Goal: Task Accomplishment & Management: Manage account settings

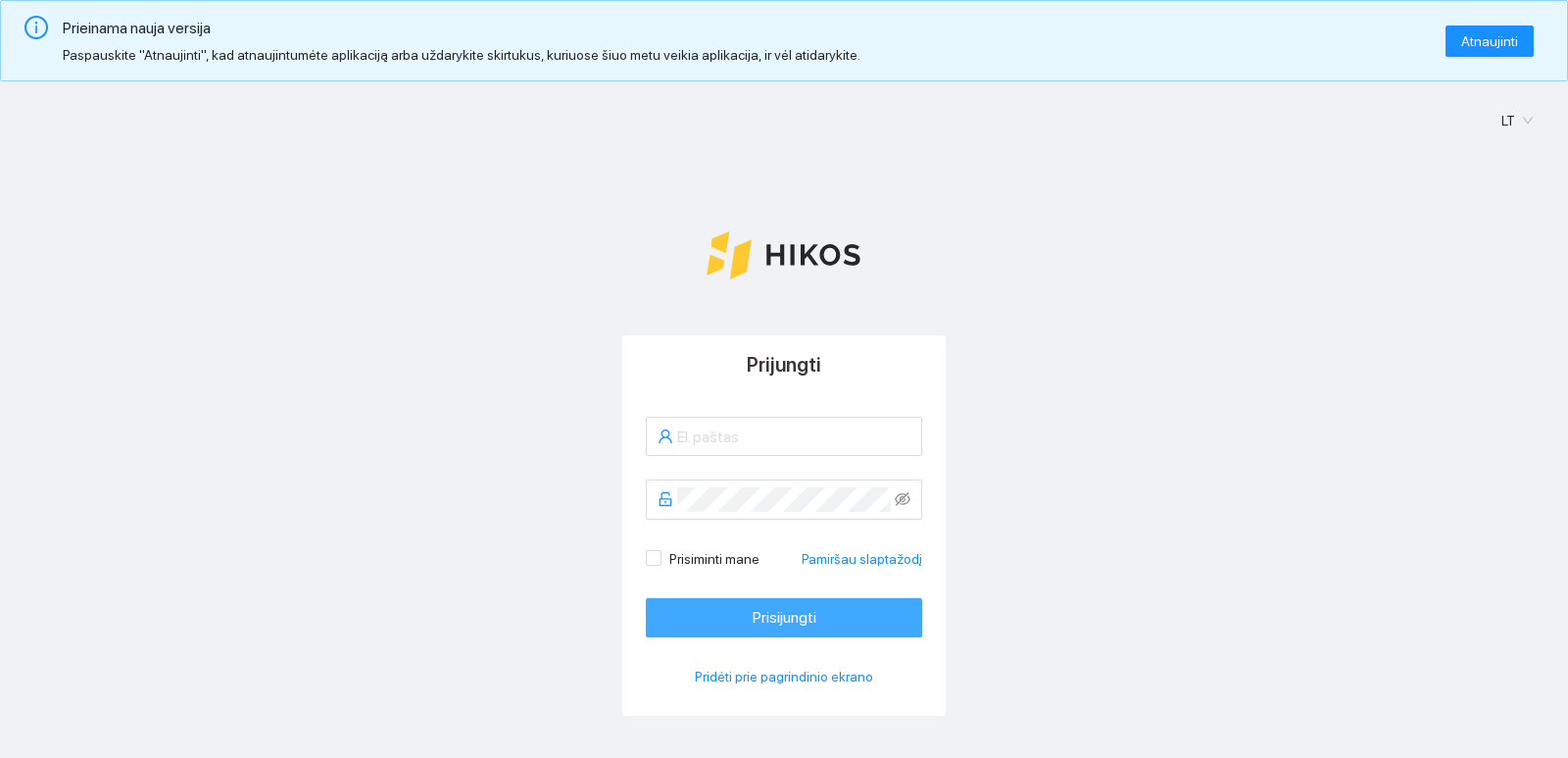
type input "[EMAIL_ADDRESS][DOMAIN_NAME]"
click at [742, 612] on button "Prisijungti" at bounding box center [784, 617] width 276 height 40
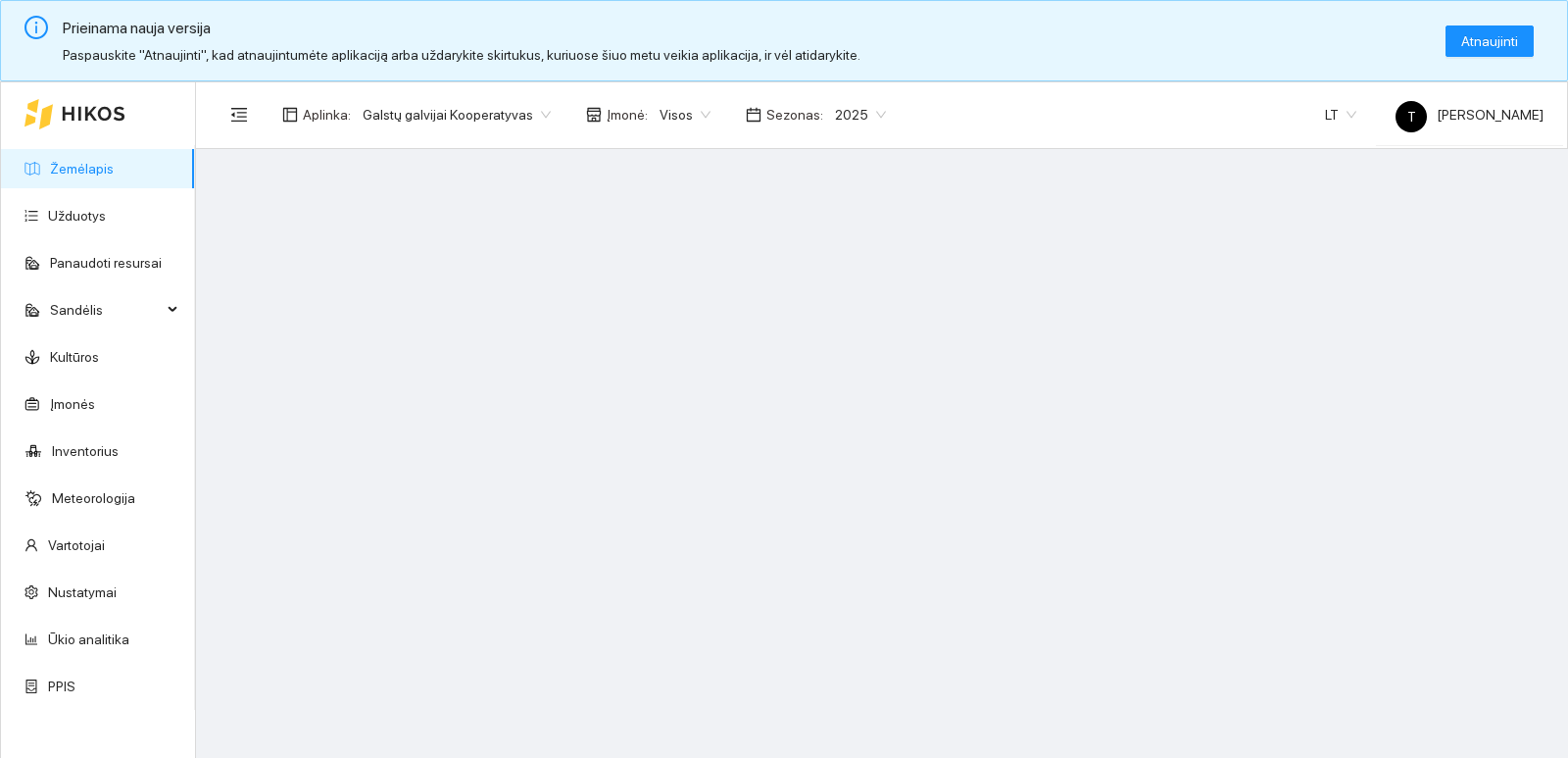
click at [465, 117] on span "Galstų galvijai Kooperatyvas" at bounding box center [457, 115] width 188 height 30
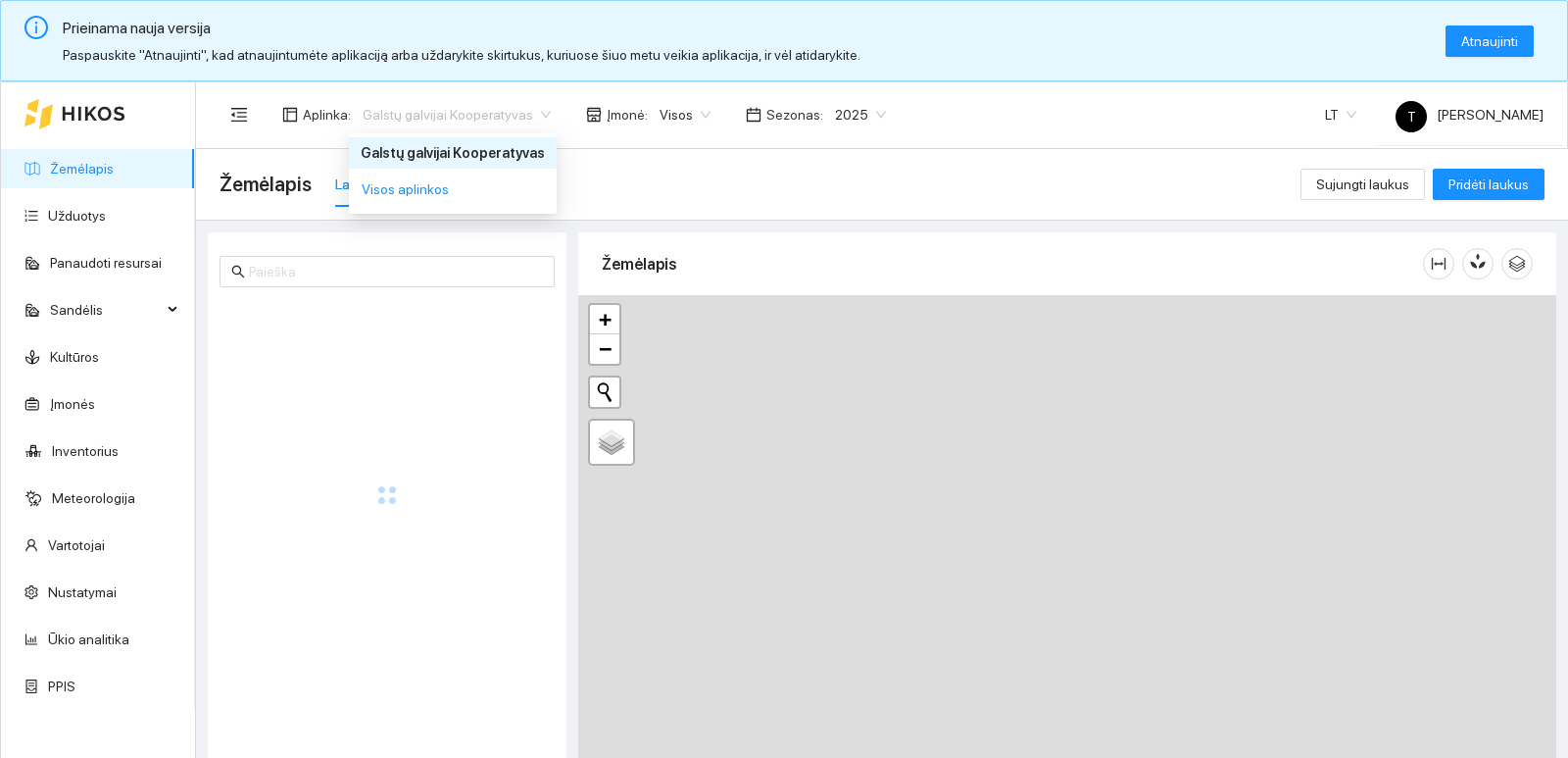
click at [465, 117] on span "Galstų galvijai Kooperatyvas" at bounding box center [457, 115] width 188 height 30
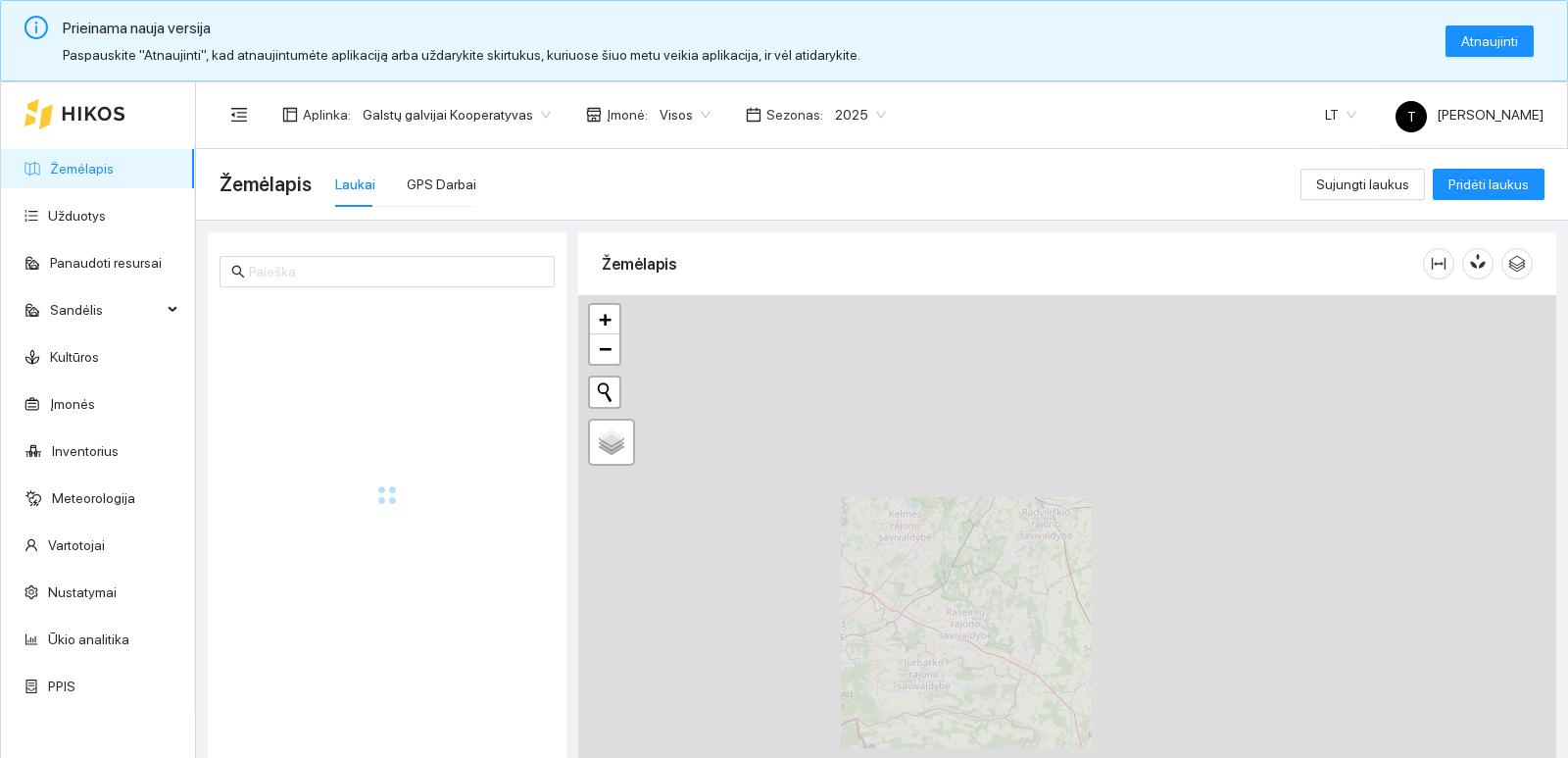
click at [465, 117] on span "Galstų galvijai Kooperatyvas" at bounding box center [457, 115] width 188 height 30
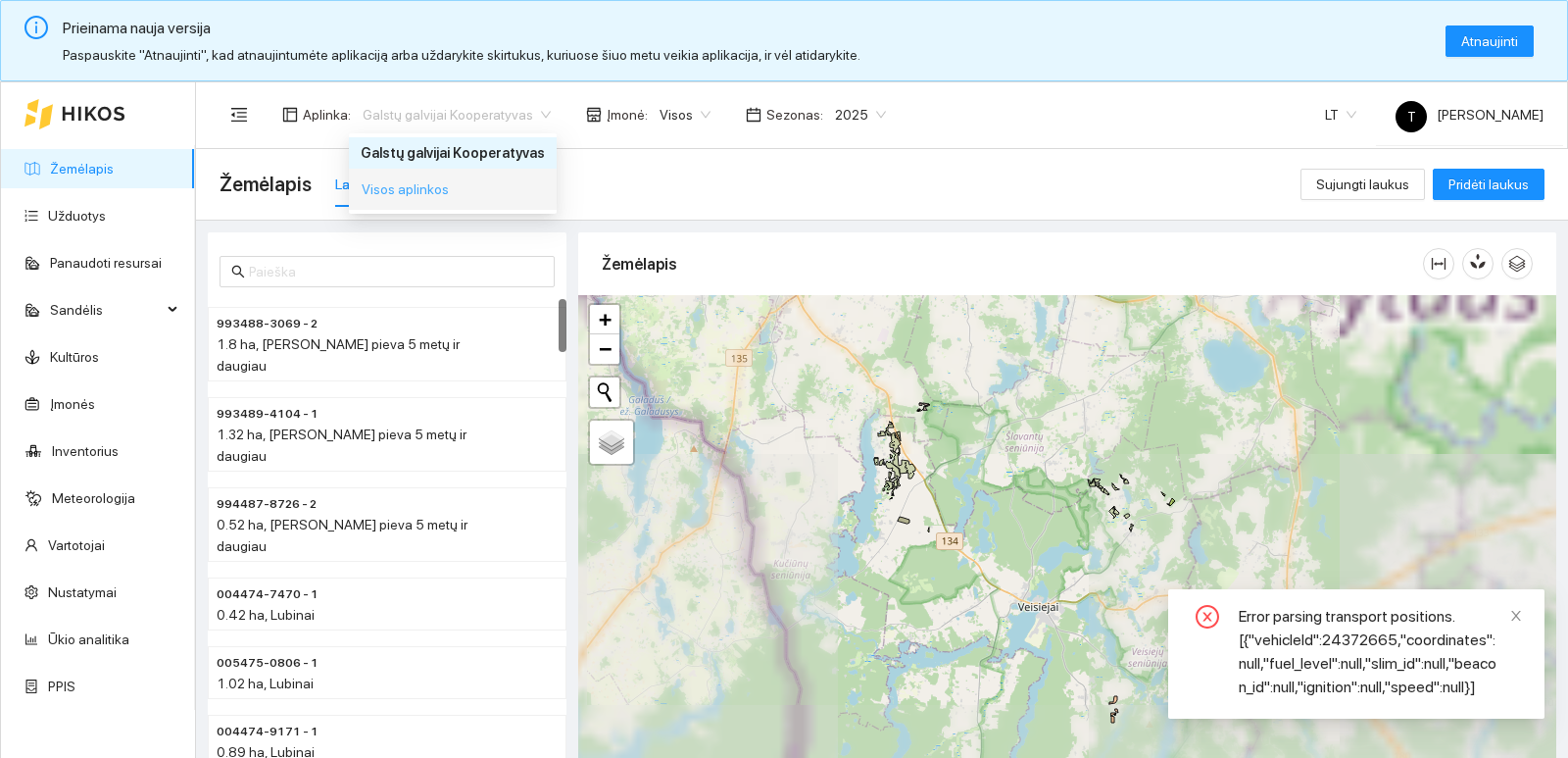
click at [422, 189] on span "Visos aplinkos" at bounding box center [406, 189] width 87 height 22
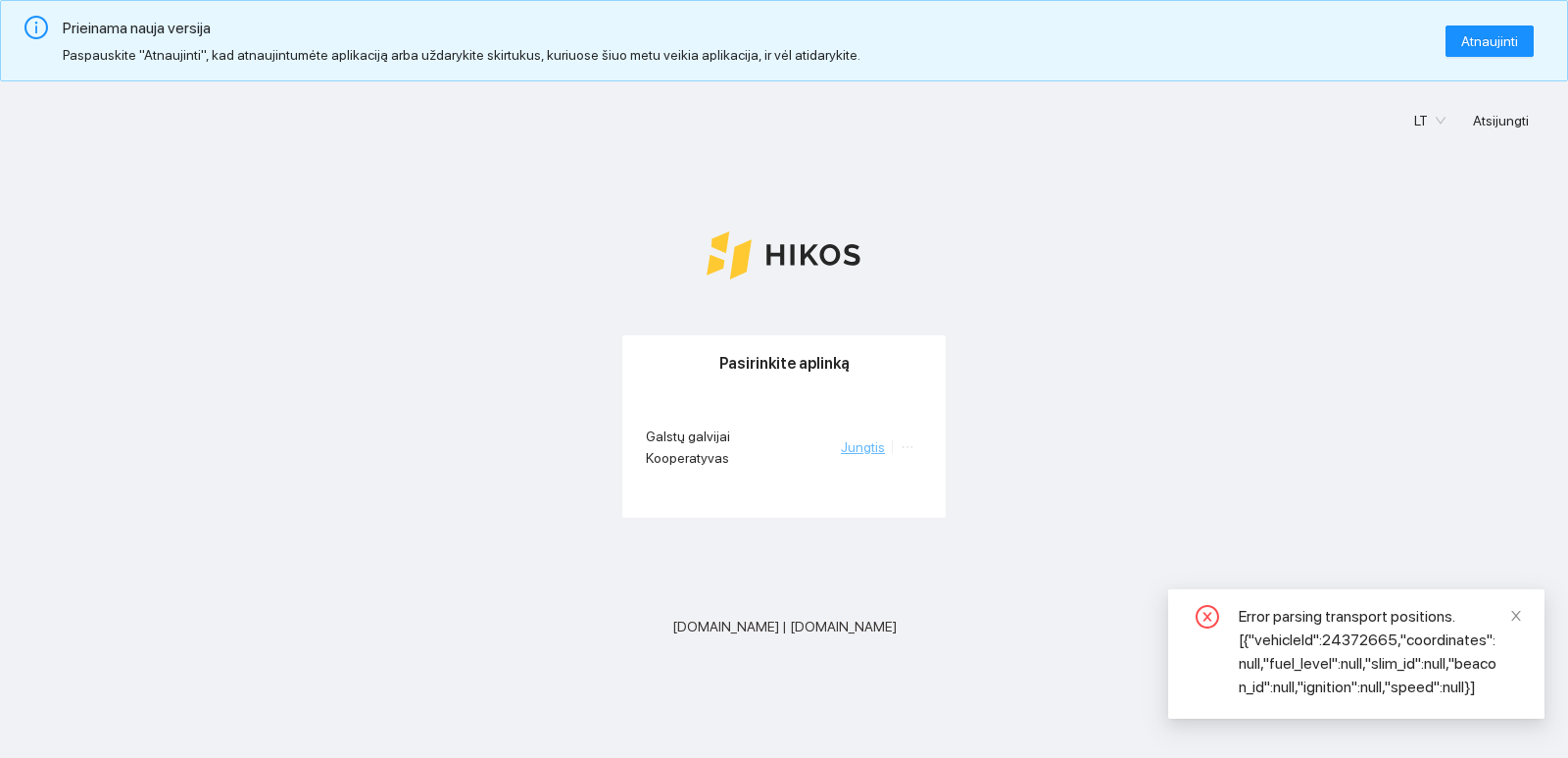
click at [855, 445] on link "Jungtis" at bounding box center [863, 447] width 45 height 16
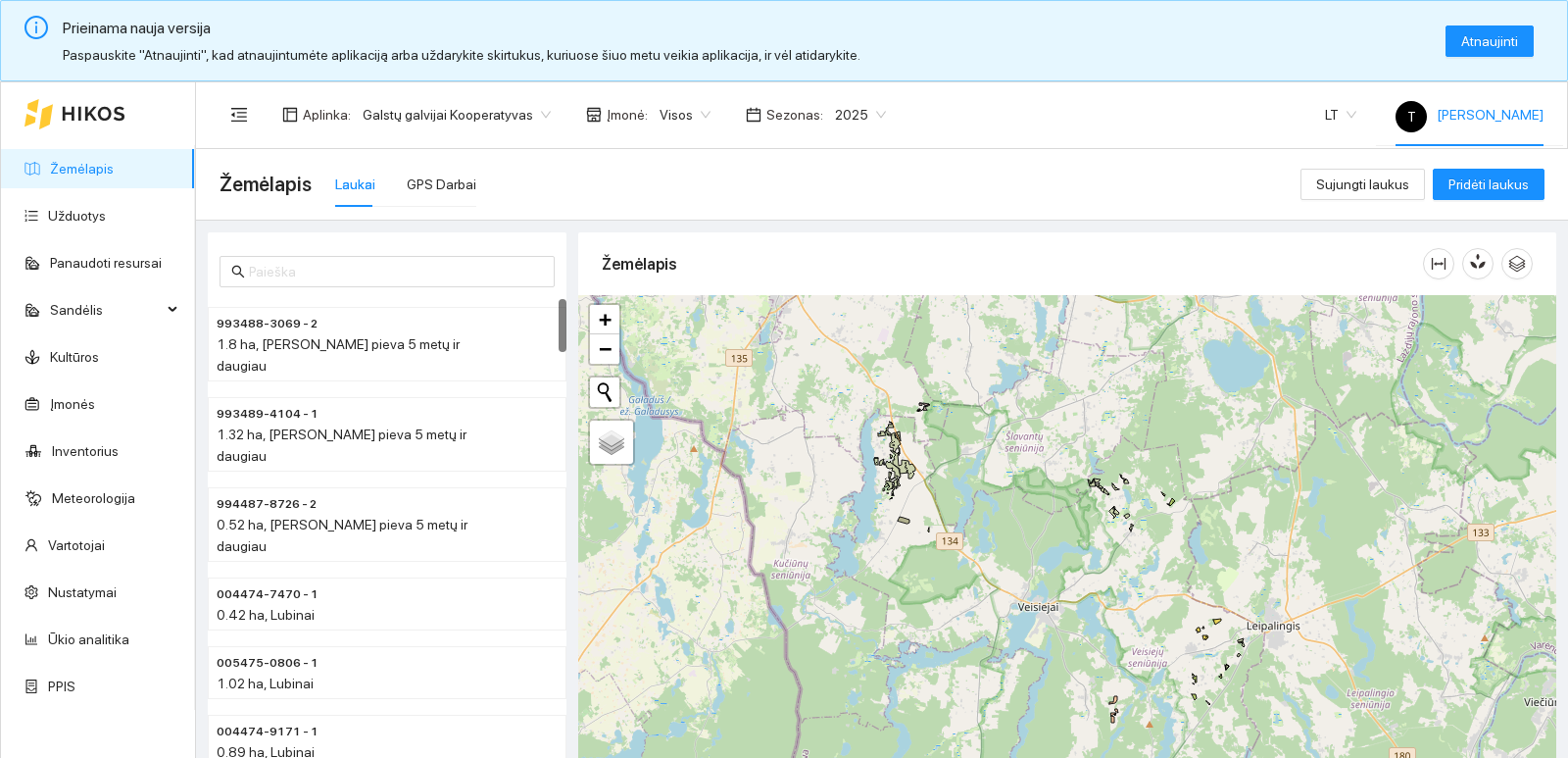
click at [1436, 120] on span "T Tautvydas Jungevičius" at bounding box center [1470, 115] width 148 height 16
click at [1391, 184] on li "Atsijungti" at bounding box center [1442, 177] width 170 height 40
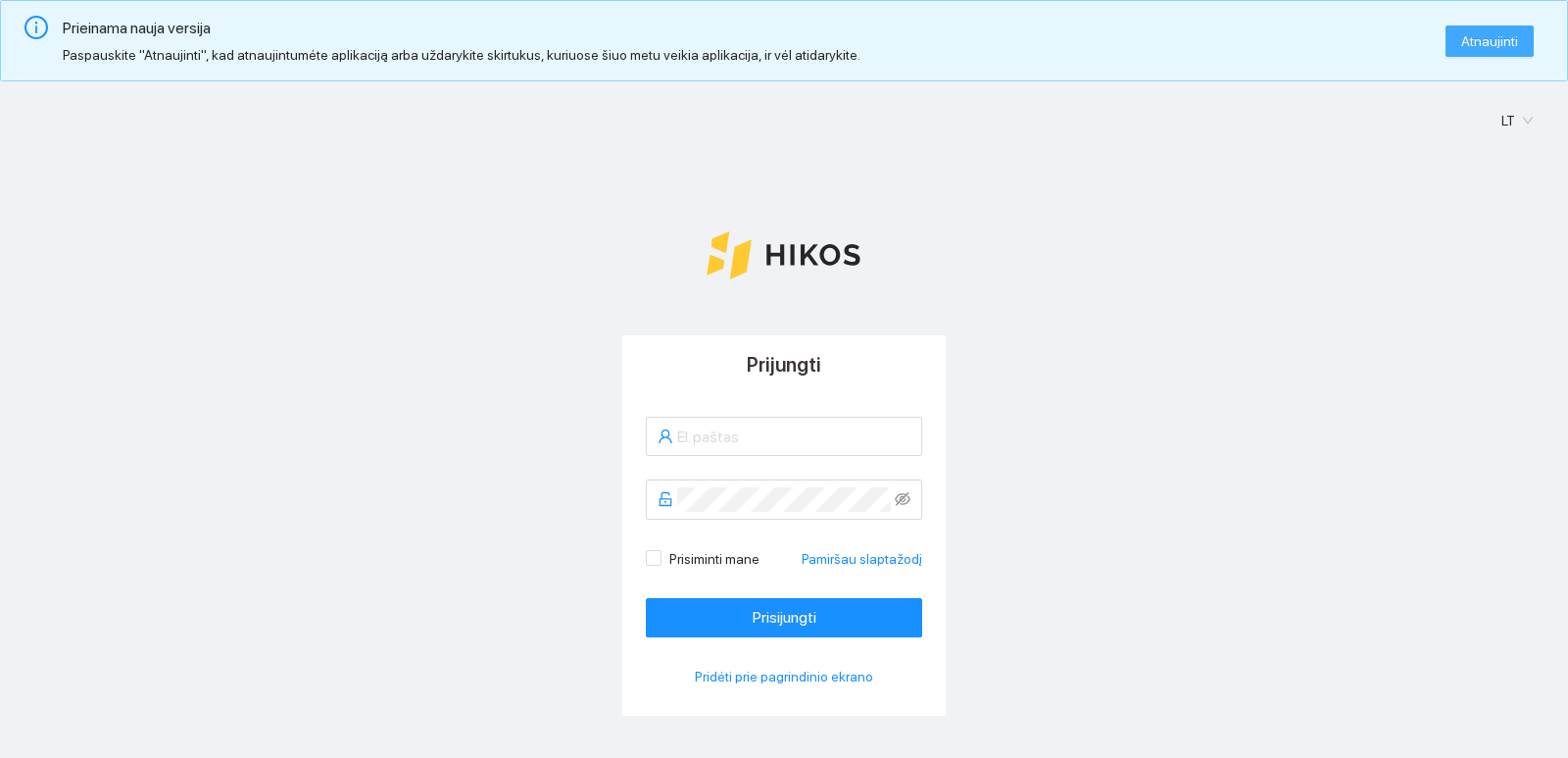
type input "tautvydas.jungevicius@gmail.com"
click at [1445, 43] on button "Atnaujinti" at bounding box center [1489, 42] width 88 height 32
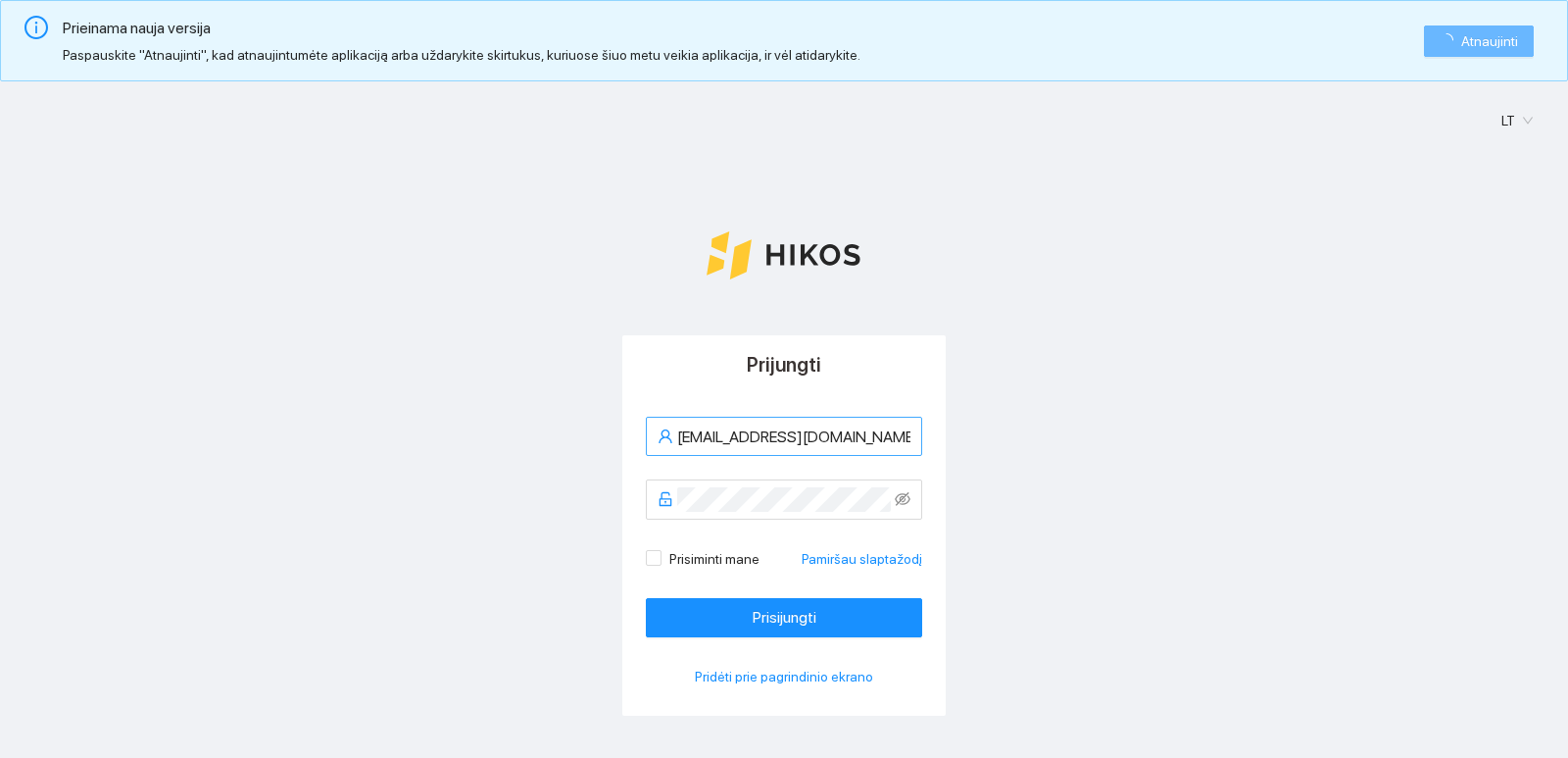
click at [734, 436] on input "[EMAIL_ADDRESS][DOMAIN_NAME]" at bounding box center [794, 436] width 233 height 25
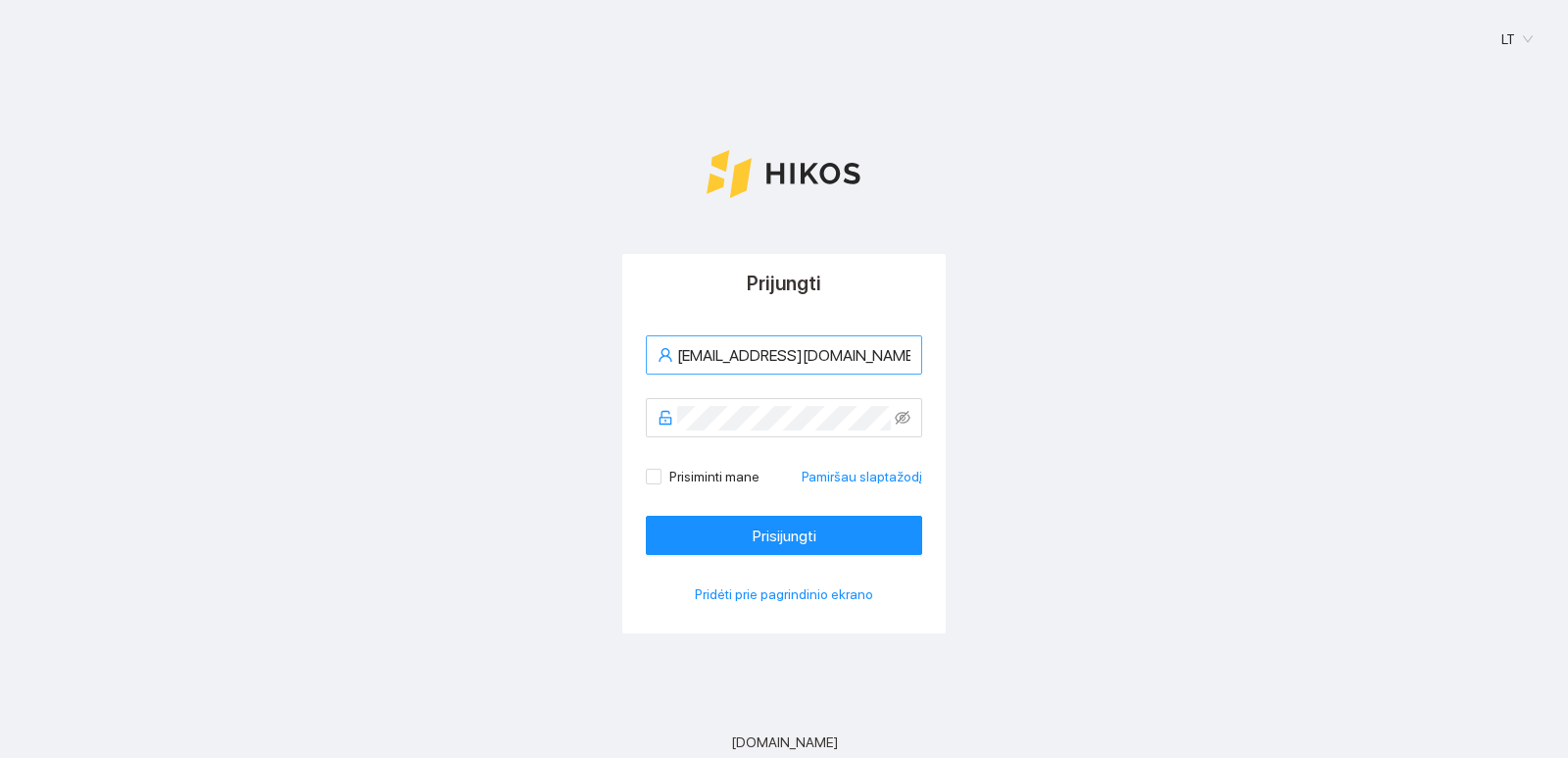
click at [727, 355] on input "[EMAIL_ADDRESS][DOMAIN_NAME]" at bounding box center [794, 355] width 233 height 25
click at [738, 359] on input "[EMAIL_ADDRESS][DOMAIN_NAME]" at bounding box center [794, 355] width 233 height 25
type input "jungevicius@gmail.com"
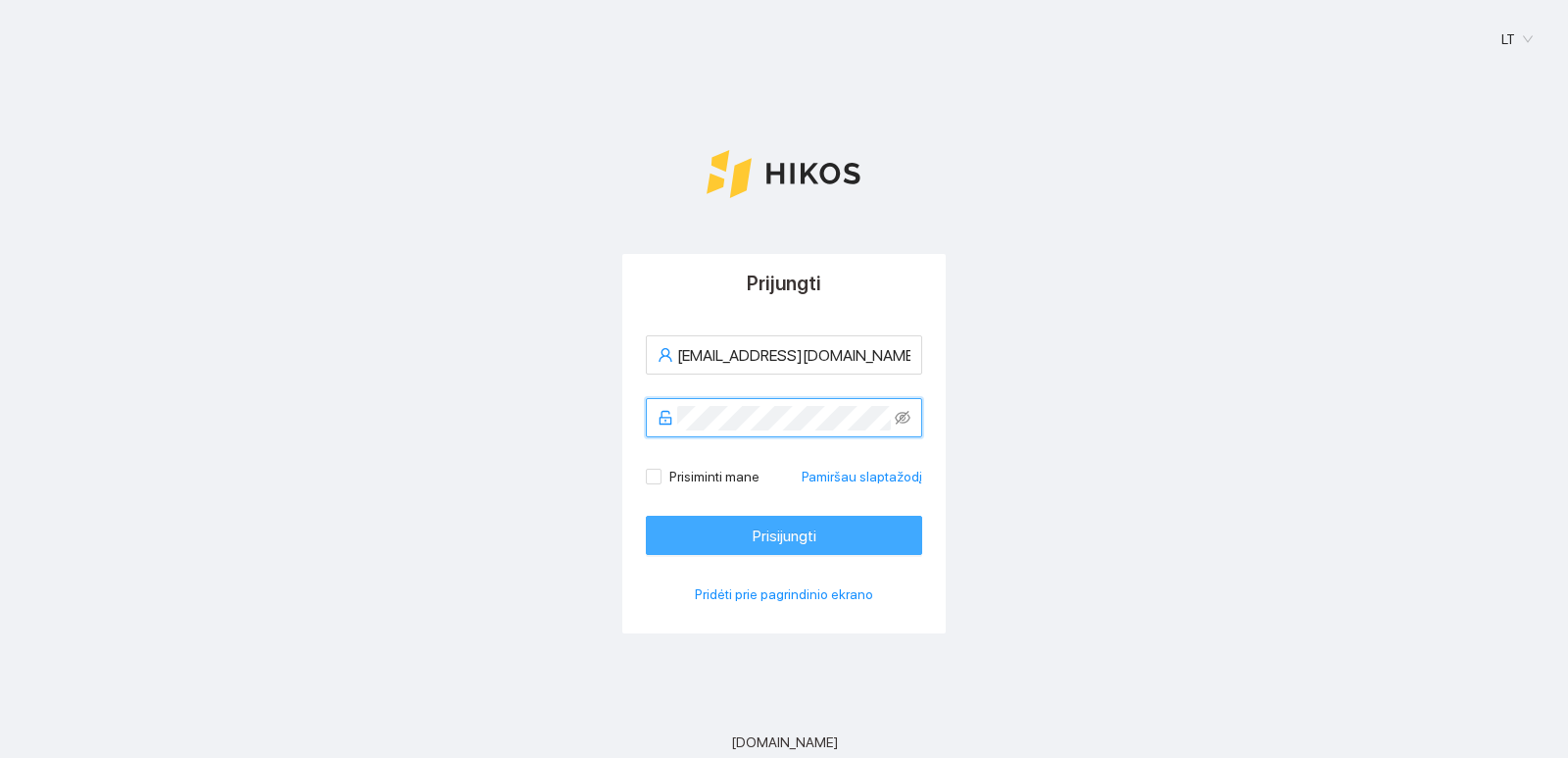
click at [773, 538] on span "Prisijungti" at bounding box center [784, 535] width 63 height 25
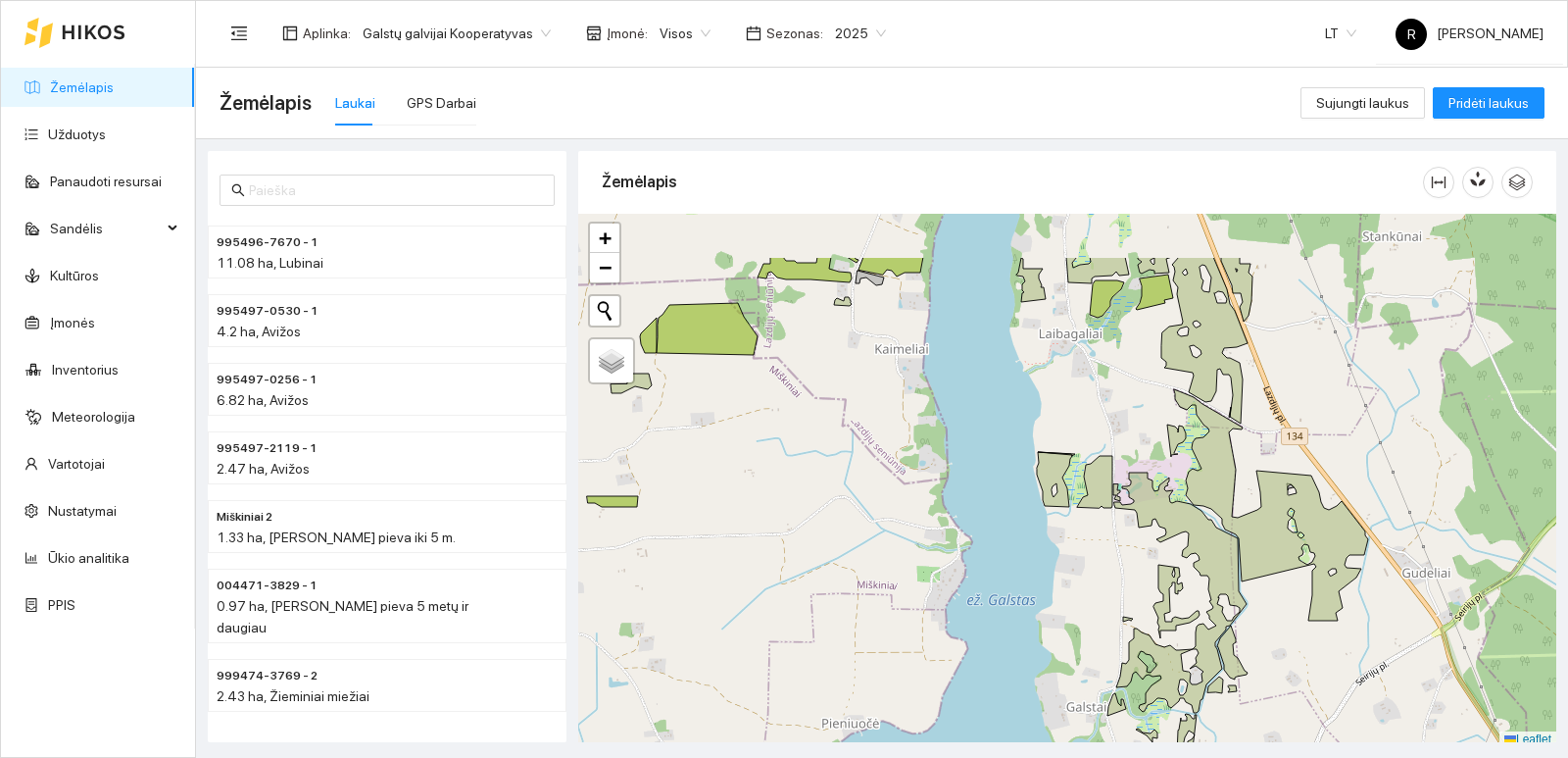
scroll to position [6, 0]
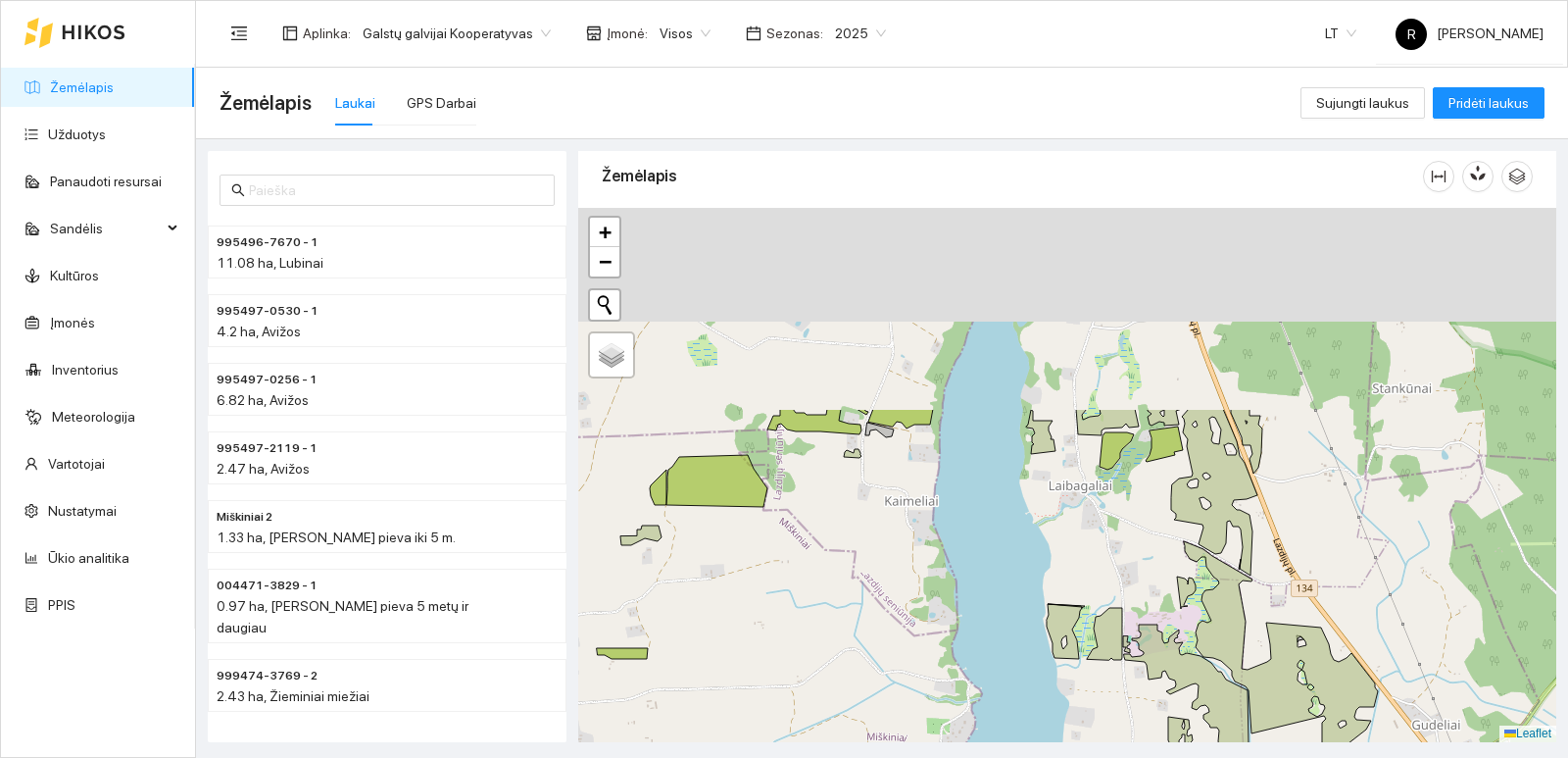
drag, startPoint x: 808, startPoint y: 346, endPoint x: 838, endPoint y: 601, distance: 256.8
click at [838, 601] on div "+ − Nieko nerasta. Bandykite dar kartą. Žemėlapis Palydovas Leaflet" at bounding box center [1066, 475] width 978 height 534
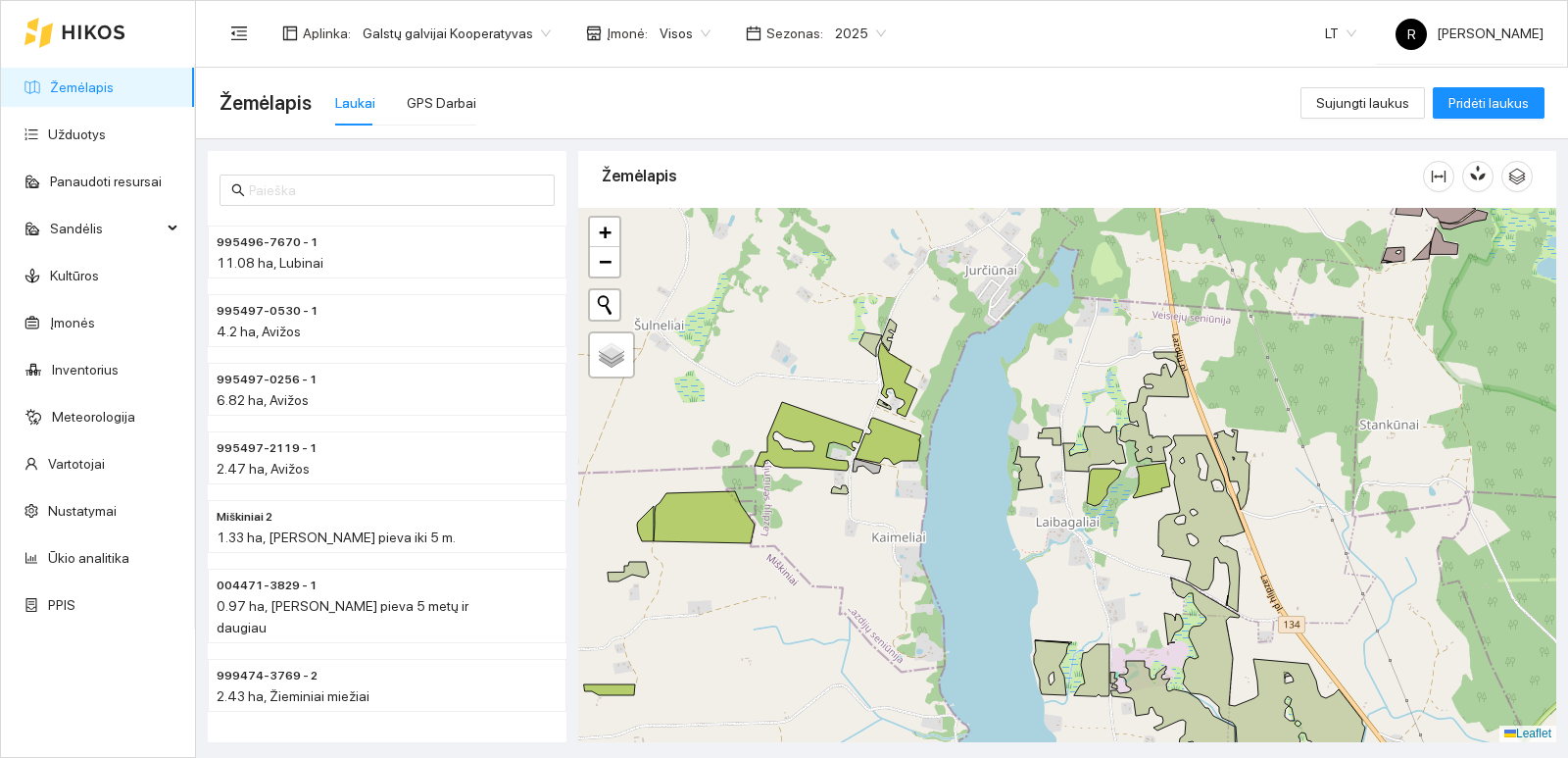
drag, startPoint x: 857, startPoint y: 508, endPoint x: 823, endPoint y: 590, distance: 88.8
click at [819, 601] on div "+ − Nieko nerasta. Bandykite dar kartą. Žemėlapis Palydovas Leaflet" at bounding box center [1066, 475] width 978 height 534
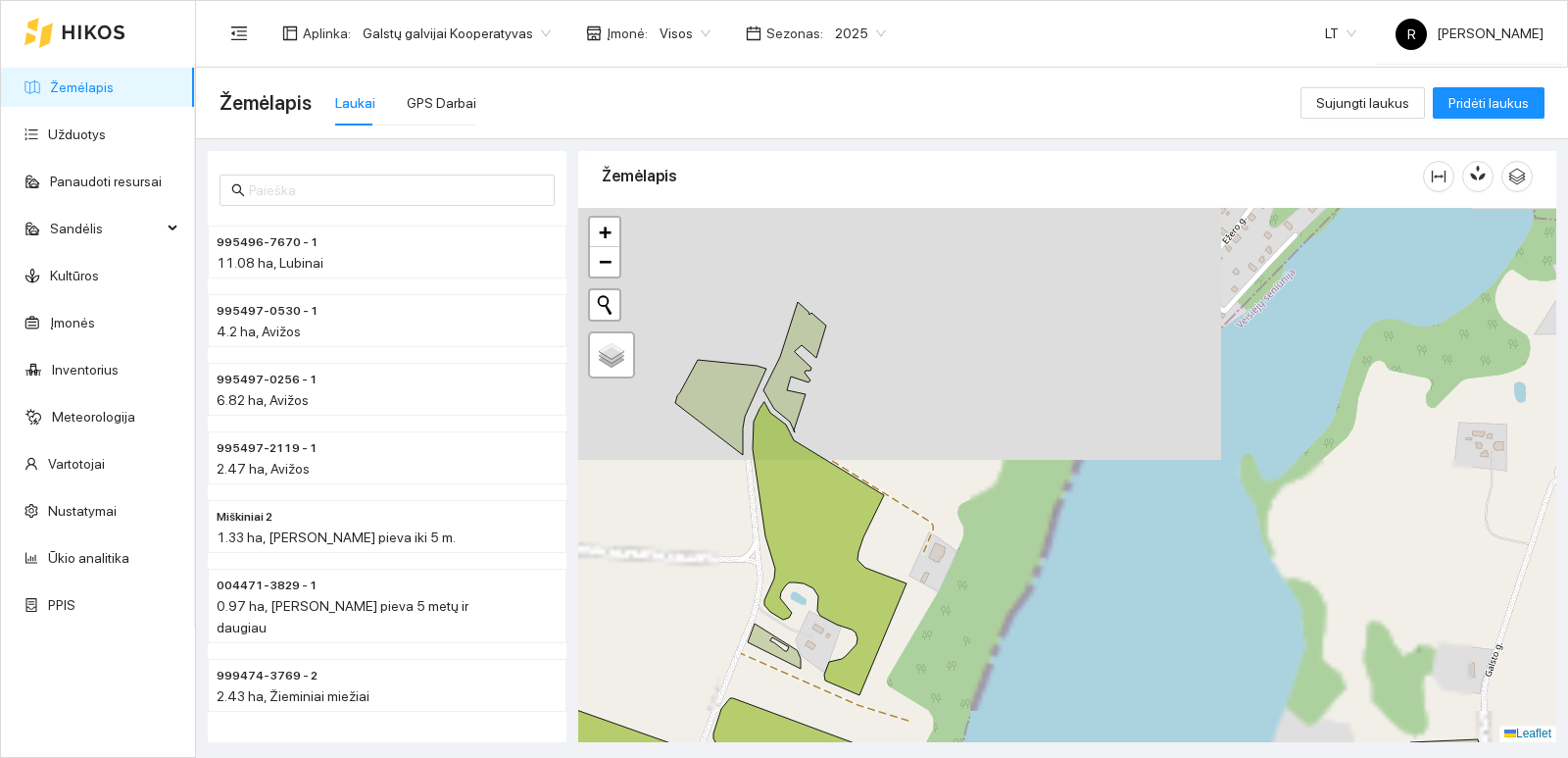
drag, startPoint x: 908, startPoint y: 407, endPoint x: 977, endPoint y: 377, distance: 75.2
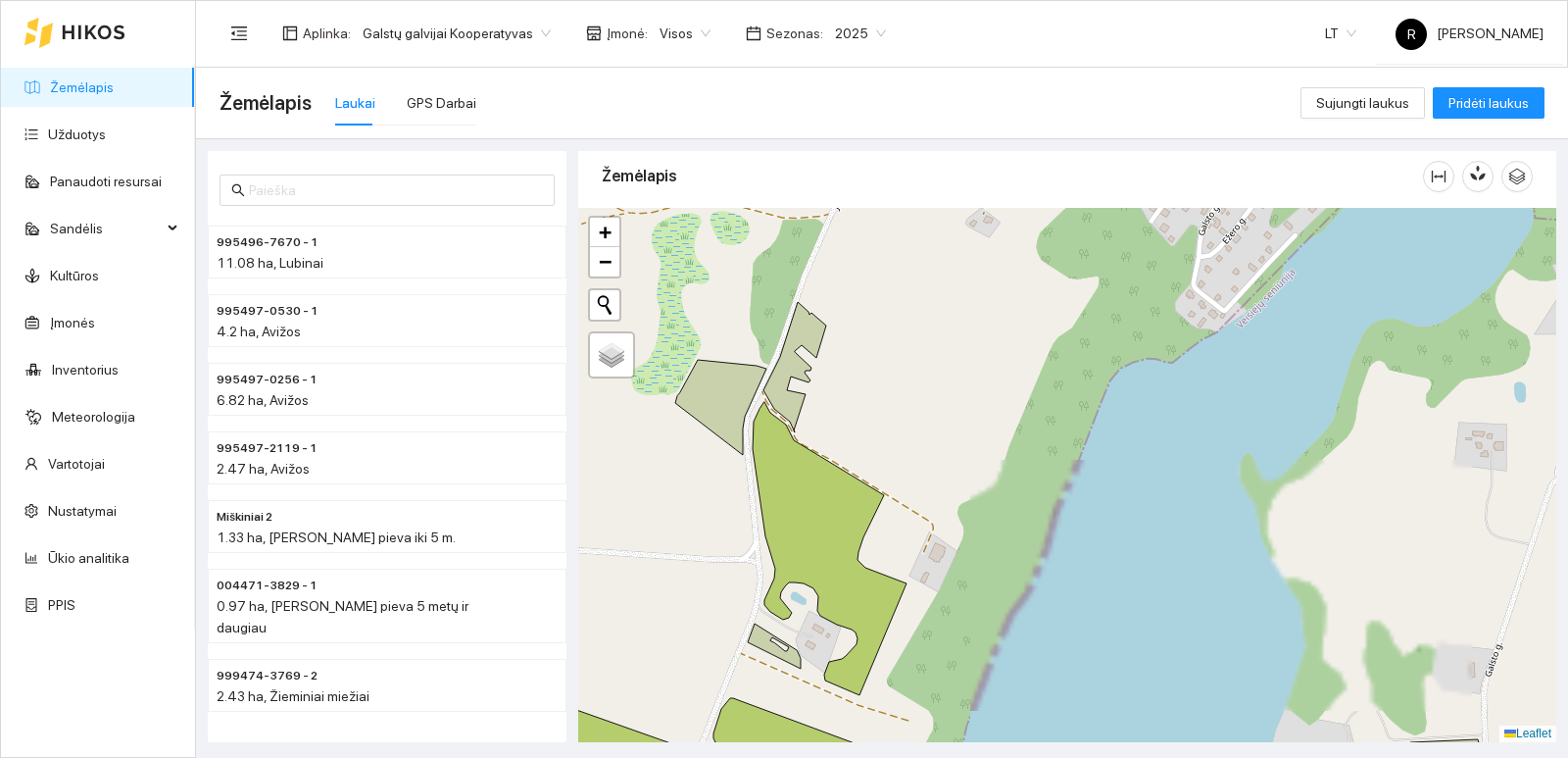
click at [951, 391] on div "+ − Nieko nerasta. Bandykite dar kartą. Žemėlapis Palydovas Leaflet" at bounding box center [1066, 475] width 978 height 534
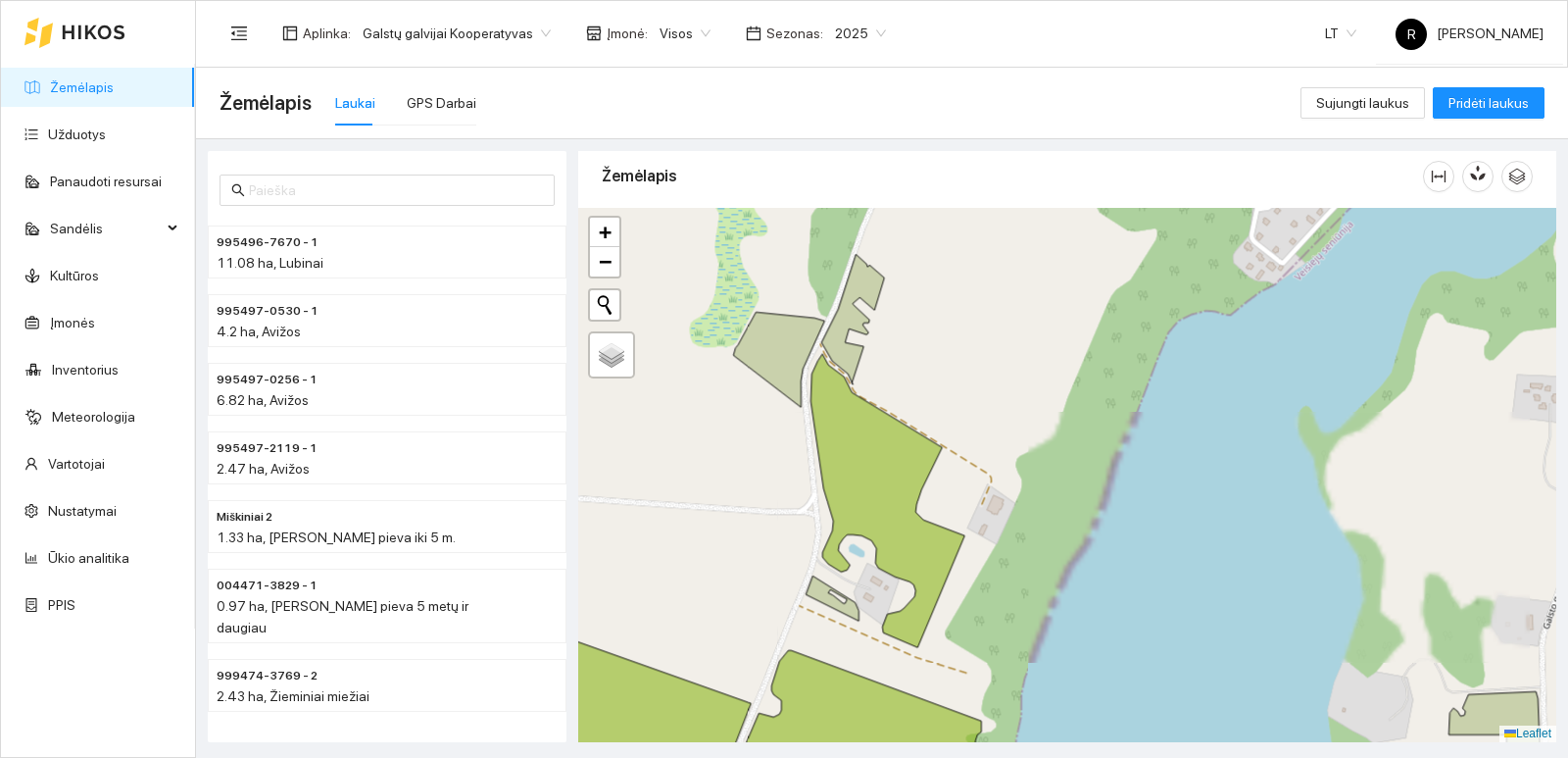
drag, startPoint x: 977, startPoint y: 377, endPoint x: 1000, endPoint y: 341, distance: 42.7
click at [1000, 344] on div "+ − Nieko nerasta. Bandykite dar kartą. Žemėlapis Palydovas Leaflet" at bounding box center [1066, 475] width 978 height 534
click at [1000, 341] on div "+ − Nieko nerasta. Bandykite dar kartą. Žemėlapis Palydovas Leaflet" at bounding box center [1066, 475] width 978 height 534
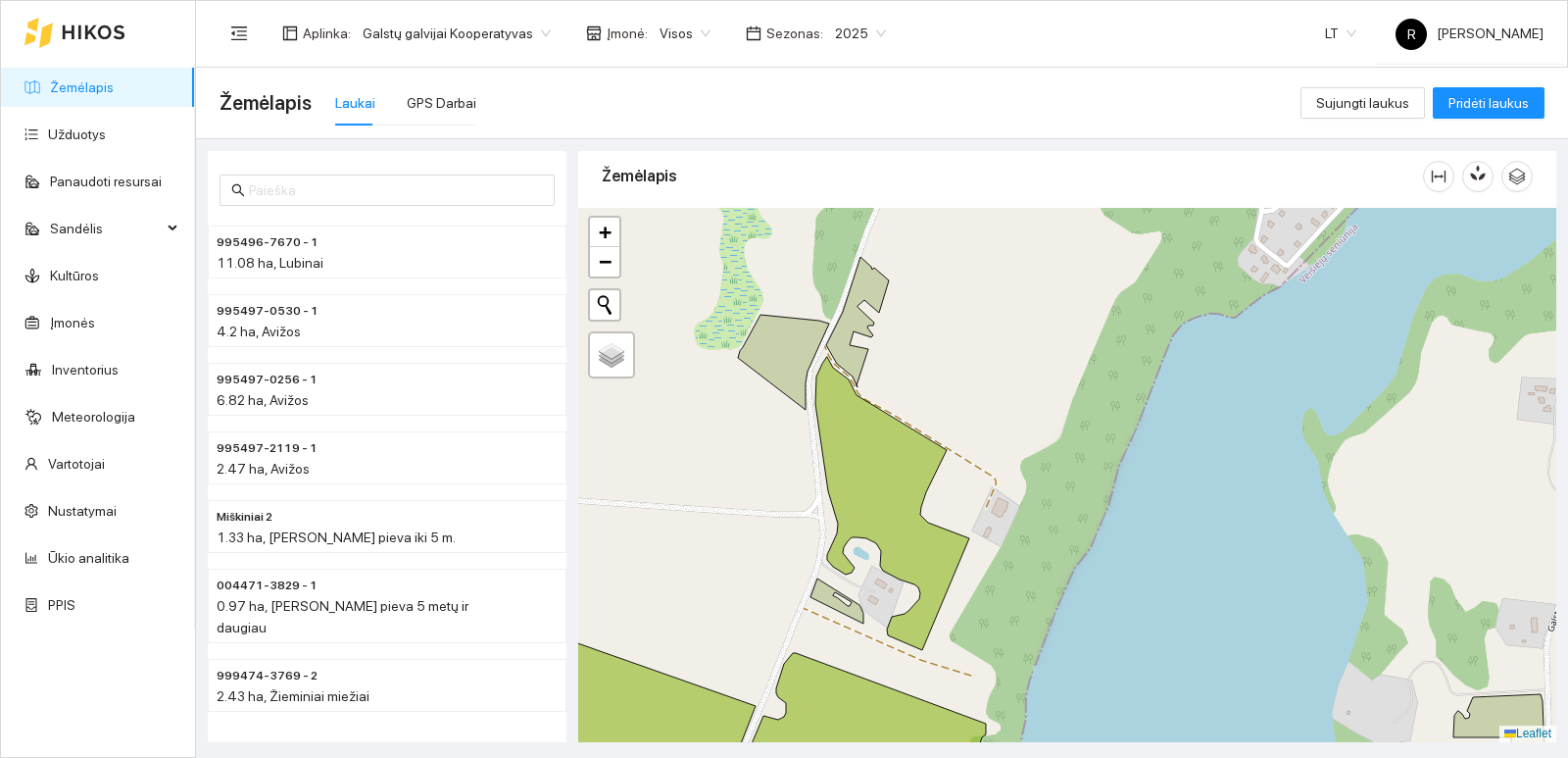
click at [1005, 346] on div "+ − Nieko nerasta. Bandykite dar kartą. Žemėlapis Palydovas Leaflet" at bounding box center [1066, 475] width 978 height 534
click at [1005, 335] on div "+ − Nieko nerasta. Bandykite dar kartą. Žemėlapis Palydovas Leaflet" at bounding box center [1066, 475] width 978 height 534
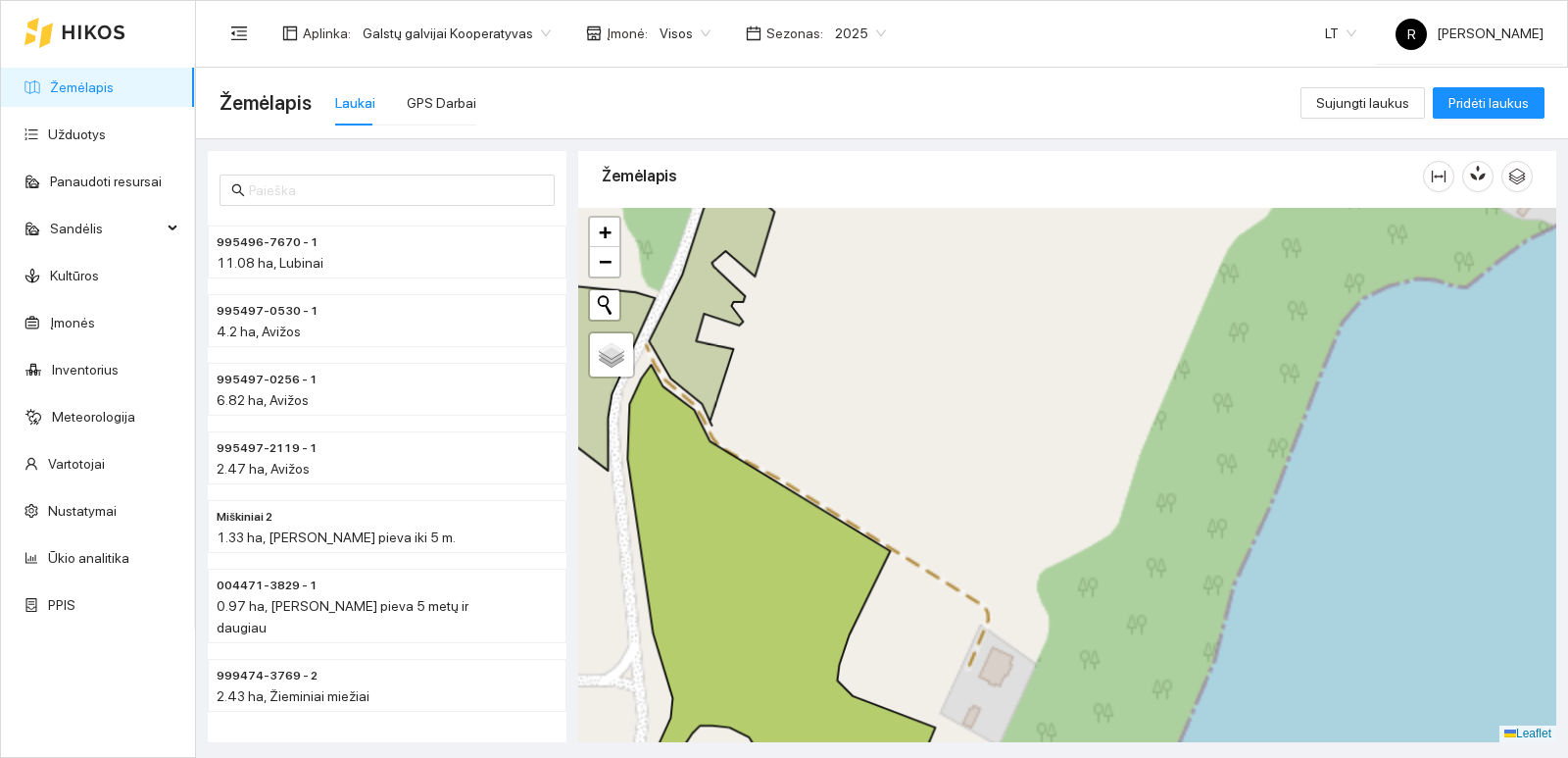
click at [1005, 334] on div "+ − Nieko nerasta. Bandykite dar kartą. Žemėlapis Palydovas Leaflet" at bounding box center [1066, 475] width 978 height 534
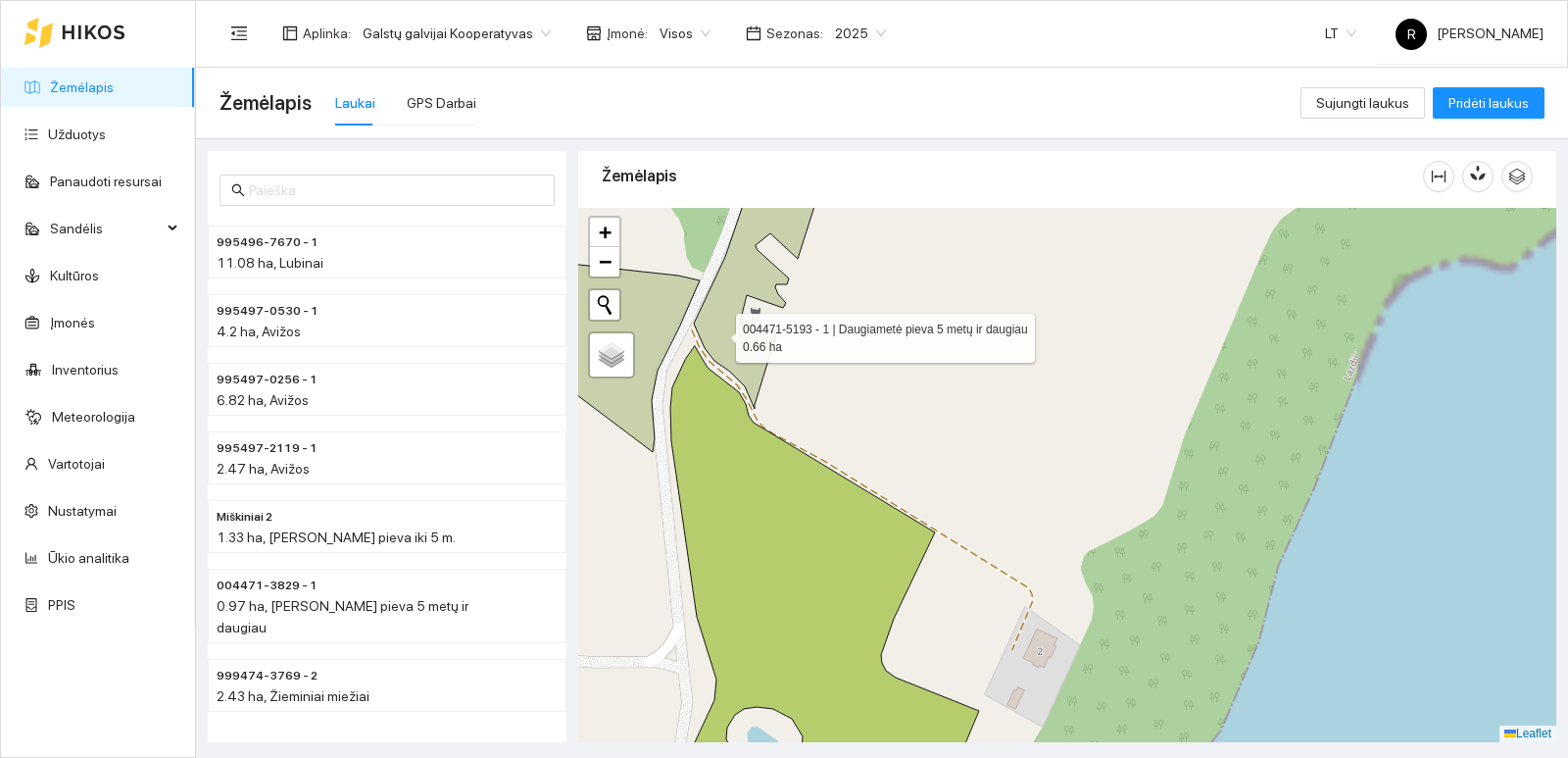
click at [718, 333] on icon at bounding box center [756, 282] width 125 height 255
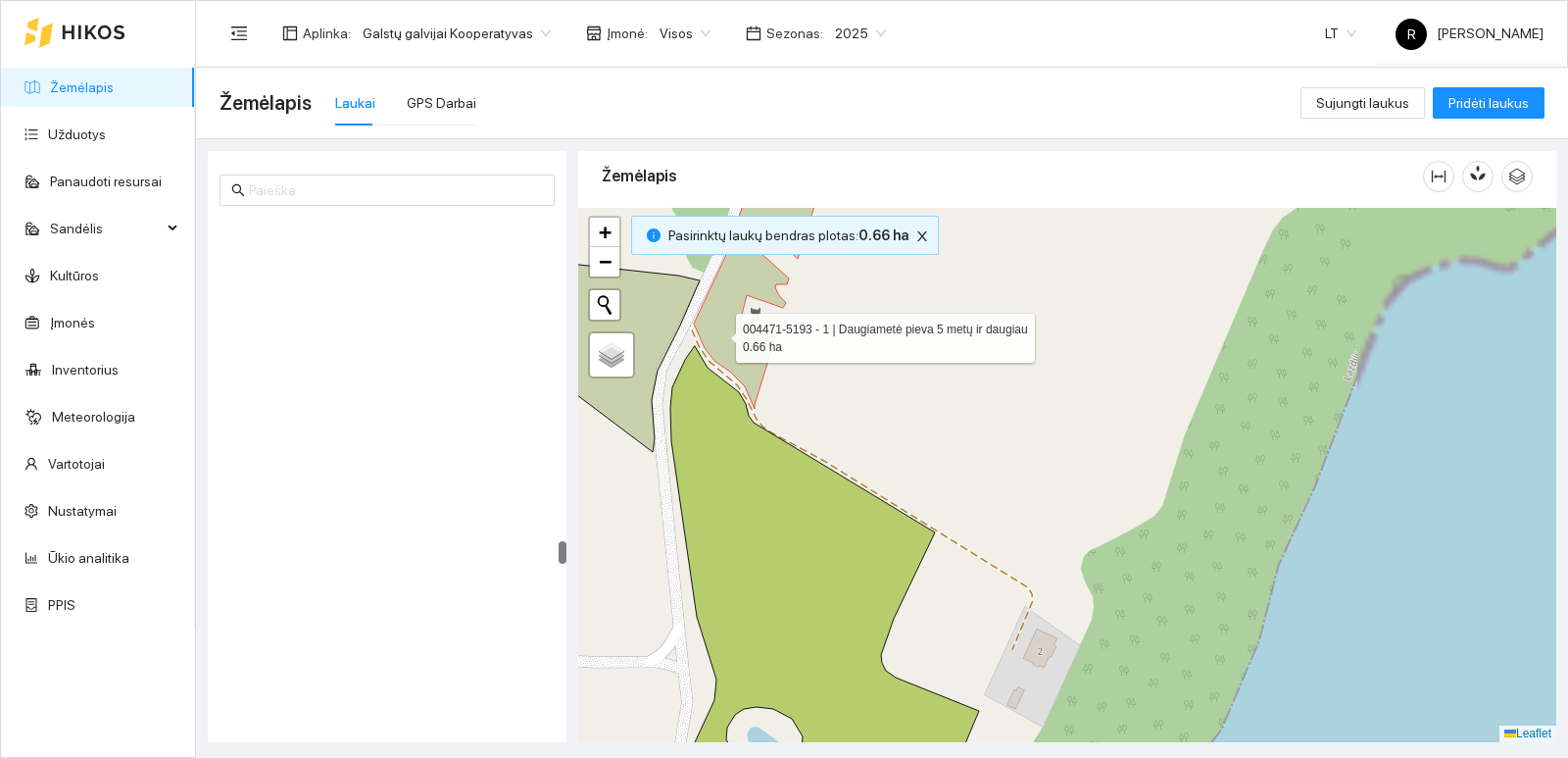
scroll to position [6935, 0]
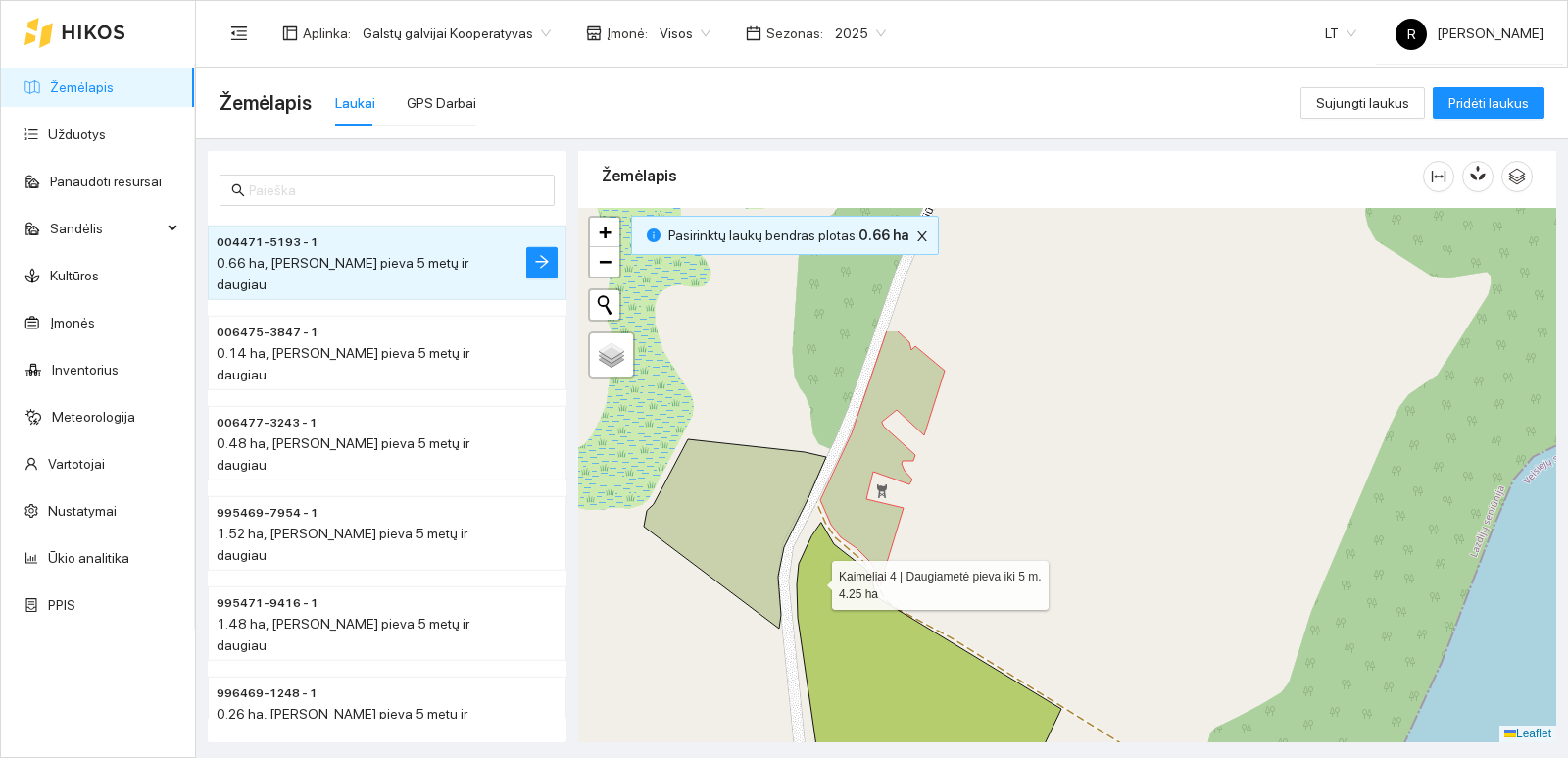
drag, startPoint x: 688, startPoint y: 403, endPoint x: 816, endPoint y: 568, distance: 208.8
click at [816, 571] on icon at bounding box center [951, 748] width 309 height 451
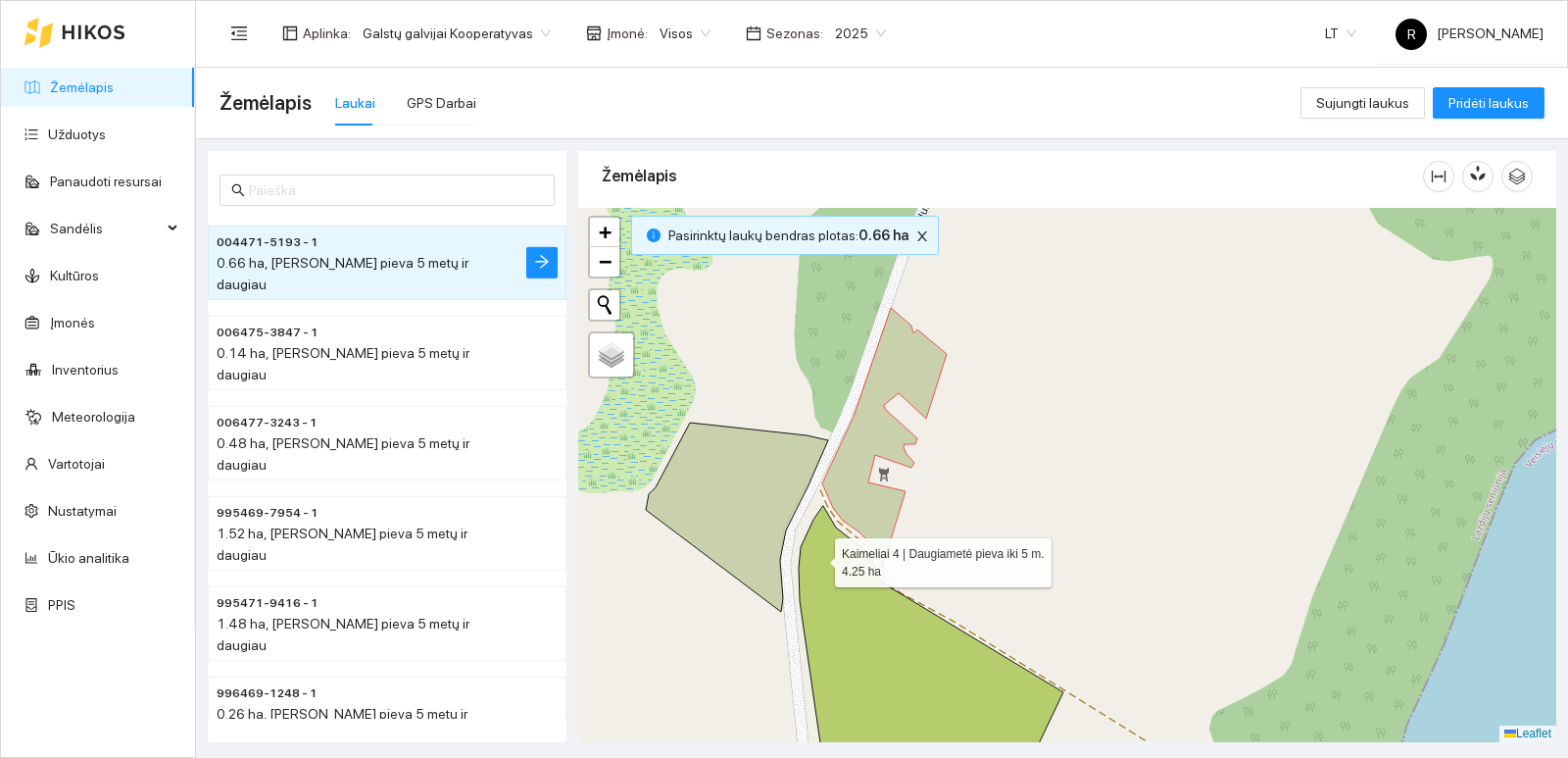
click at [817, 559] on icon at bounding box center [930, 647] width 264 height 283
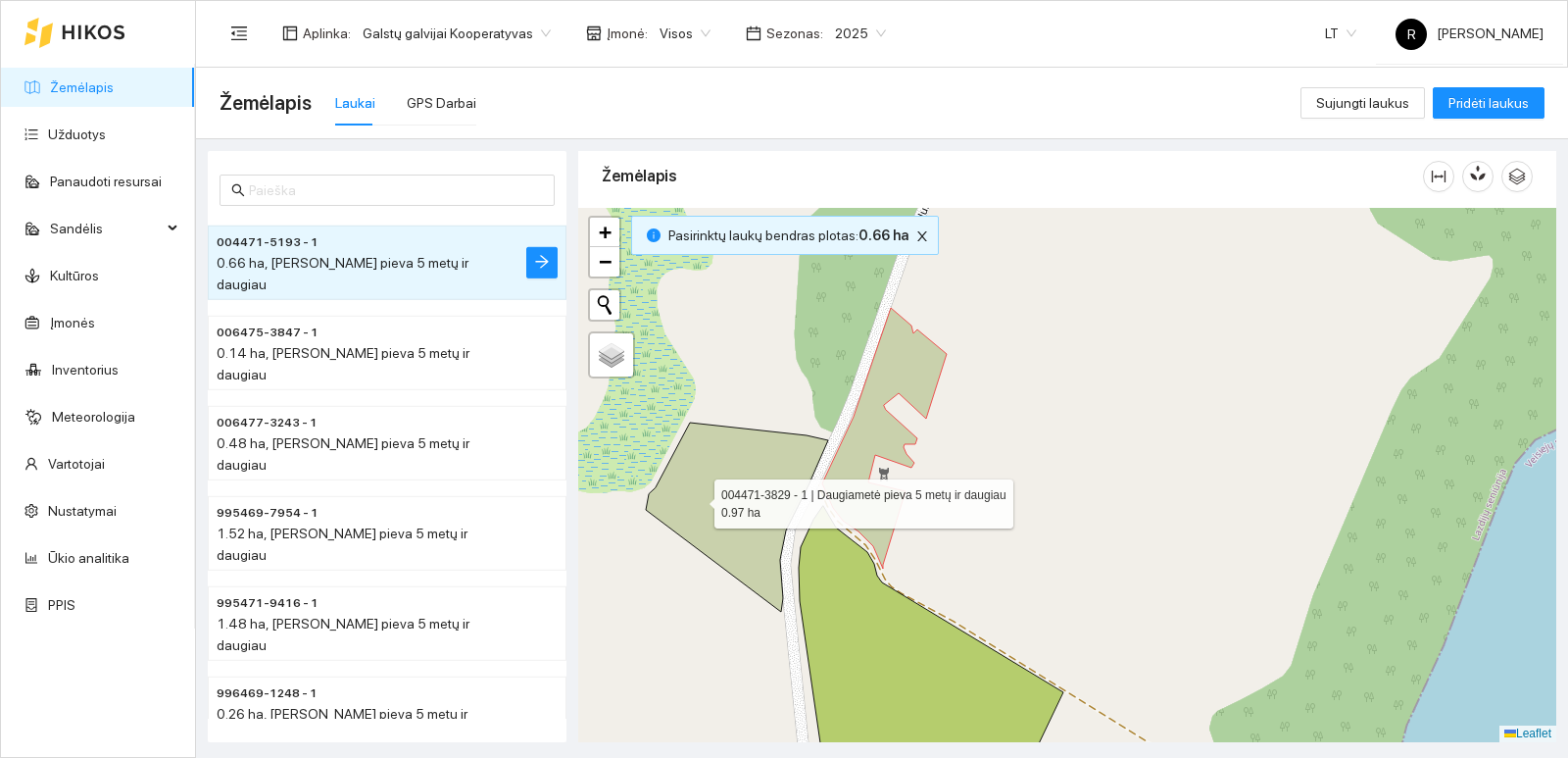
click at [696, 499] on icon at bounding box center [737, 517] width 182 height 189
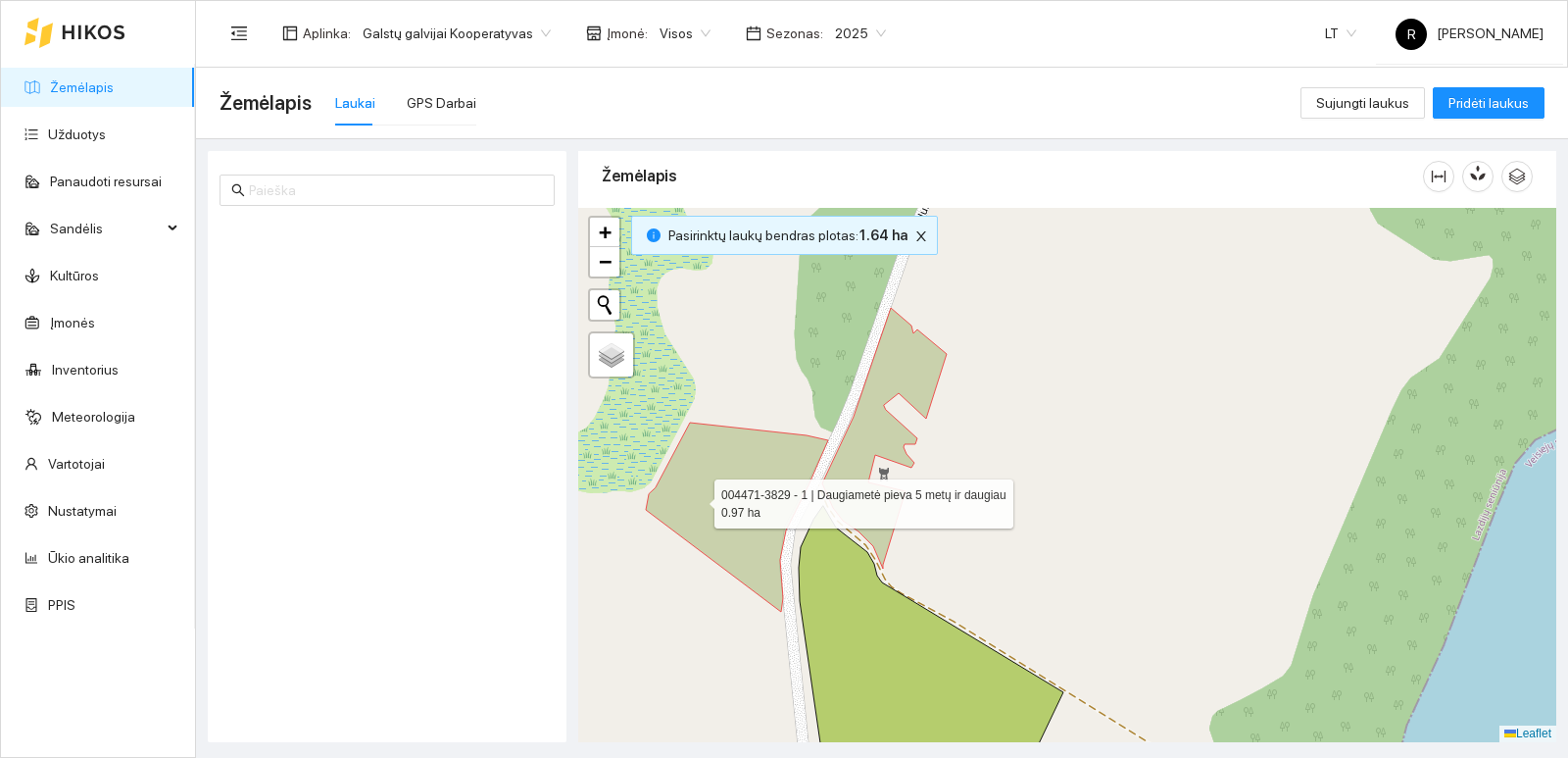
scroll to position [343, 0]
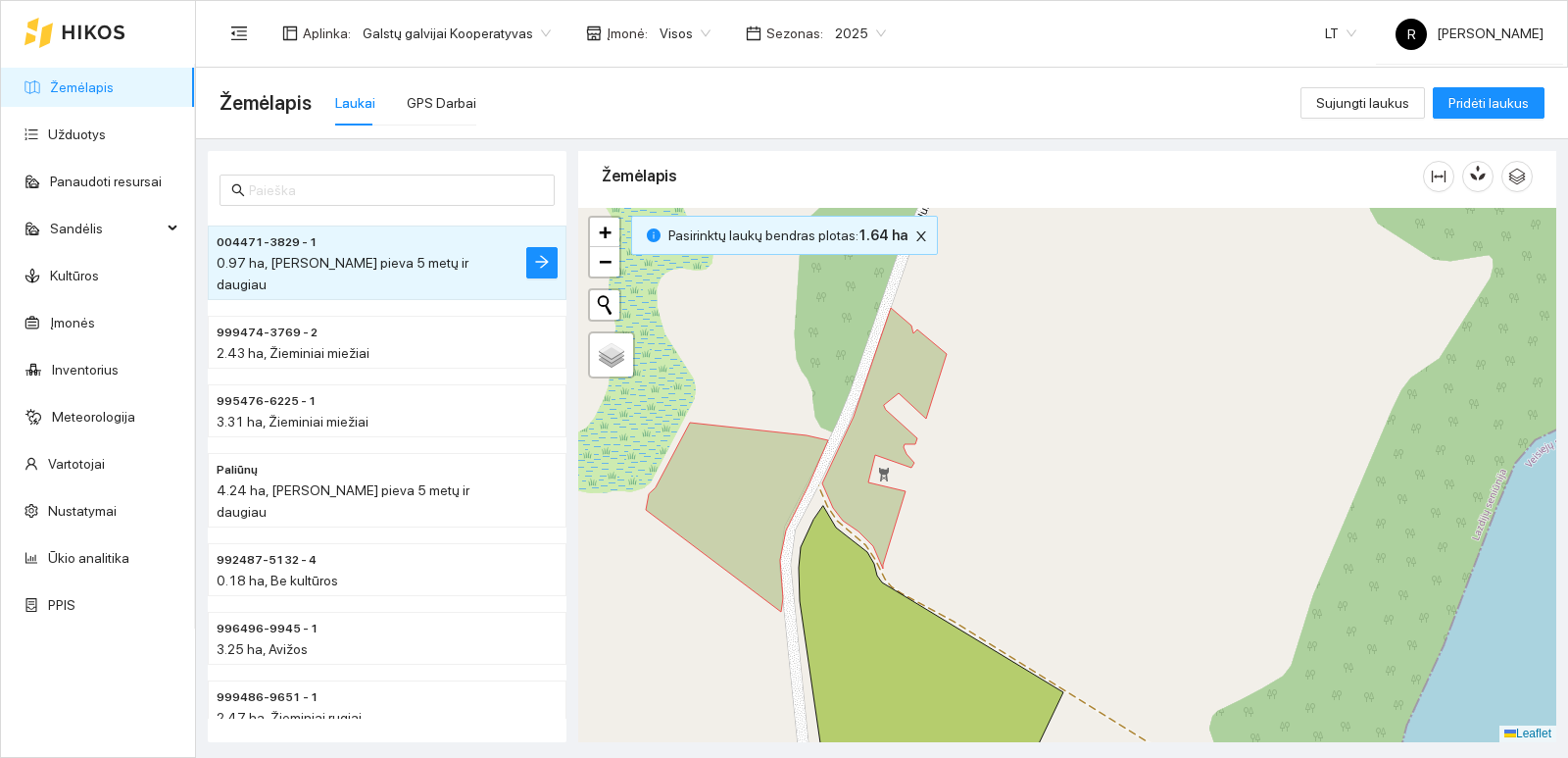
click at [847, 616] on icon at bounding box center [930, 651] width 264 height 291
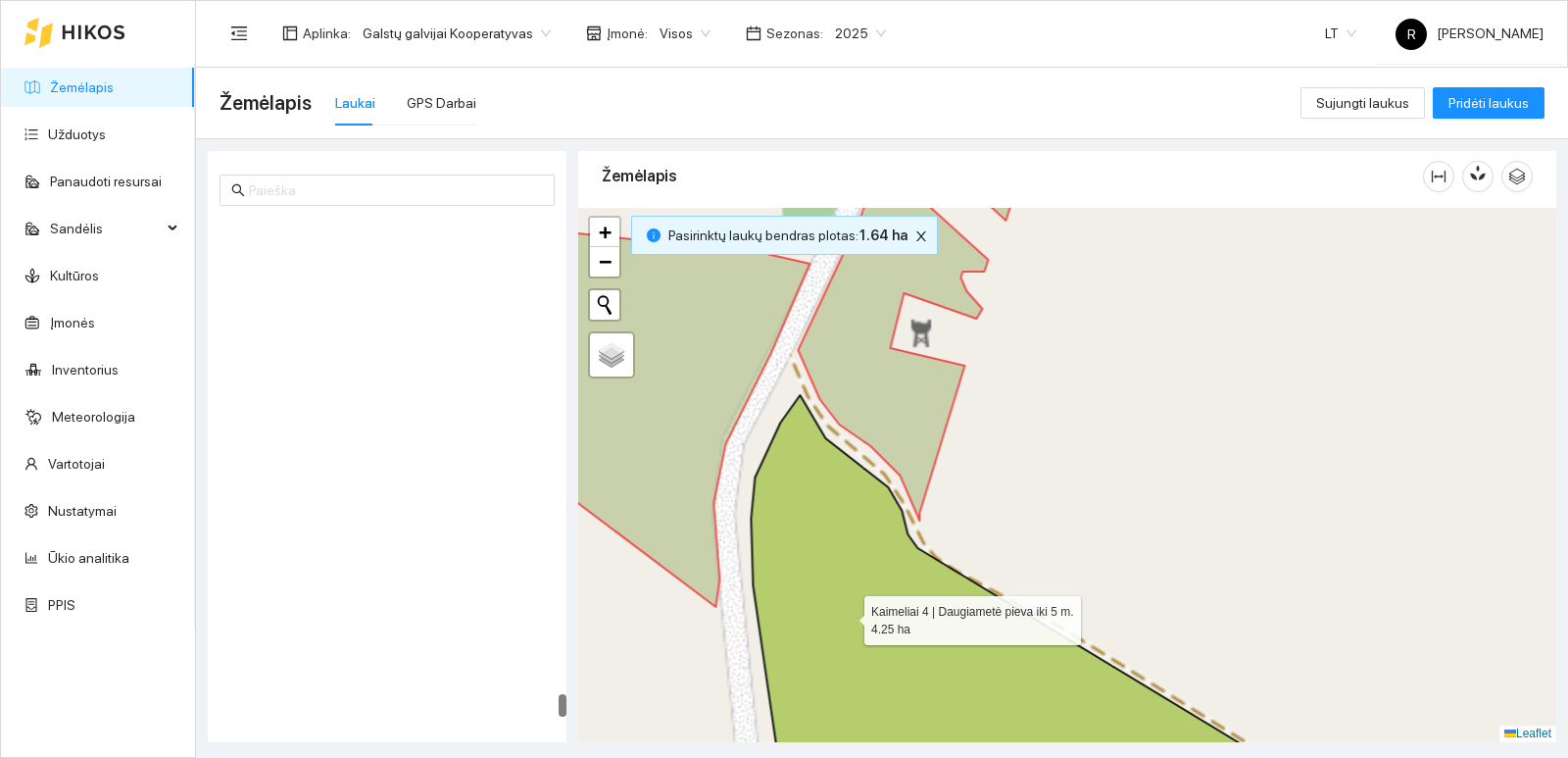
scroll to position [10222, 0]
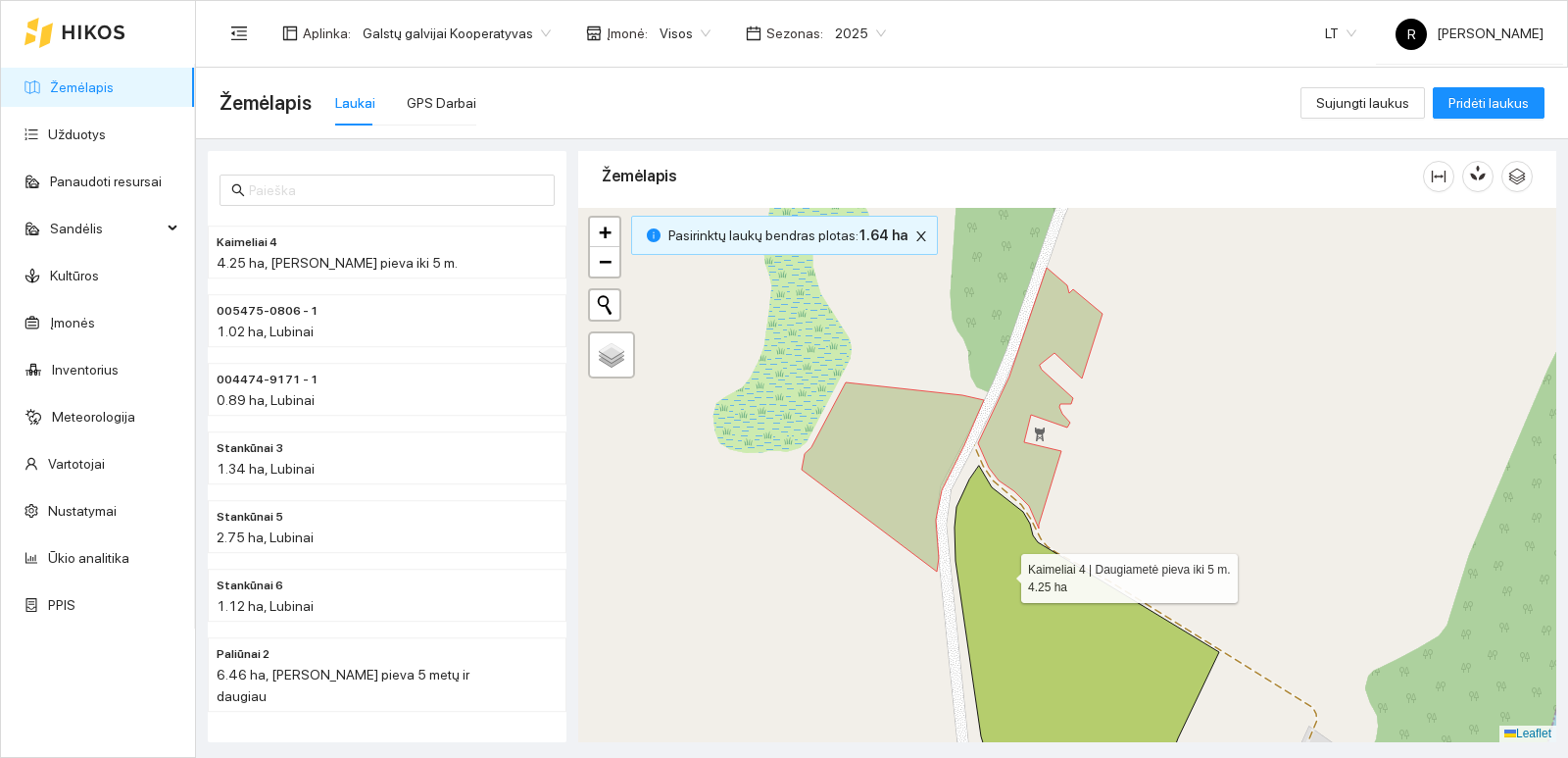
click at [1003, 574] on icon at bounding box center [1086, 631] width 264 height 332
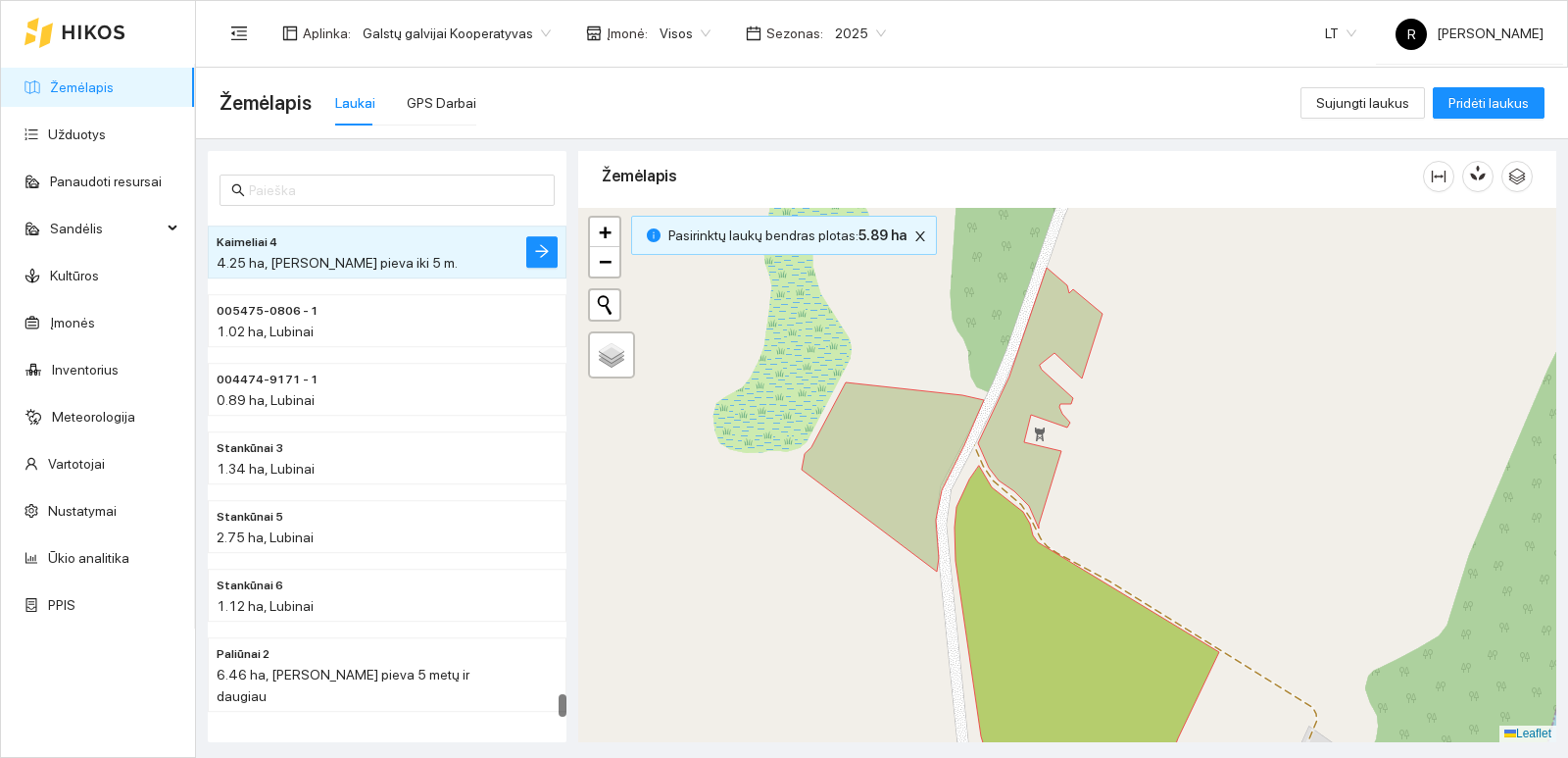
click at [1215, 565] on div "+ − Nieko nerasta. Bandykite dar kartą. Žemėlapis Palydovas Leaflet" at bounding box center [1066, 475] width 978 height 534
drag, startPoint x: 1225, startPoint y: 528, endPoint x: 1265, endPoint y: 450, distance: 87.7
click at [1239, 505] on div "+ − Nieko nerasta. Bandykite dar kartą. Žemėlapis Palydovas Leaflet" at bounding box center [1066, 475] width 978 height 534
click at [1263, 453] on div "+ − Nieko nerasta. Bandykite dar kartą. Žemėlapis Palydovas Leaflet" at bounding box center [1066, 475] width 978 height 534
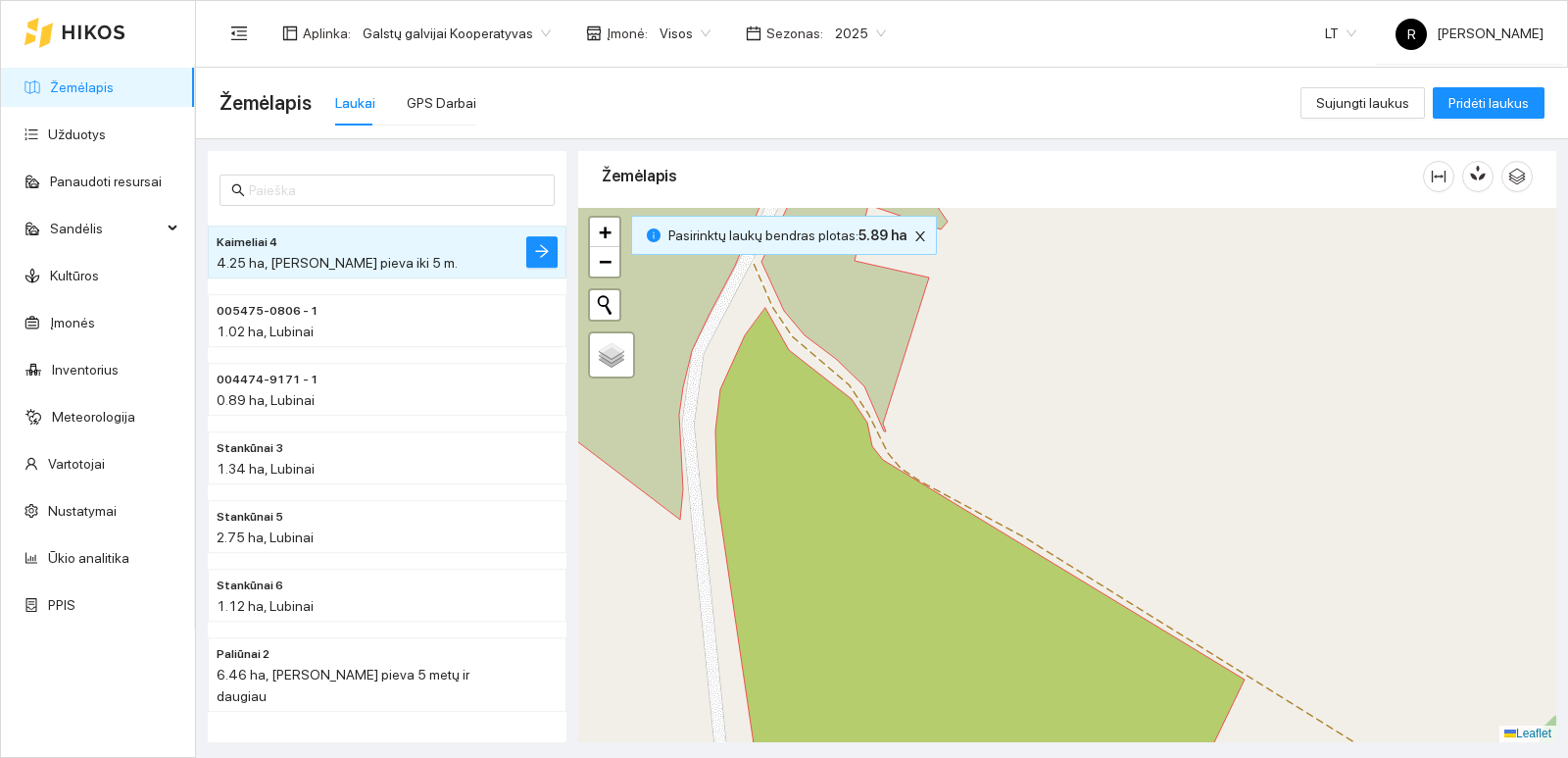
drag, startPoint x: 1283, startPoint y: 368, endPoint x: 1272, endPoint y: 414, distance: 47.3
click at [1284, 366] on div "+ − Nieko nerasta. Bandykite dar kartą. Žemėlapis Palydovas Leaflet" at bounding box center [1066, 475] width 978 height 534
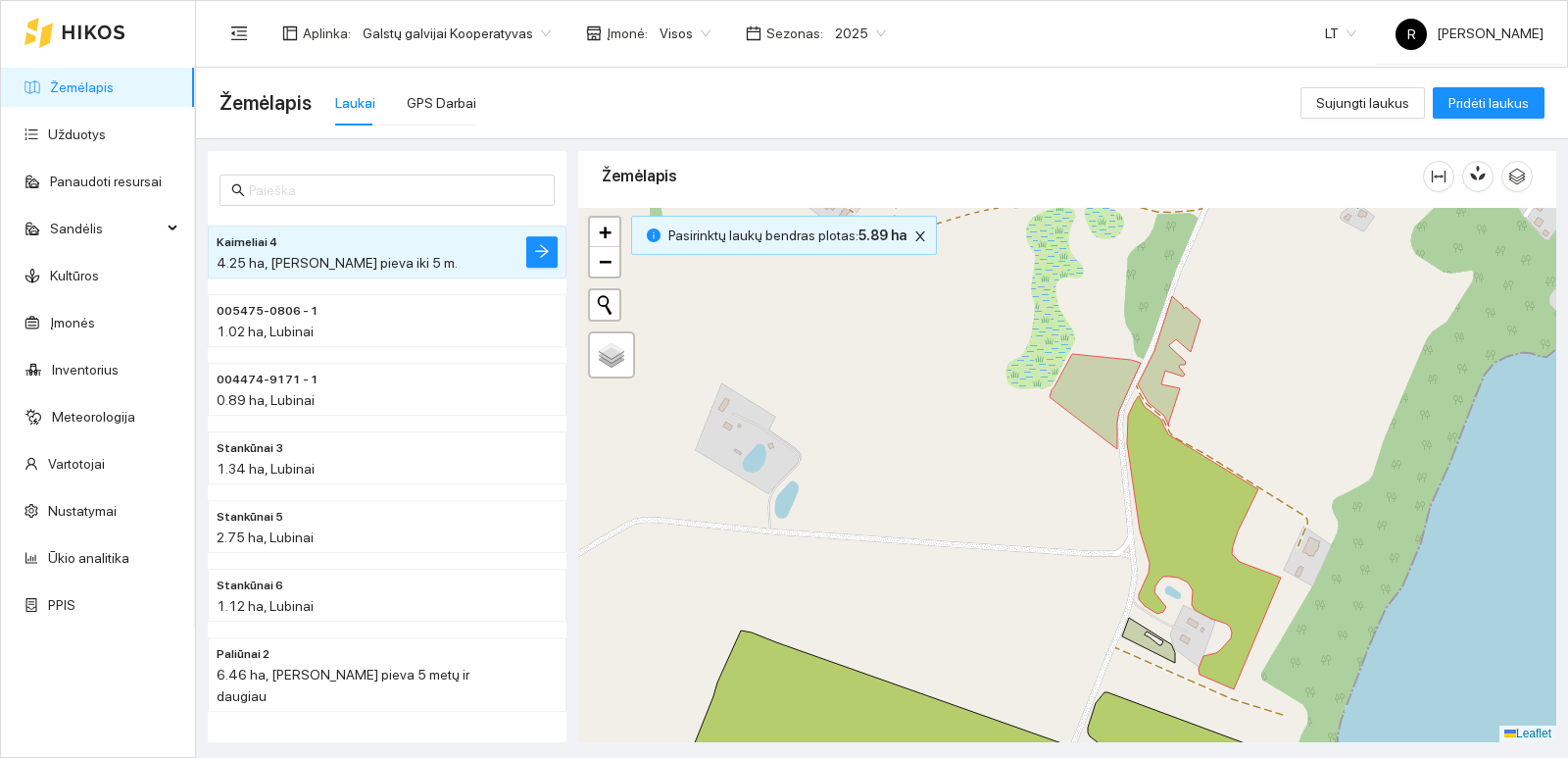
drag, startPoint x: 1324, startPoint y: 481, endPoint x: 1317, endPoint y: 399, distance: 82.3
click at [1318, 411] on div "+ − Nieko nerasta. Bandykite dar kartą. Žemėlapis Palydovas Leaflet" at bounding box center [1066, 475] width 978 height 534
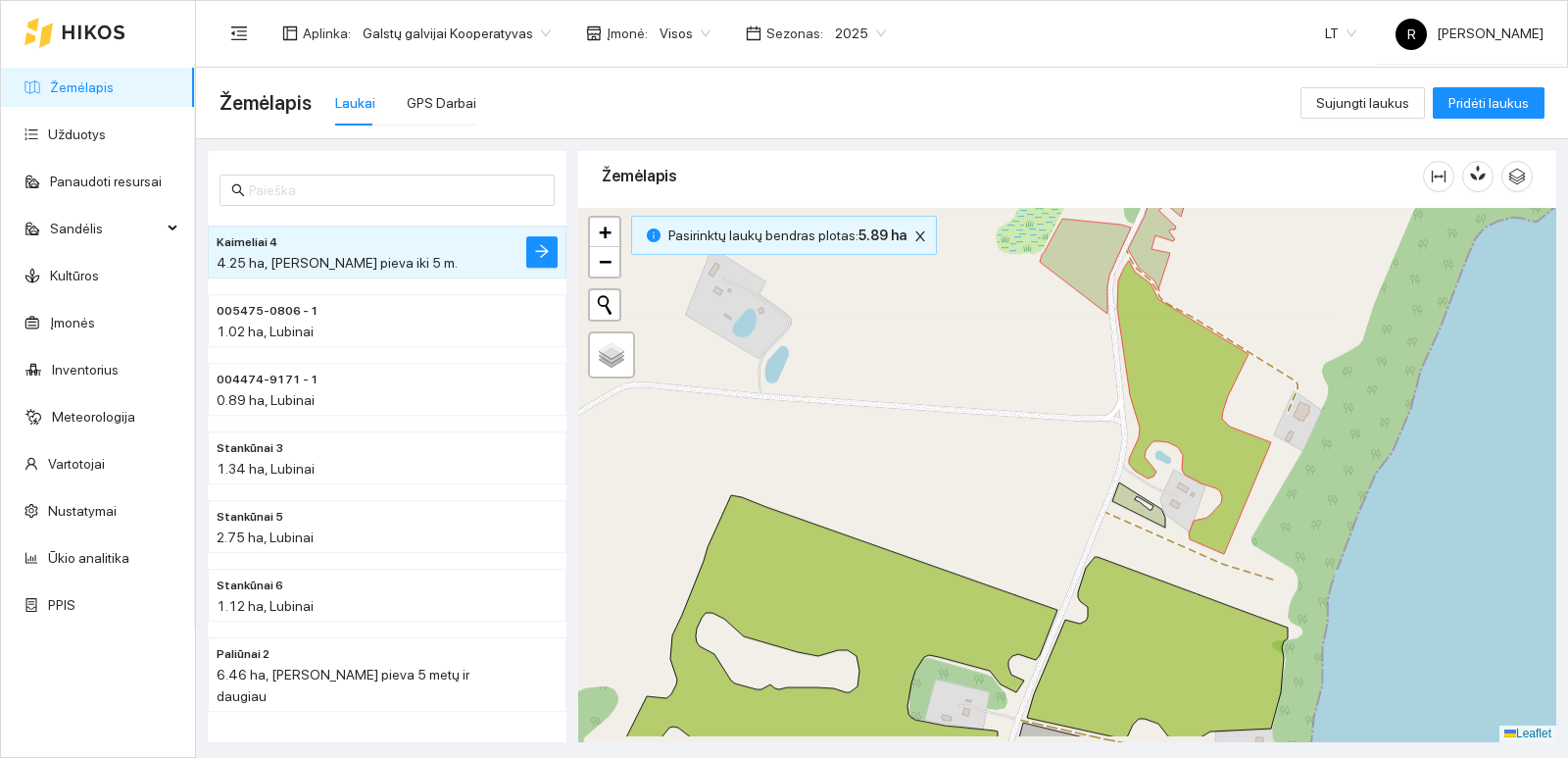
drag, startPoint x: 1317, startPoint y: 381, endPoint x: 1313, endPoint y: 318, distance: 63.1
click at [1313, 318] on div "+ − Nieko nerasta. Bandykite dar kartą. Žemėlapis Palydovas Leaflet" at bounding box center [1066, 475] width 978 height 534
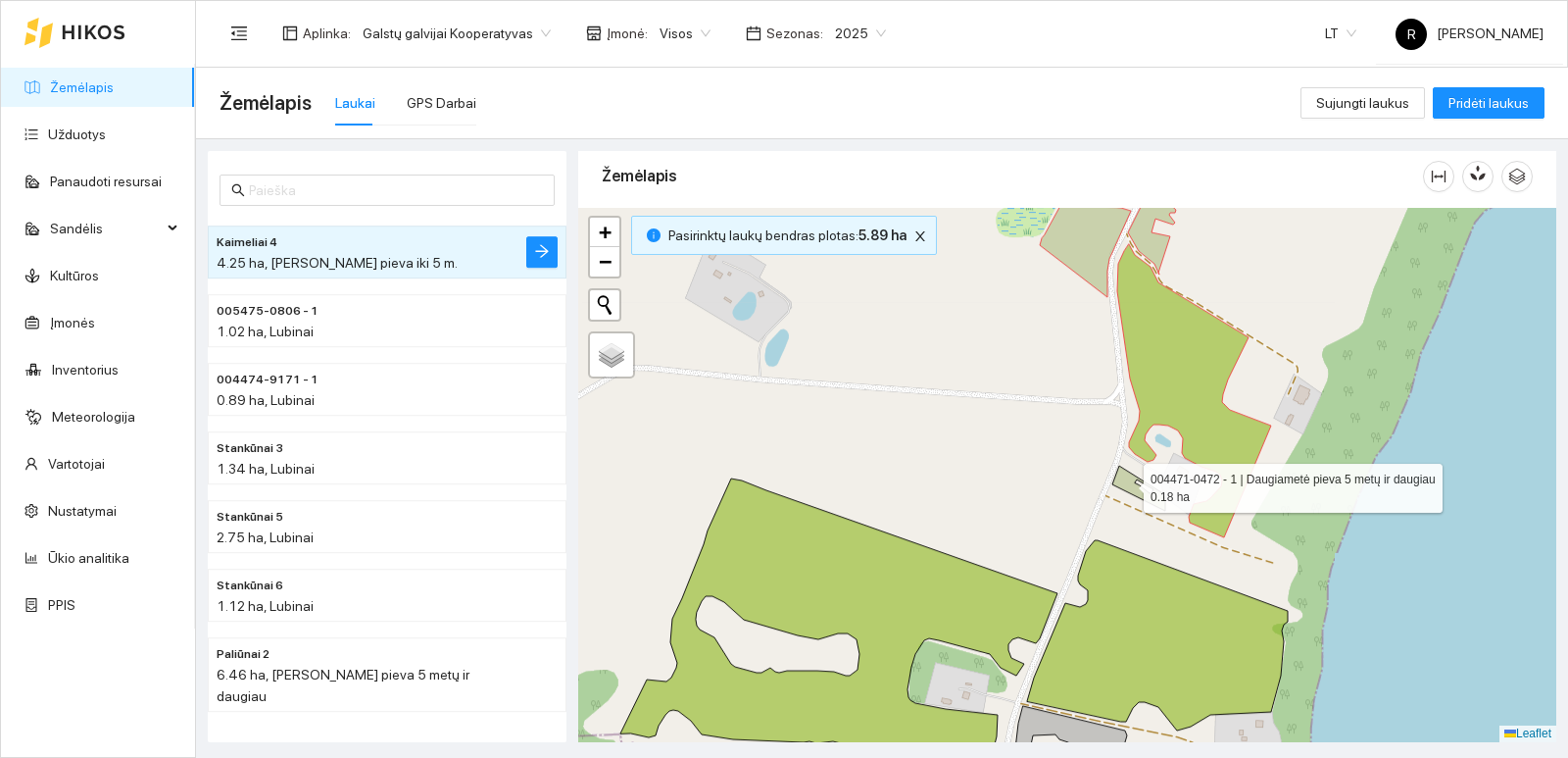
click at [1126, 483] on icon at bounding box center [1138, 489] width 52 height 46
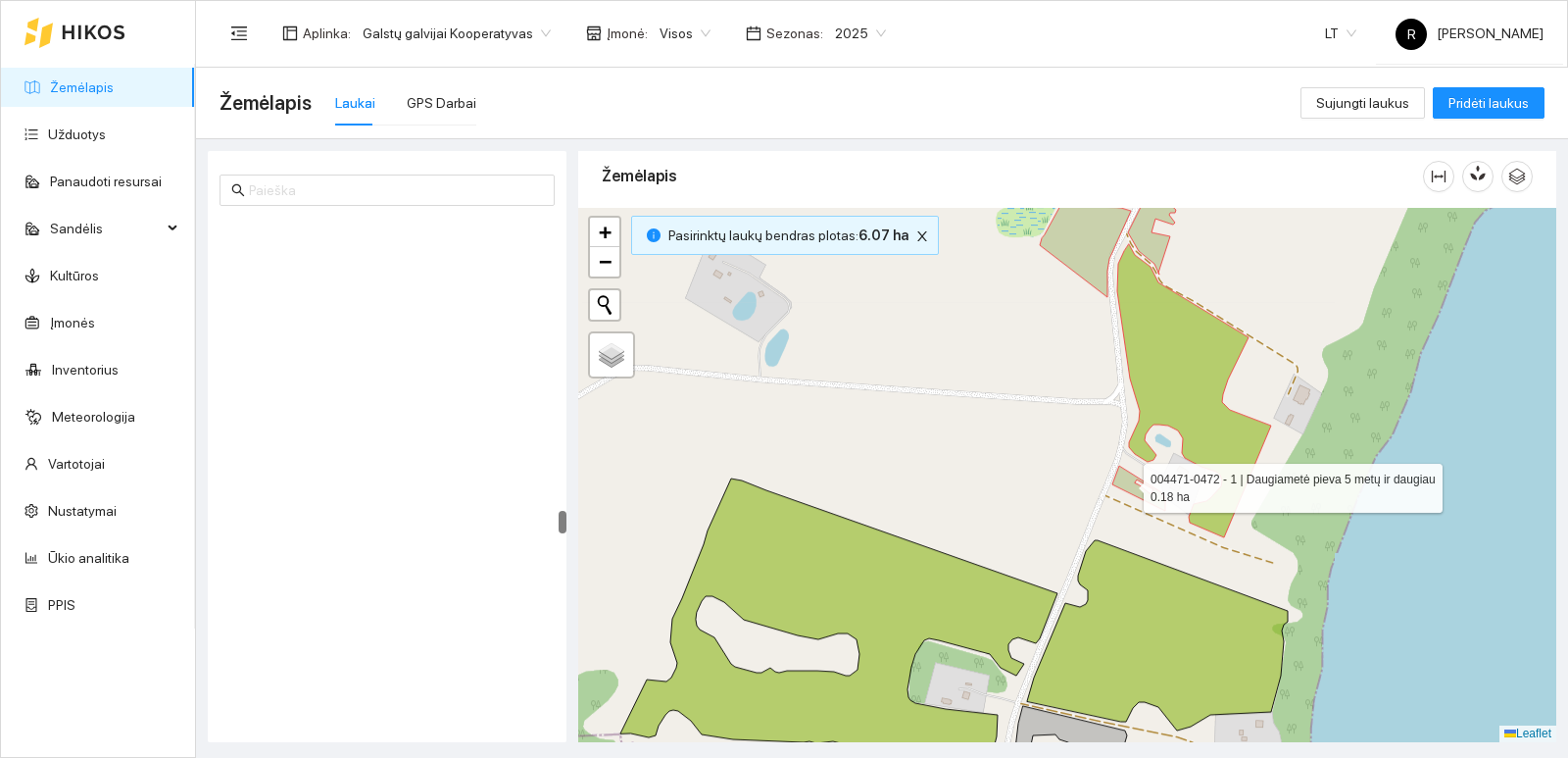
scroll to position [6299, 0]
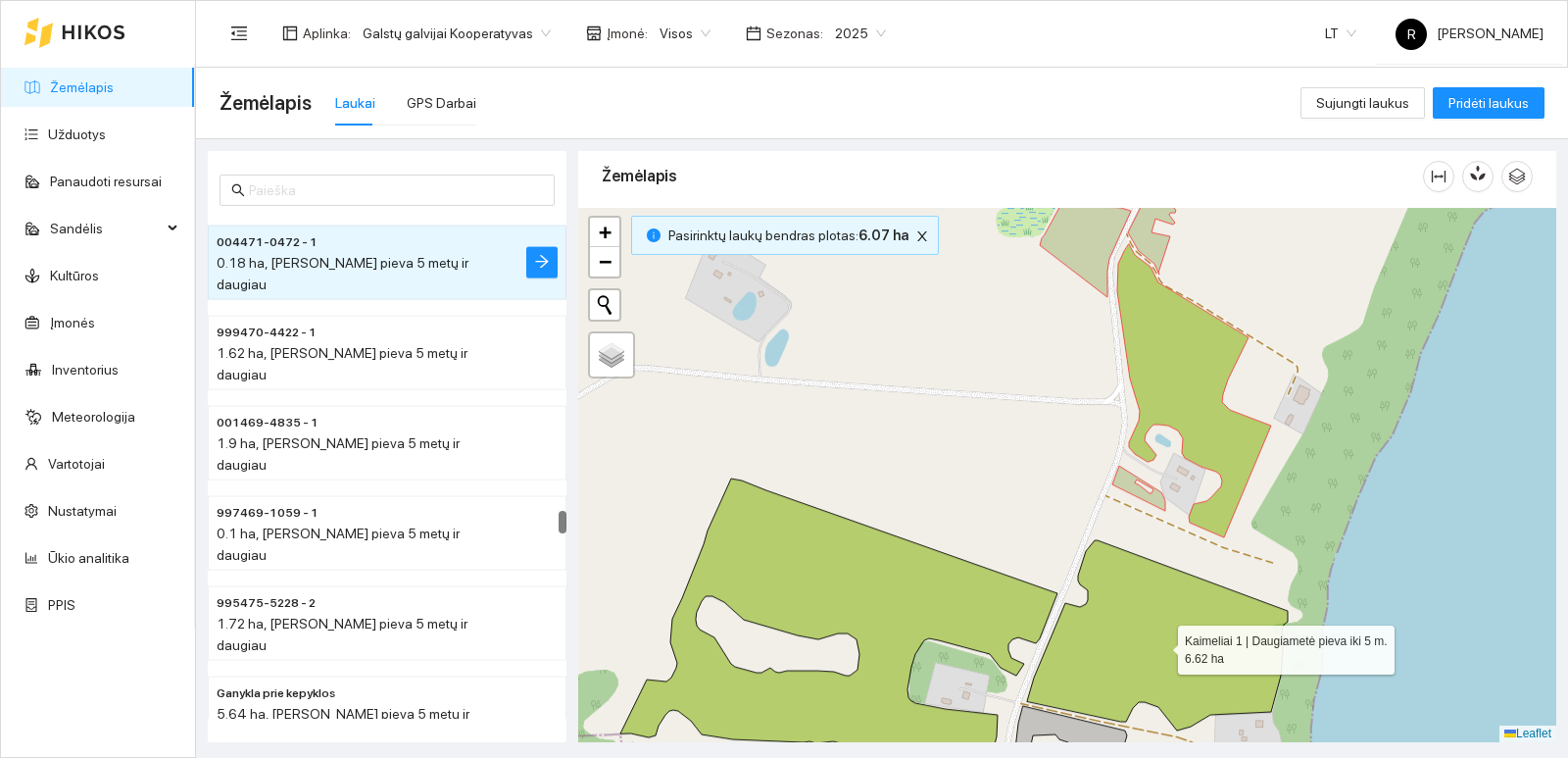
click at [1141, 606] on icon at bounding box center [1157, 635] width 261 height 190
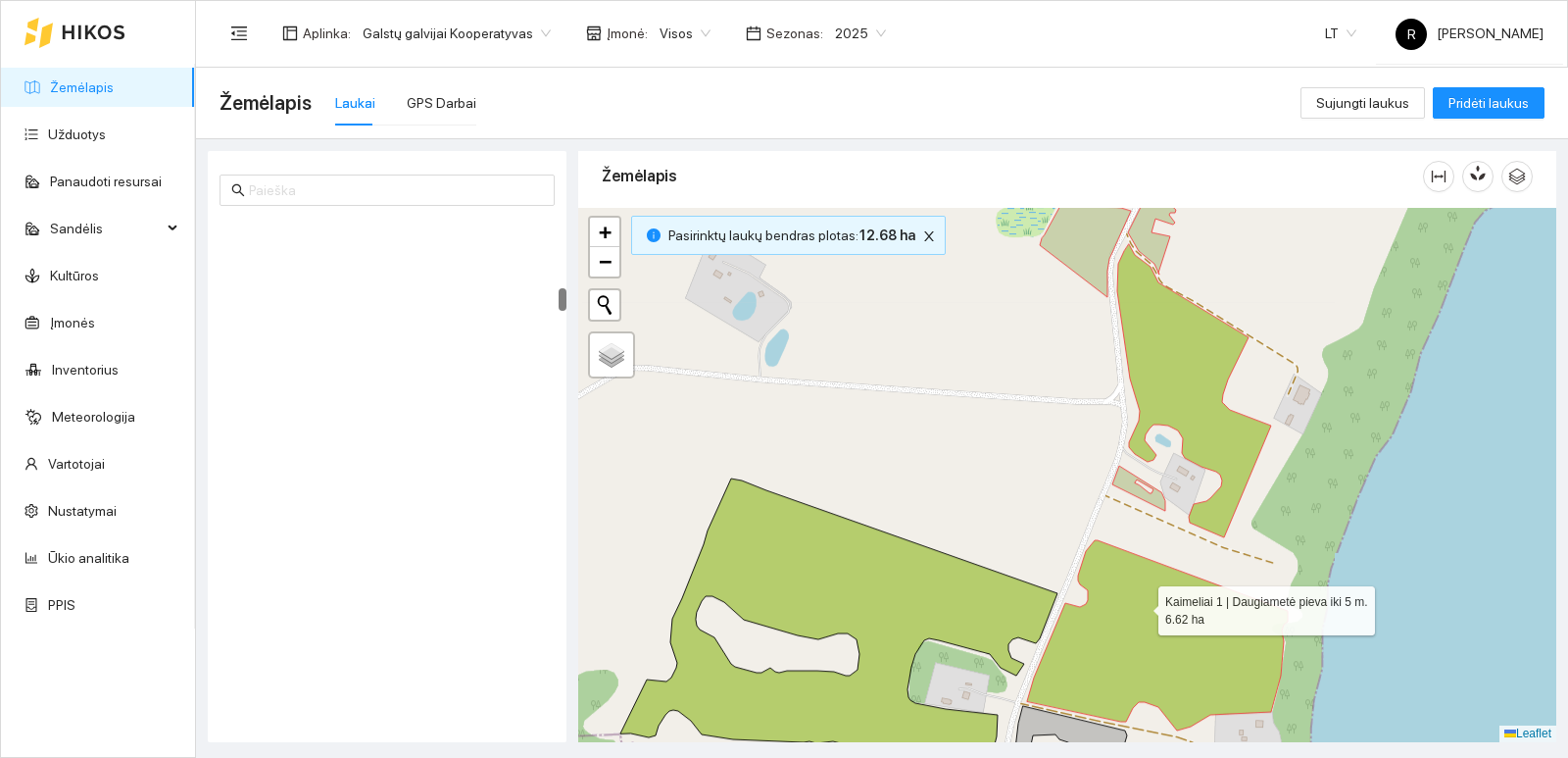
scroll to position [1509, 0]
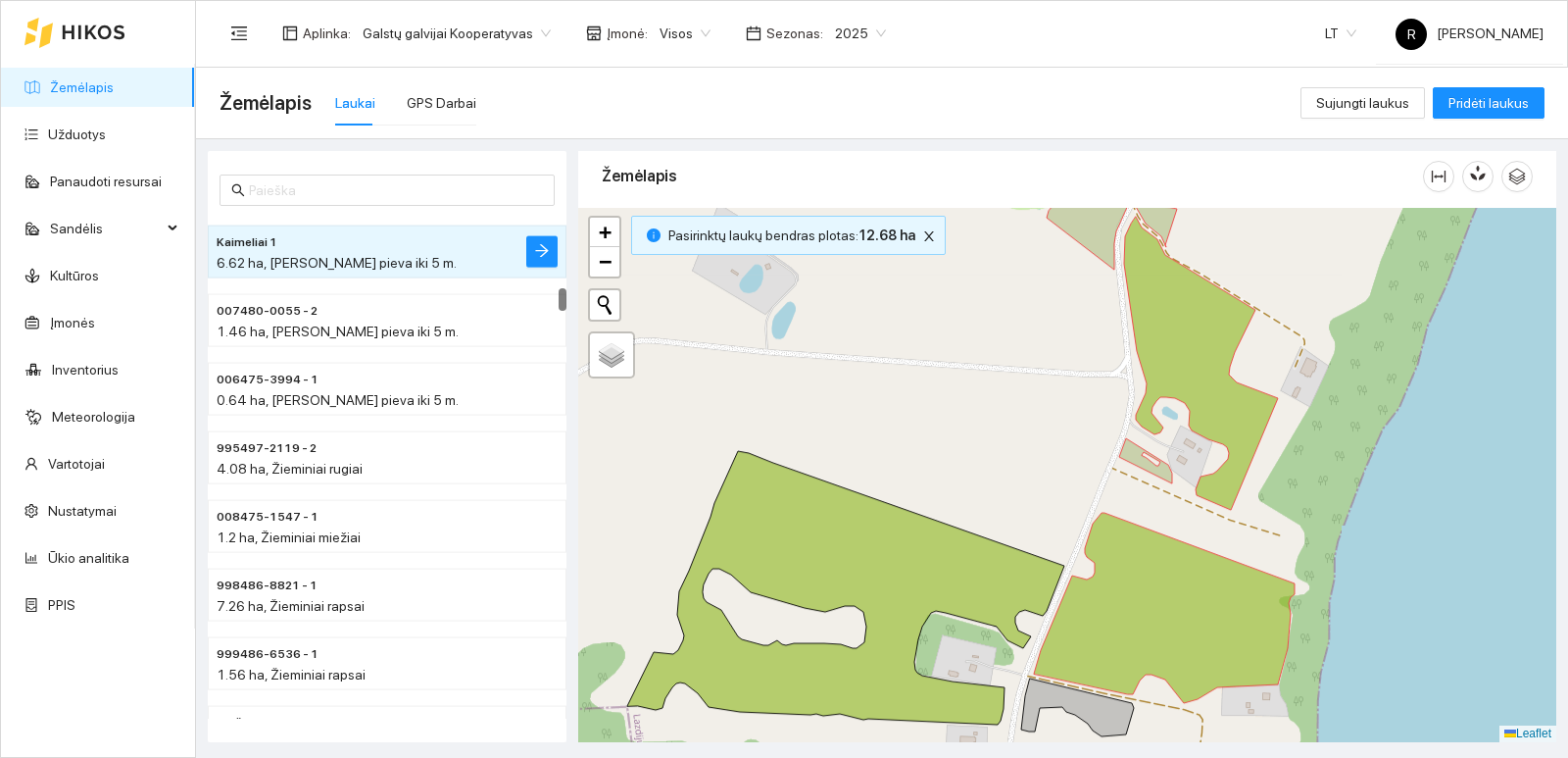
drag, startPoint x: 1056, startPoint y: 510, endPoint x: 1086, endPoint y: 341, distance: 171.6
click at [1082, 375] on div "+ − Nieko nerasta. Bandykite dar kartą. Žemėlapis Palydovas Leaflet" at bounding box center [1066, 475] width 978 height 534
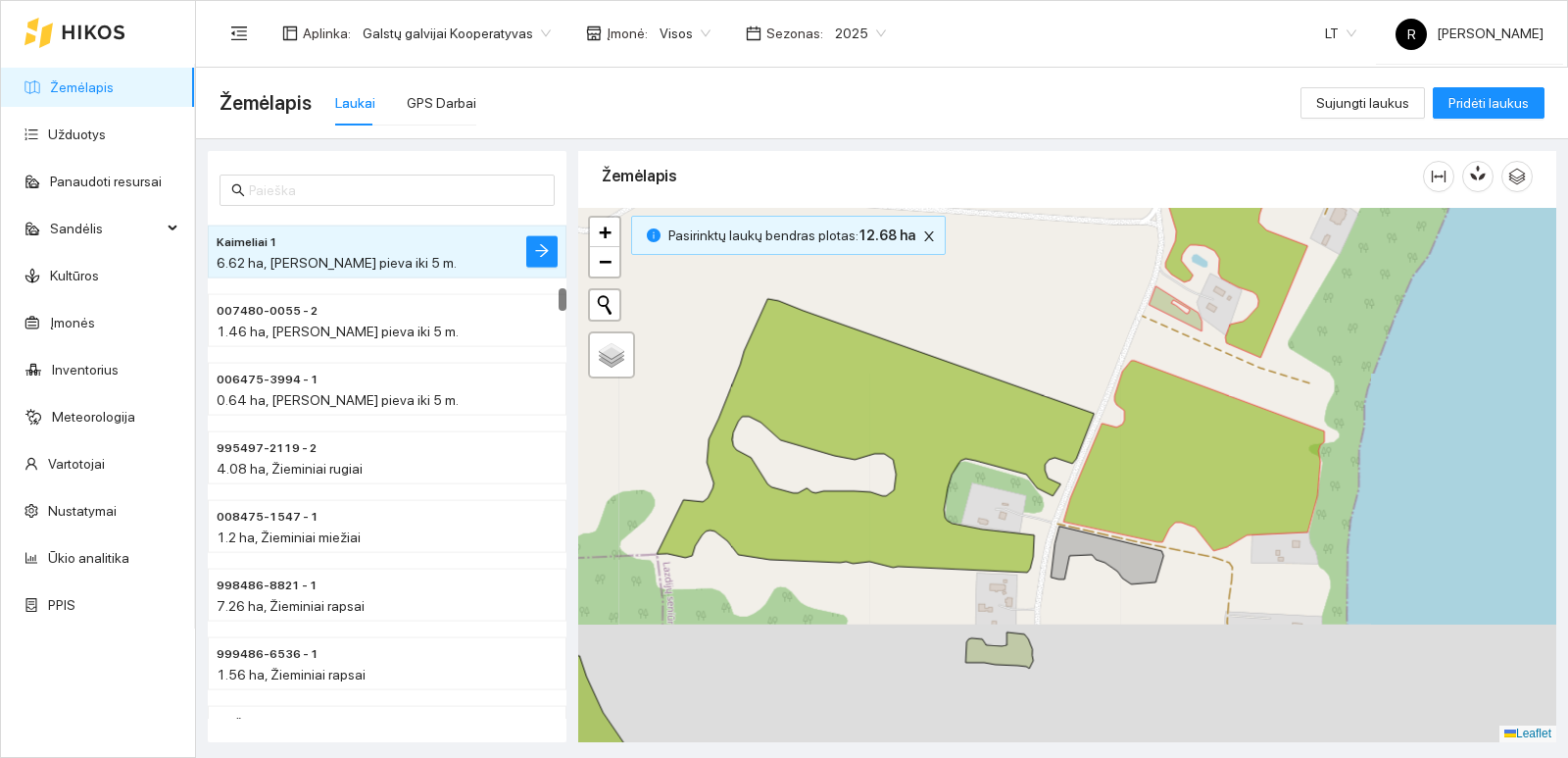
click at [1086, 339] on div "+ − Nieko nerasta. Bandykite dar kartą. Žemėlapis Palydovas Leaflet" at bounding box center [1066, 475] width 978 height 534
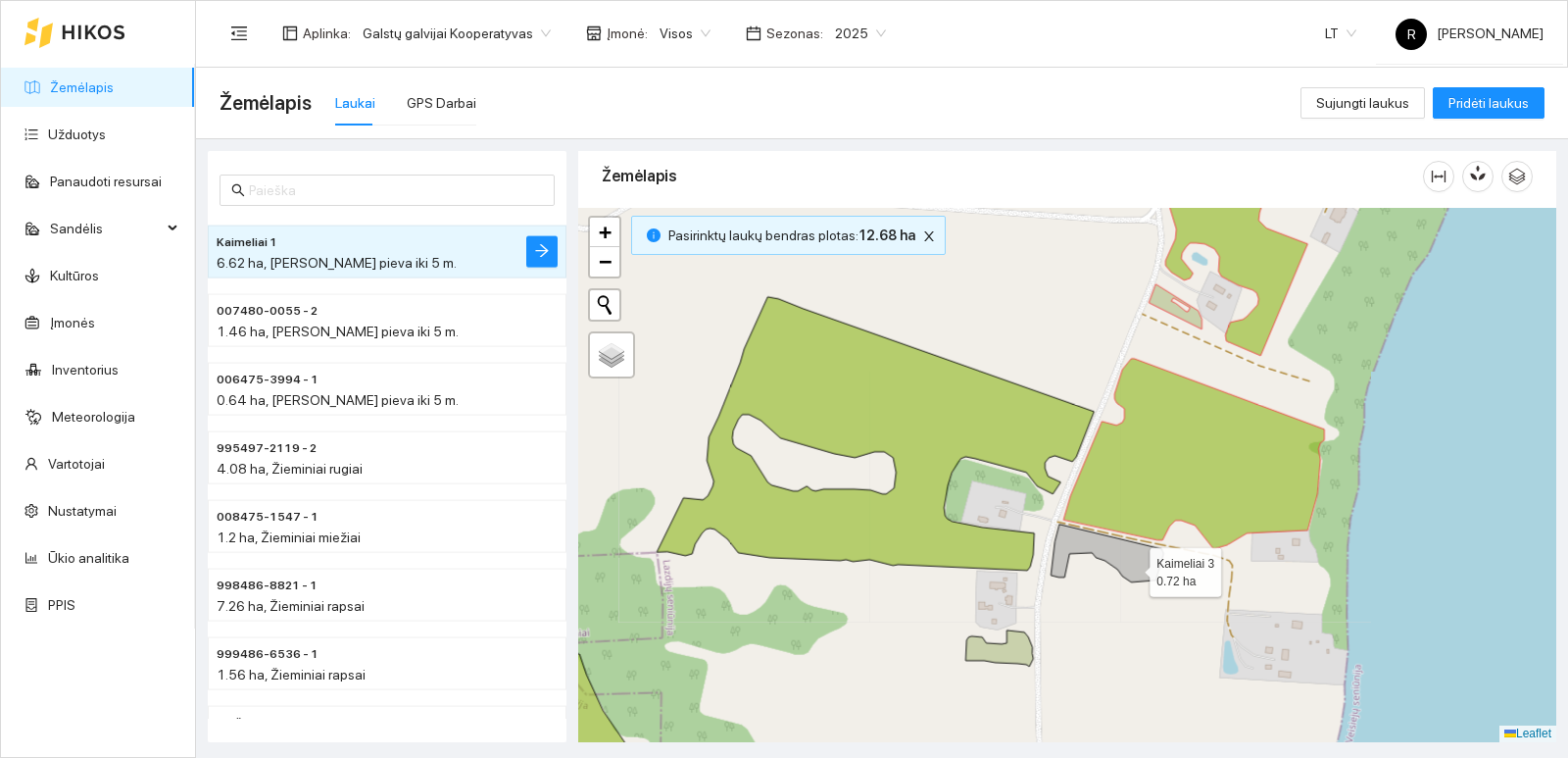
click at [1132, 568] on icon at bounding box center [1107, 553] width 113 height 57
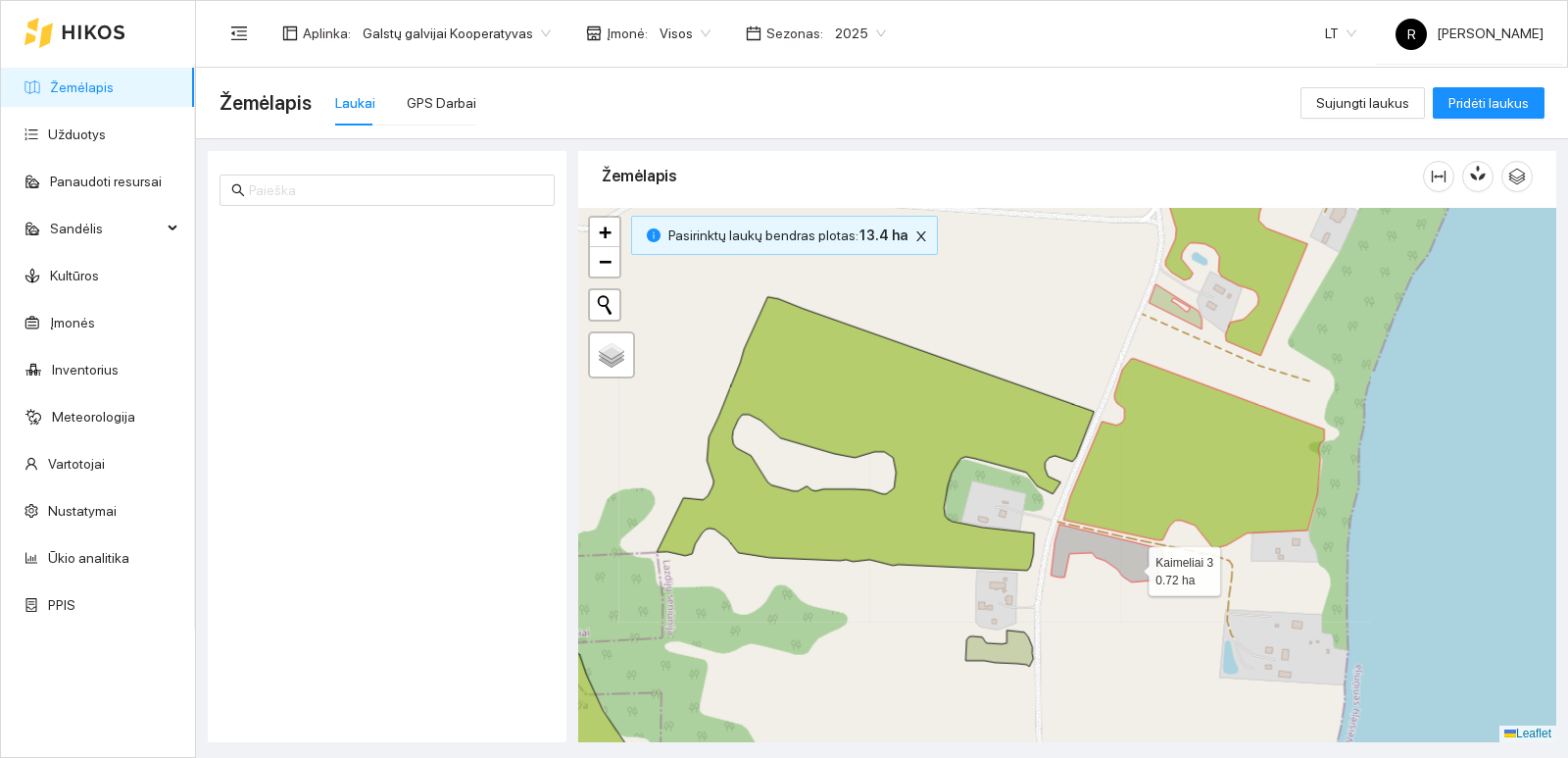
scroll to position [2674, 0]
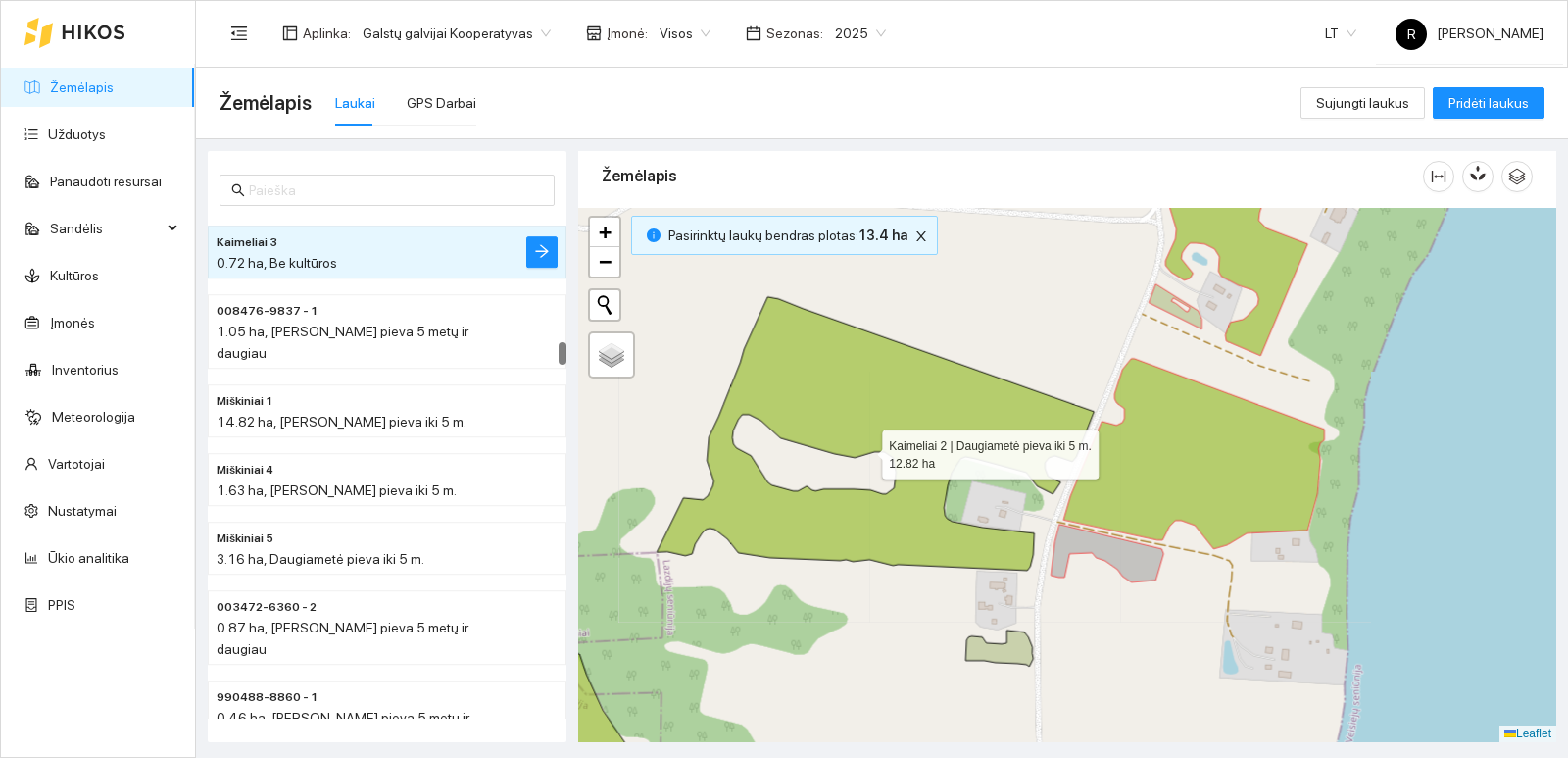
click at [923, 425] on icon at bounding box center [876, 433] width 437 height 273
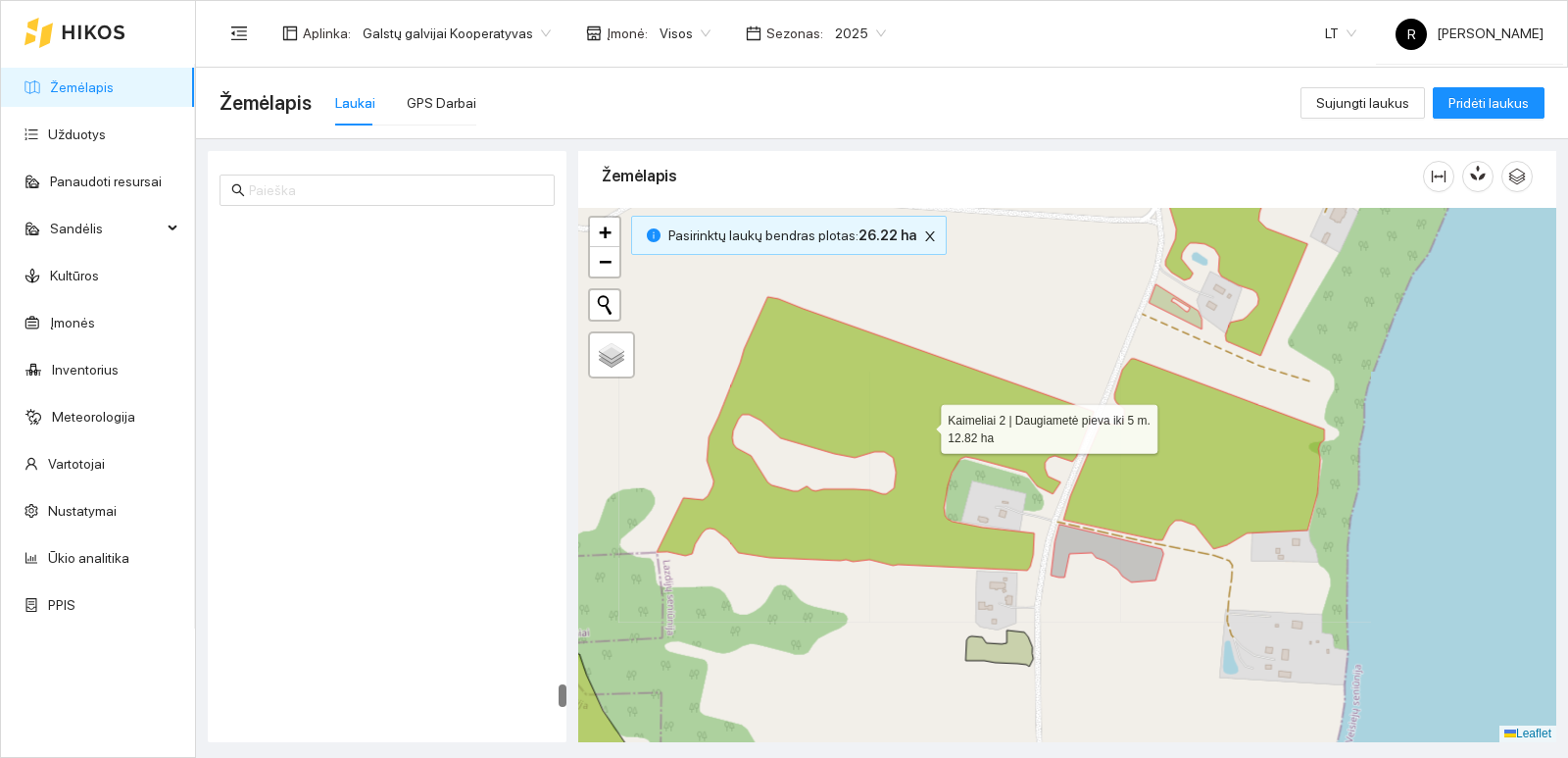
scroll to position [10023, 0]
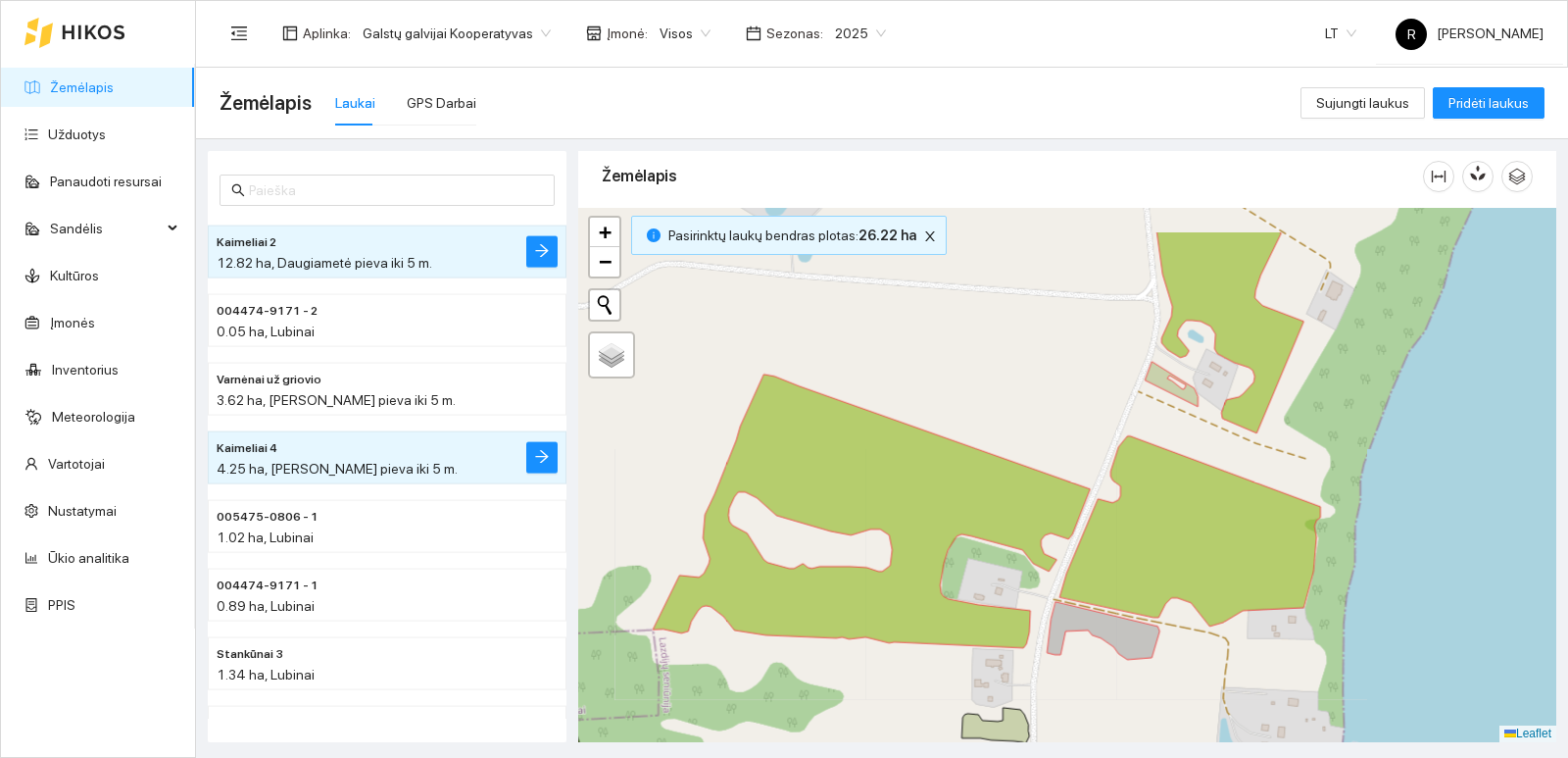
drag, startPoint x: 998, startPoint y: 311, endPoint x: 988, endPoint y: 338, distance: 28.8
click at [993, 373] on div "+ − Nieko nerasta. Bandykite dar kartą. Žemėlapis Palydovas Leaflet" at bounding box center [1066, 475] width 978 height 534
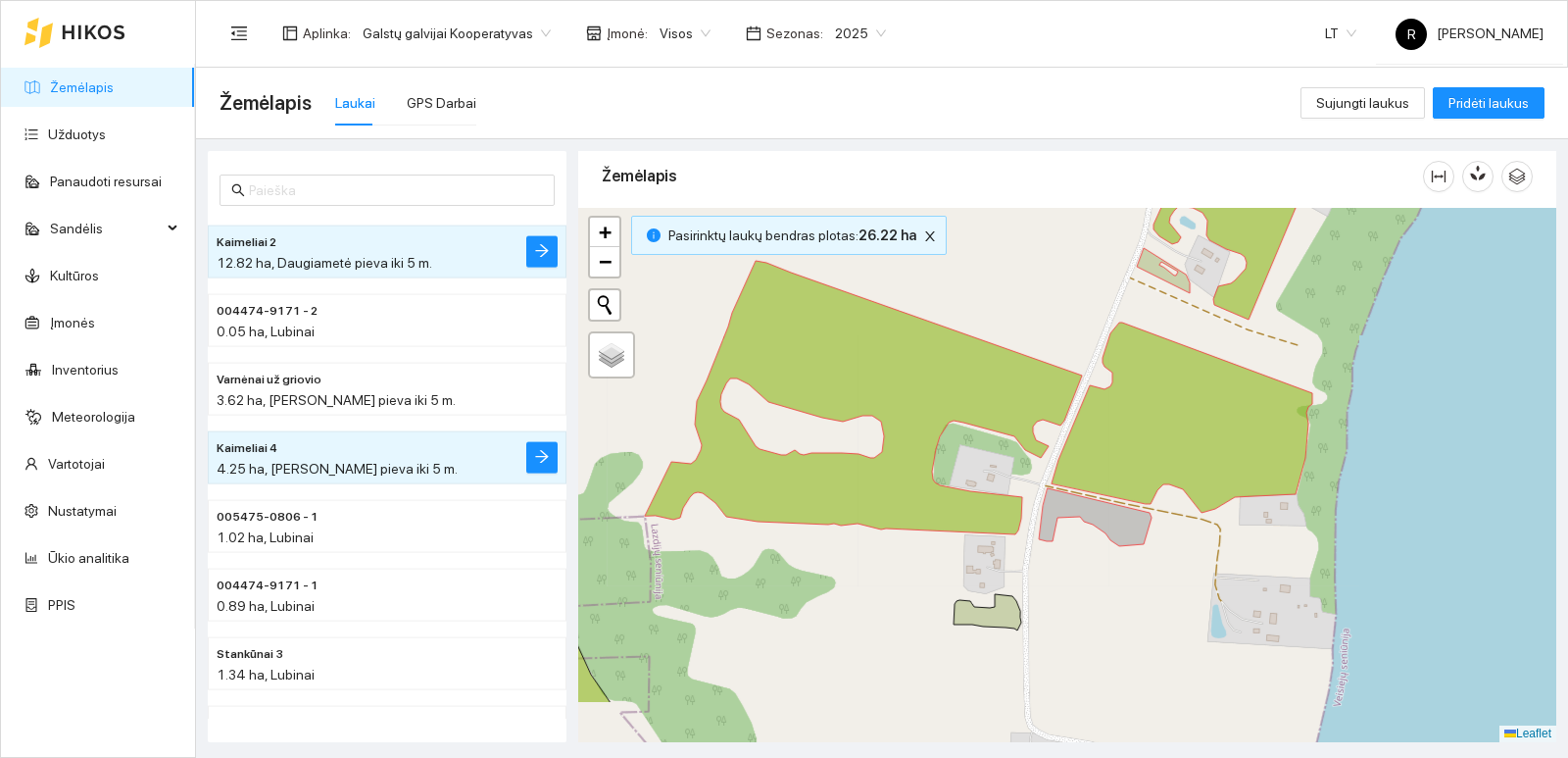
drag, startPoint x: 988, startPoint y: 338, endPoint x: 984, endPoint y: 254, distance: 84.1
click at [984, 254] on div "+ − Nieko nerasta. Bandykite dar kartą. Žemėlapis Palydovas Leaflet" at bounding box center [1066, 475] width 978 height 534
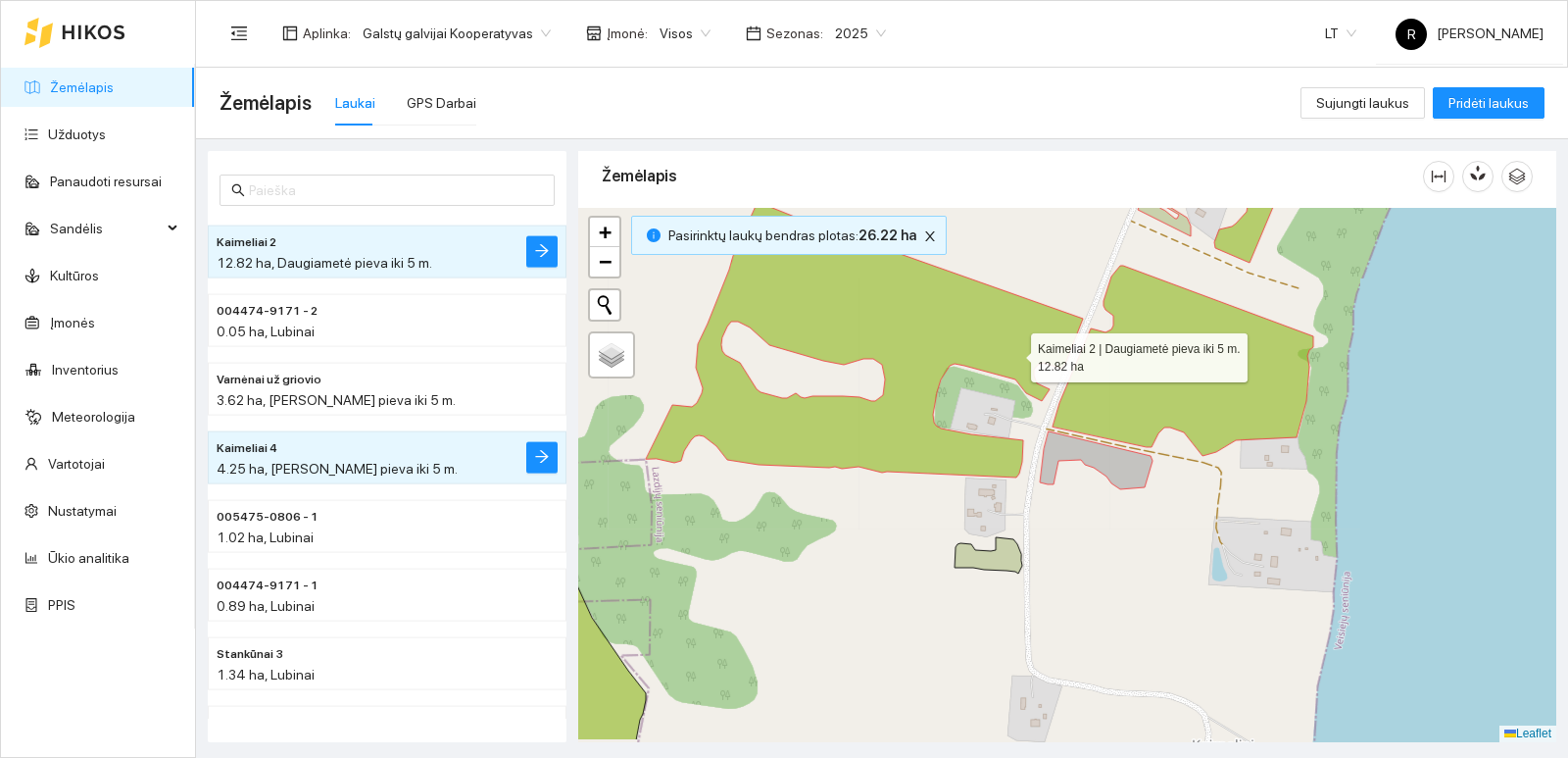
drag, startPoint x: 1014, startPoint y: 418, endPoint x: 1009, endPoint y: 287, distance: 131.1
click at [1009, 288] on icon at bounding box center [865, 340] width 437 height 273
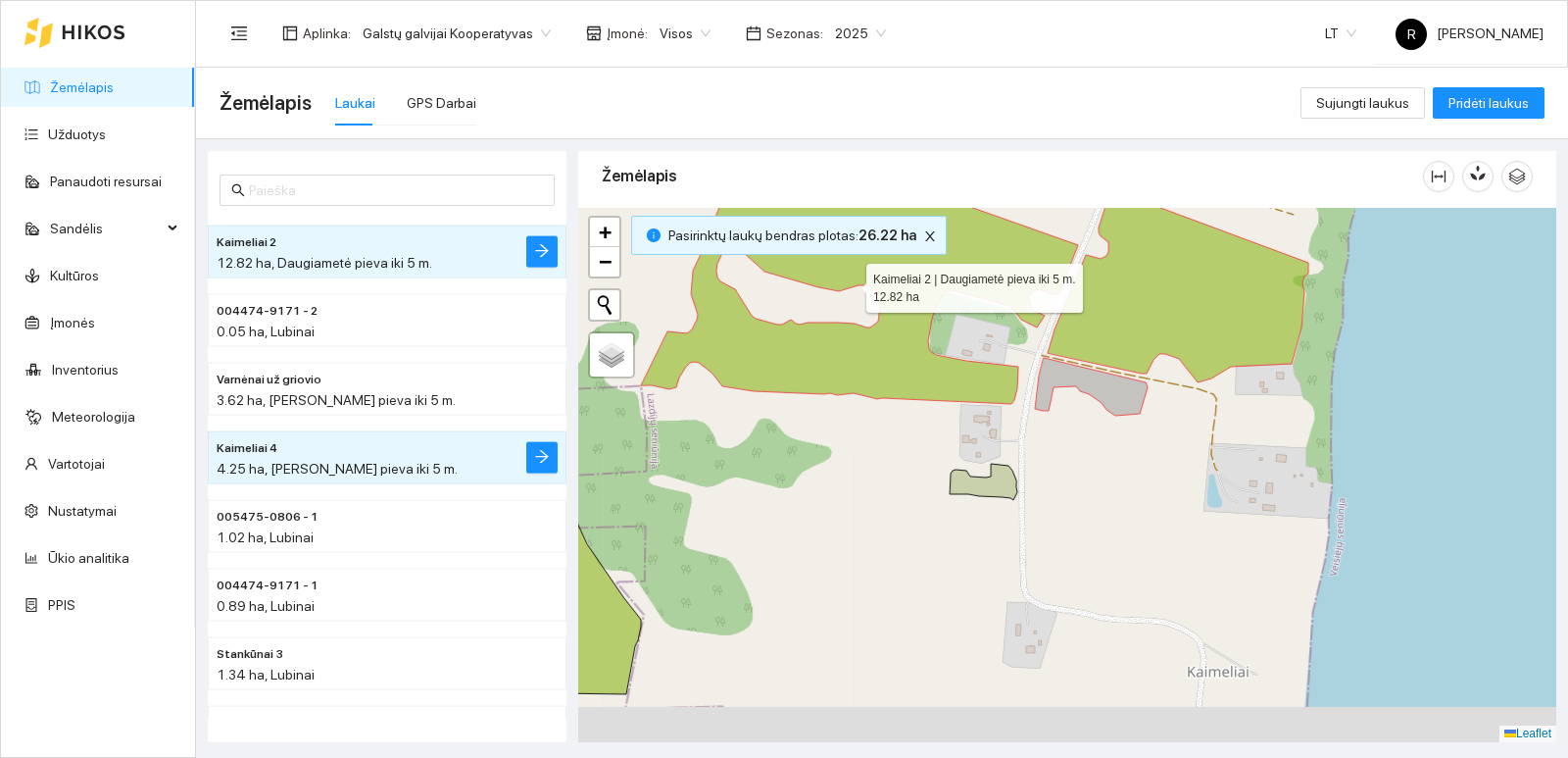
click at [1009, 286] on icon at bounding box center [860, 279] width 437 height 250
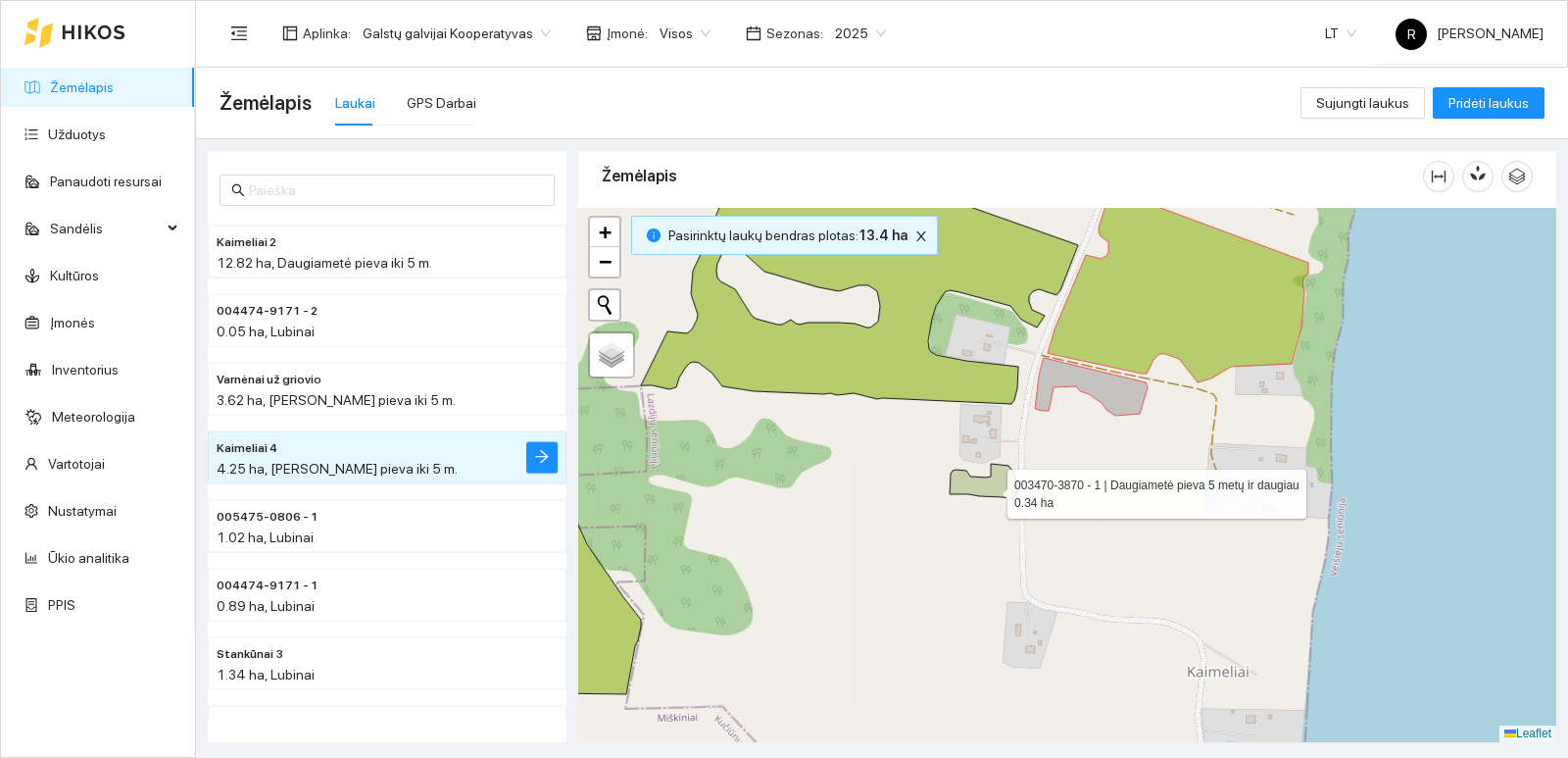
click at [990, 489] on icon at bounding box center [983, 482] width 67 height 37
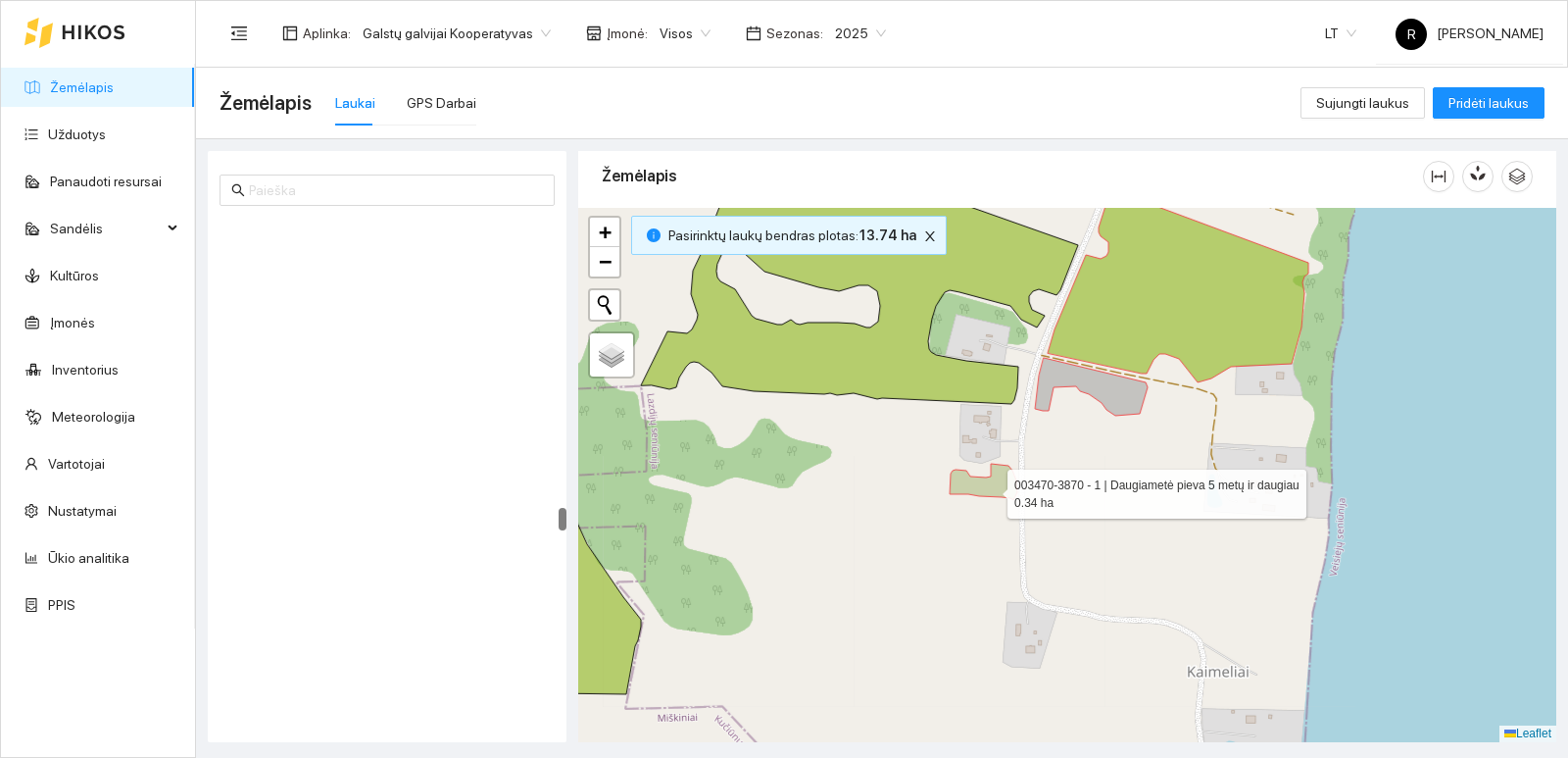
scroll to position [6234, 0]
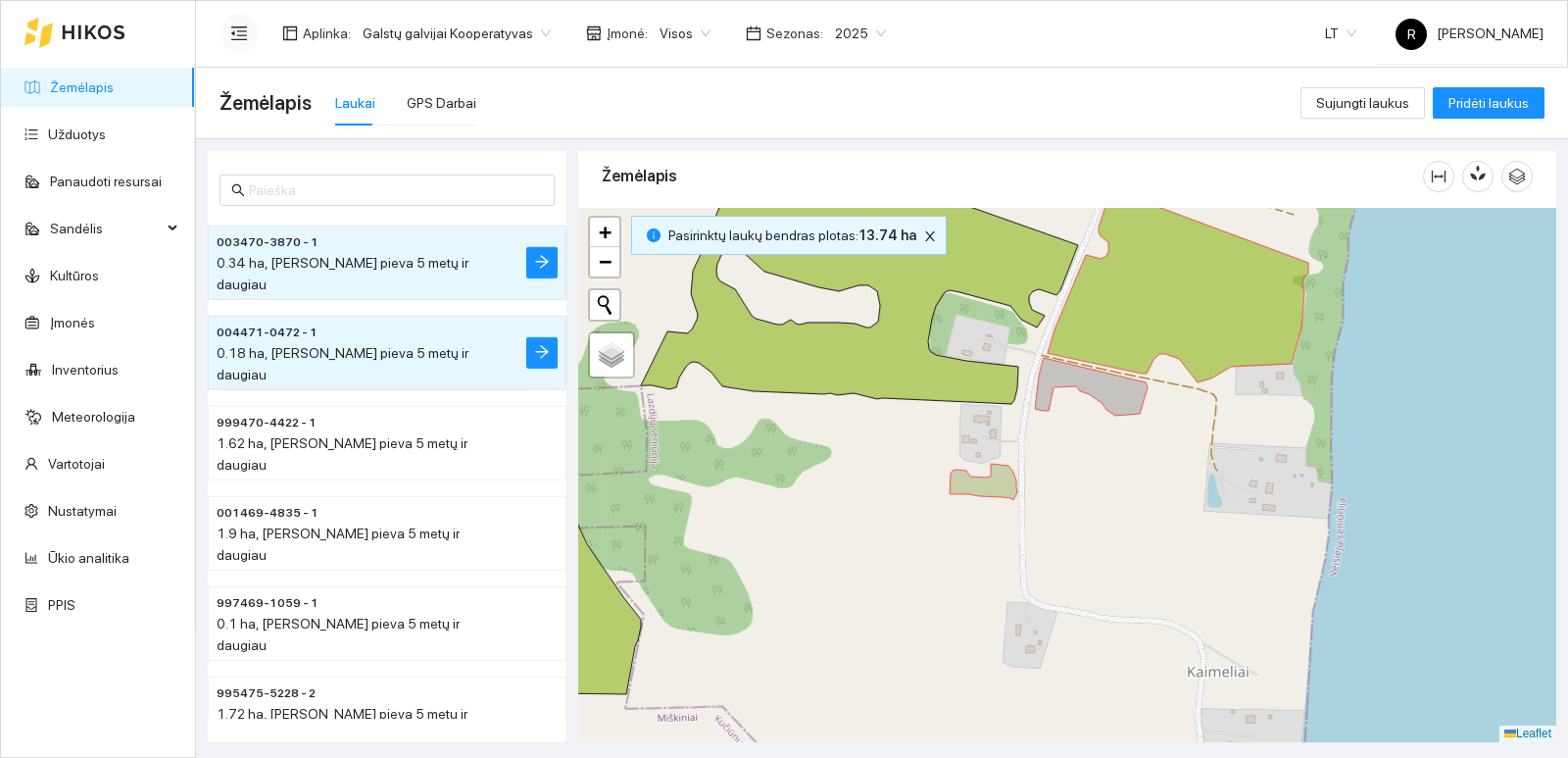
click at [239, 35] on icon "menu-fold" at bounding box center [239, 33] width 16 height 14
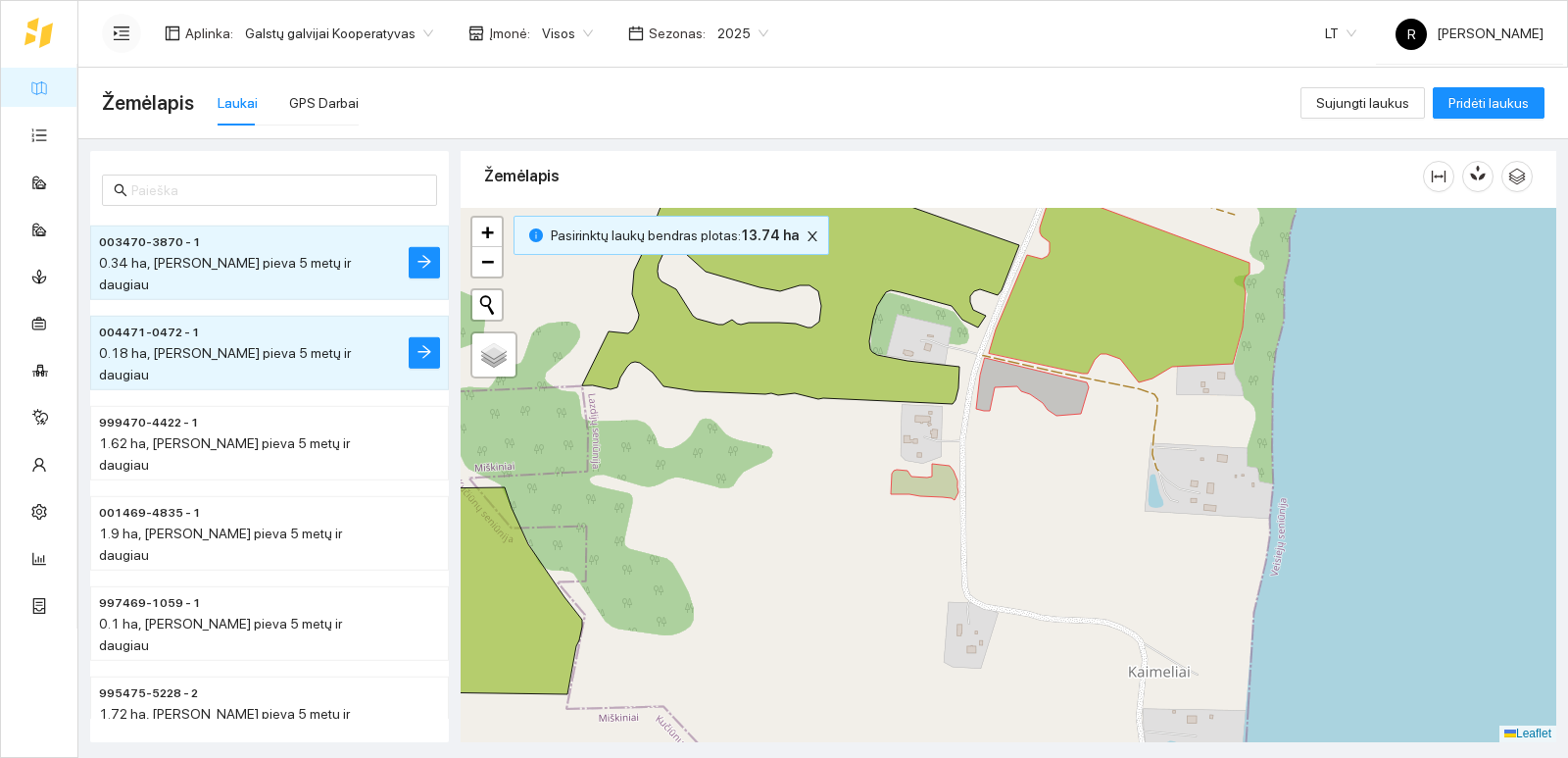
click at [122, 29] on icon "menu-unfold" at bounding box center [122, 34] width 18 height 18
click at [1444, 36] on span "R [PERSON_NAME]" at bounding box center [1470, 34] width 148 height 16
click at [1408, 33] on span "R" at bounding box center [1412, 35] width 9 height 32
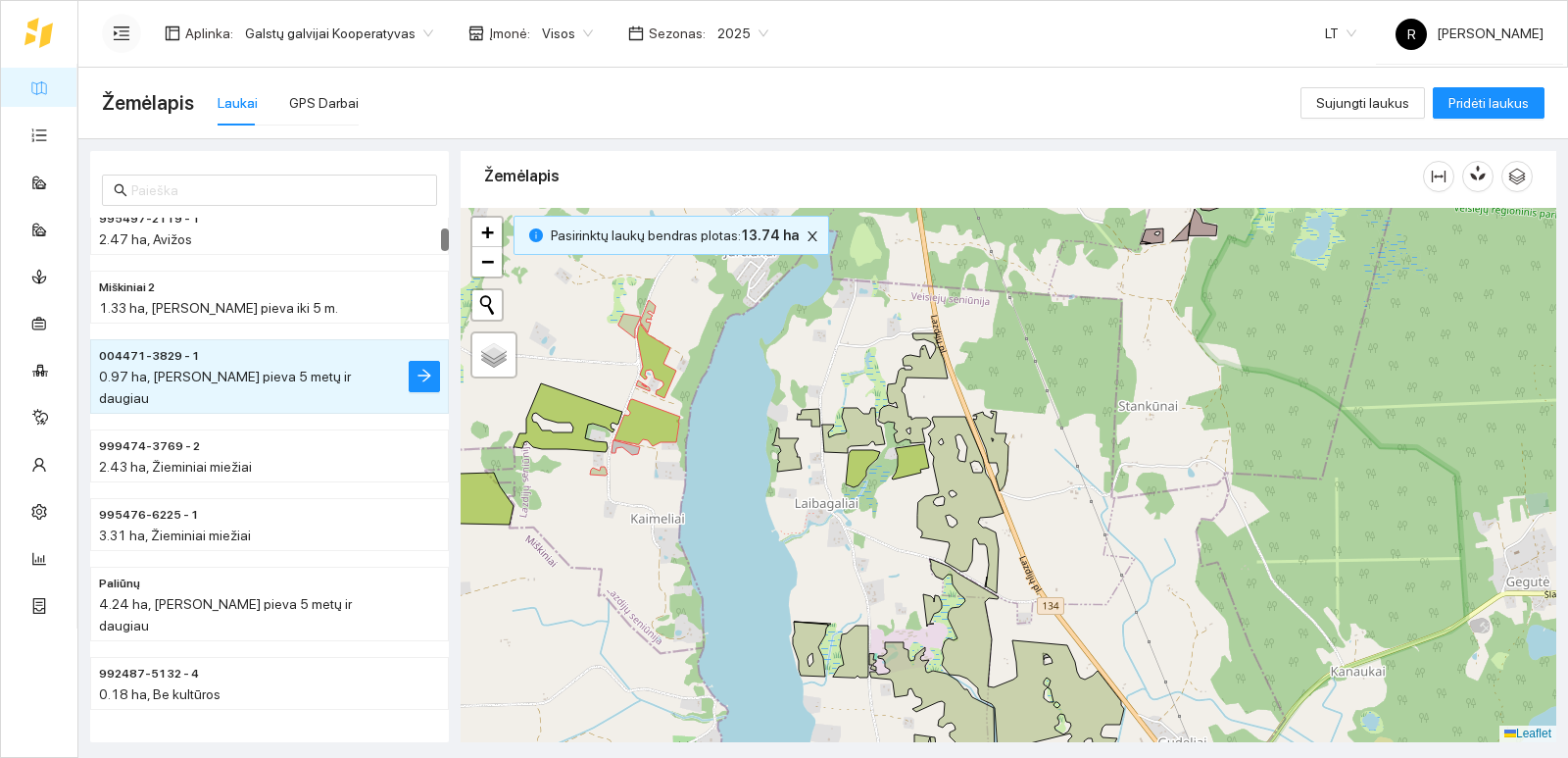
scroll to position [0, 0]
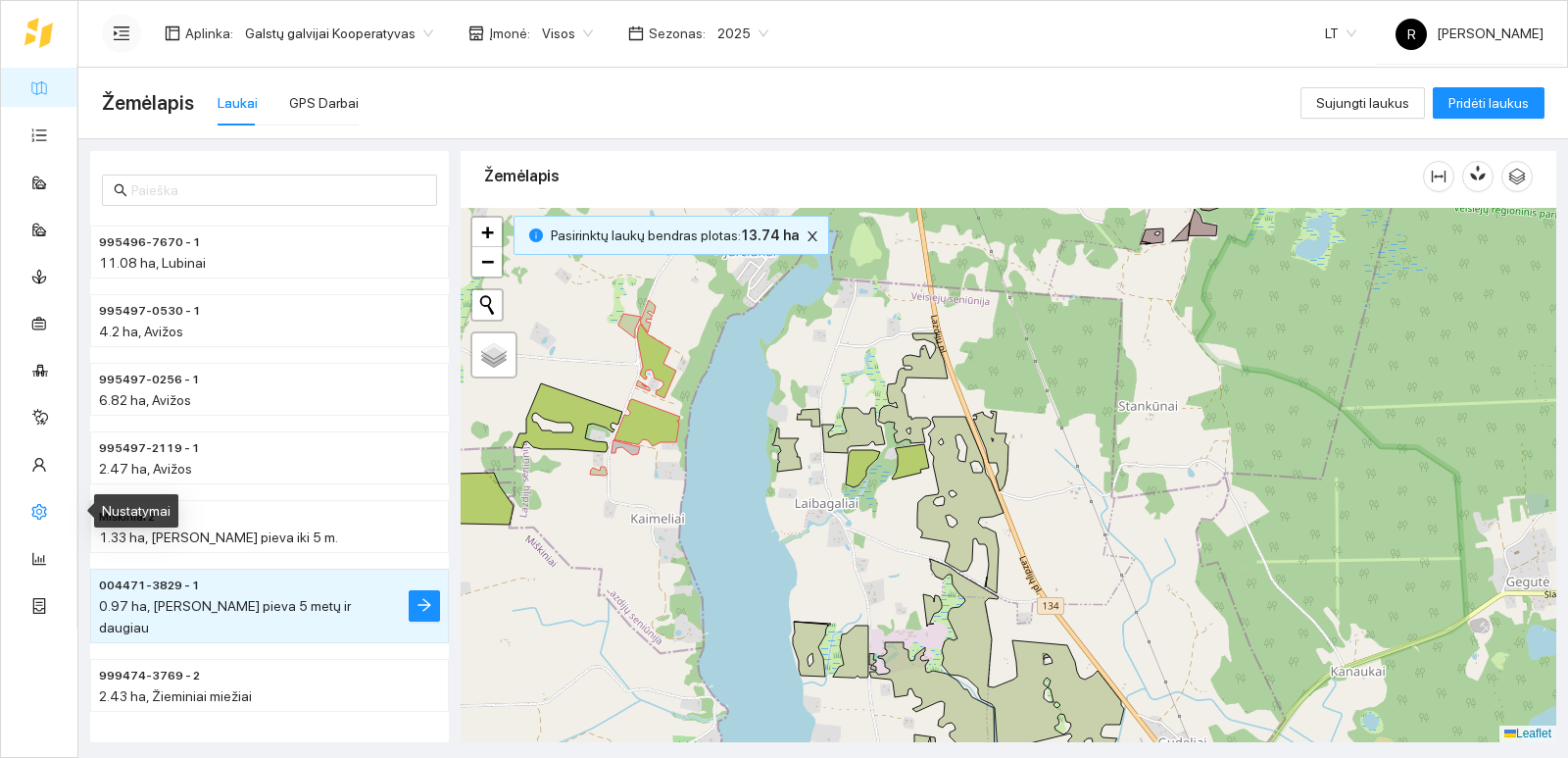
click at [56, 519] on link "Nustatymai" at bounding box center [90, 511] width 68 height 16
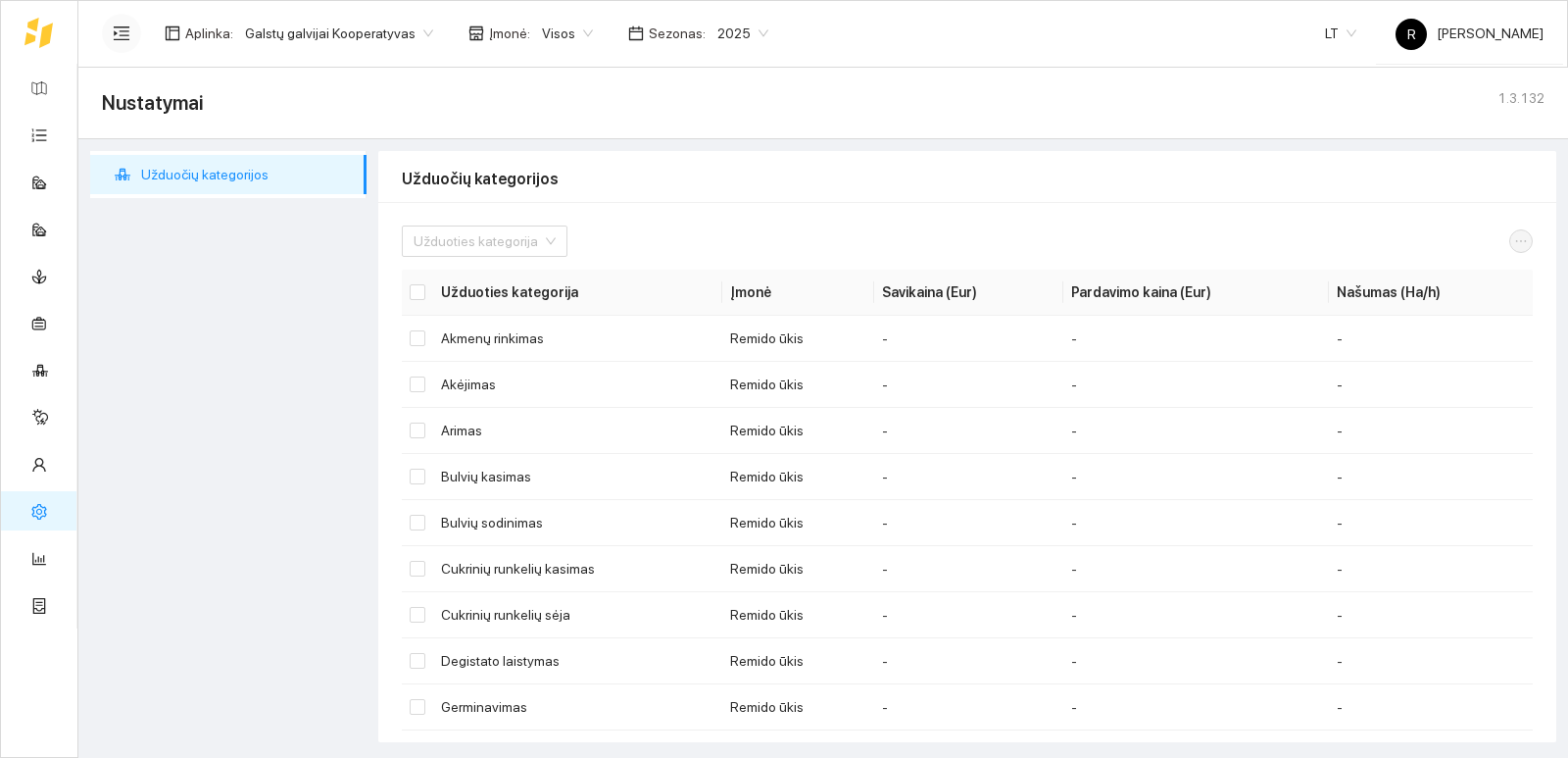
click at [36, 37] on icon at bounding box center [39, 33] width 29 height 31
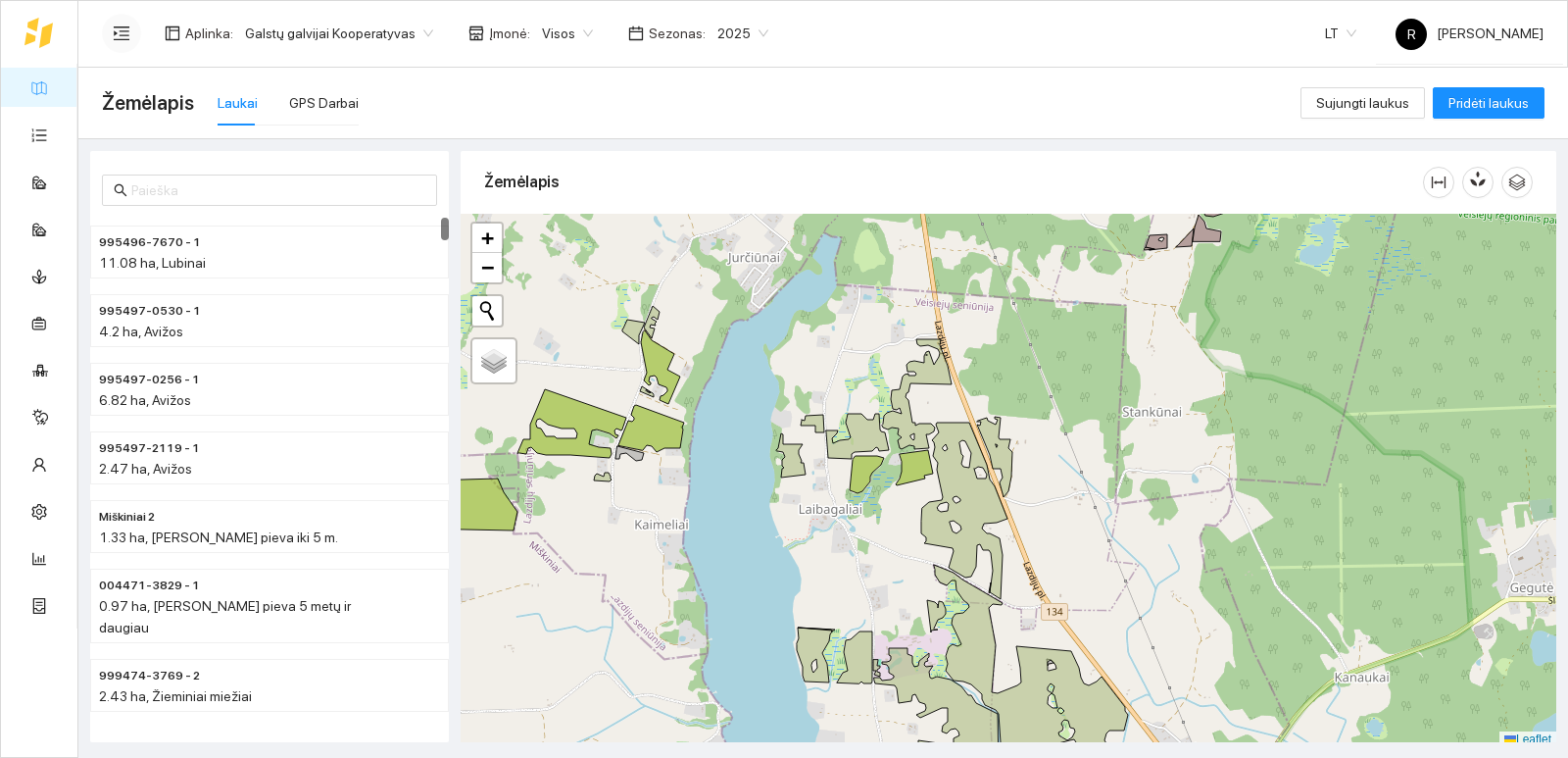
scroll to position [6, 0]
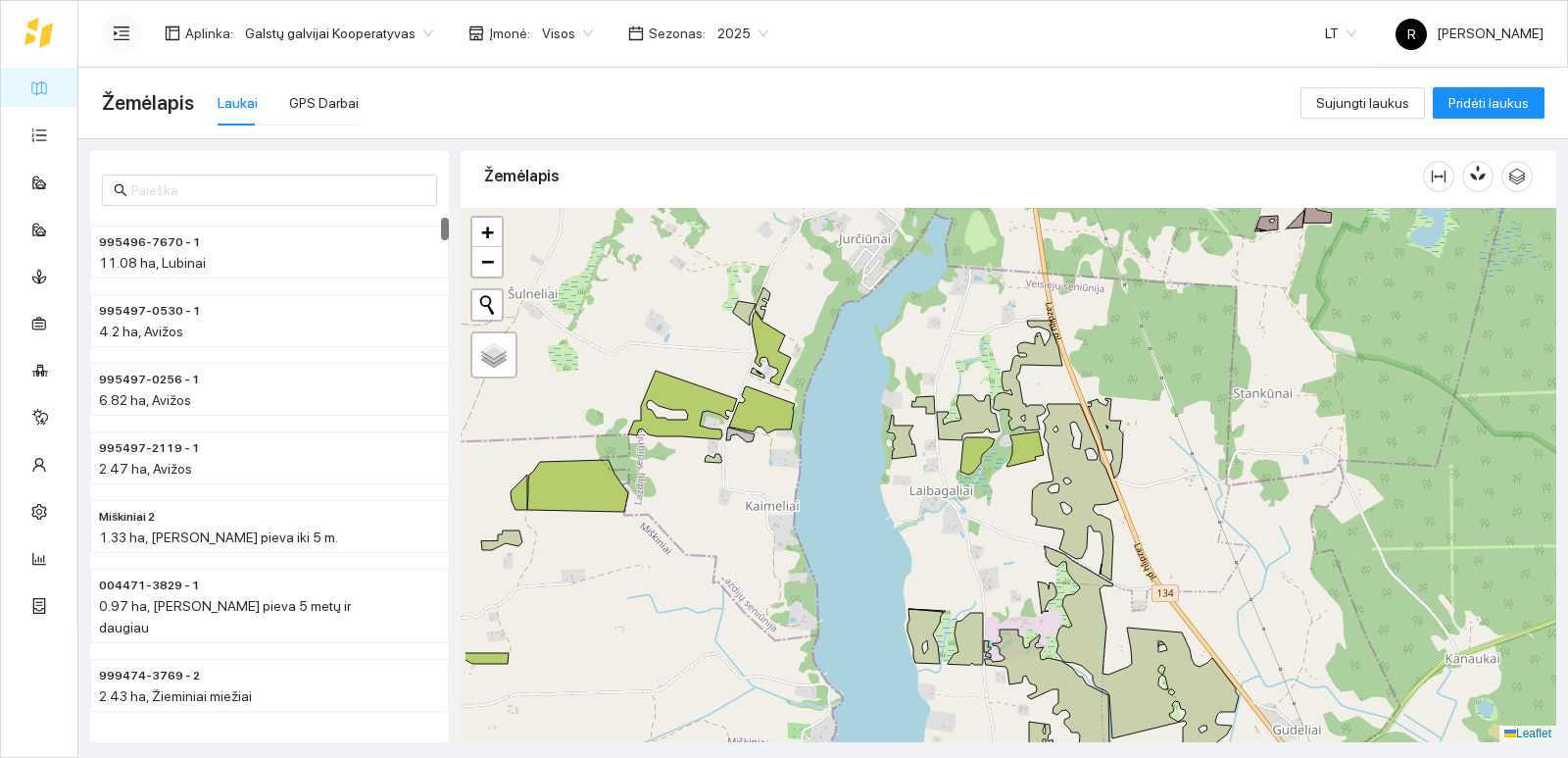
drag, startPoint x: 656, startPoint y: 565, endPoint x: 771, endPoint y: 552, distance: 115.7
click at [771, 552] on div "+ − Nieko nerasta. Bandykite dar kartą. Žemėlapis Palydovas Leaflet" at bounding box center [1009, 475] width 1096 height 534
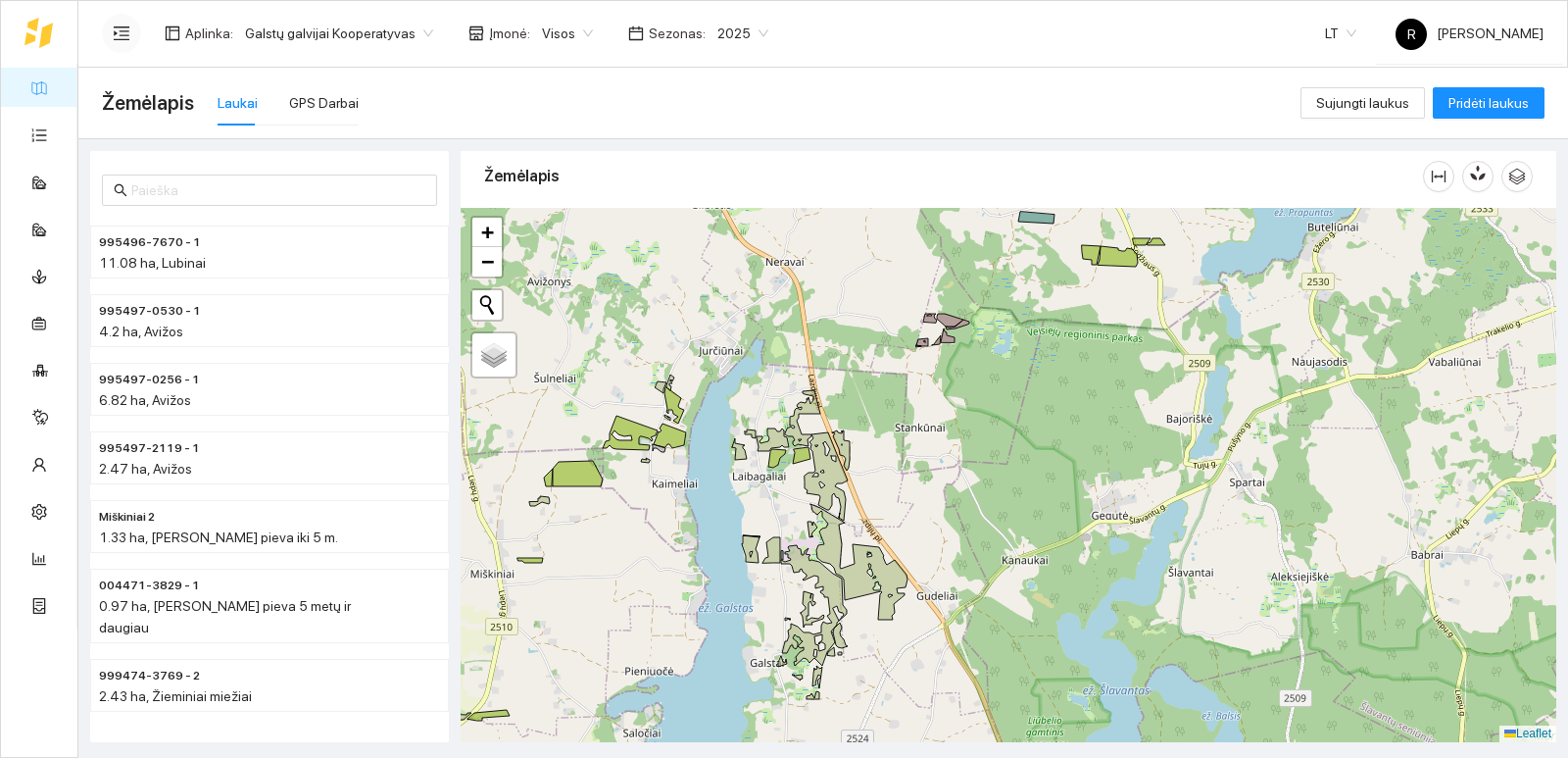
drag, startPoint x: 877, startPoint y: 546, endPoint x: 791, endPoint y: 513, distance: 92.1
click at [792, 513] on div "+ − Nieko nerasta. Bandykite dar kartą. Žemėlapis Palydovas Leaflet" at bounding box center [1009, 475] width 1096 height 534
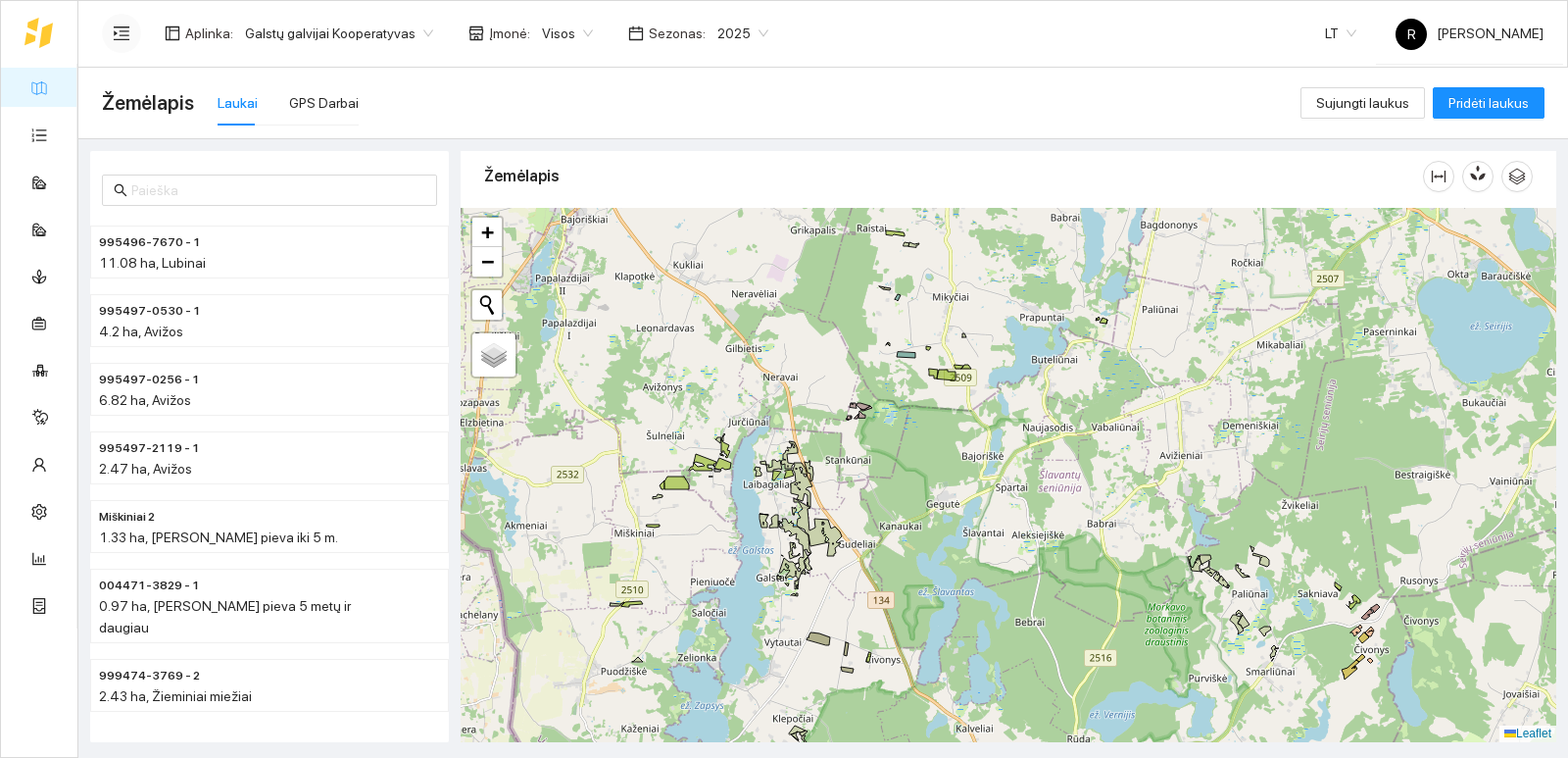
click at [899, 460] on div "+ − Nieko nerasta. Bandykite dar kartą. Žemėlapis Palydovas Leaflet" at bounding box center [1009, 475] width 1096 height 534
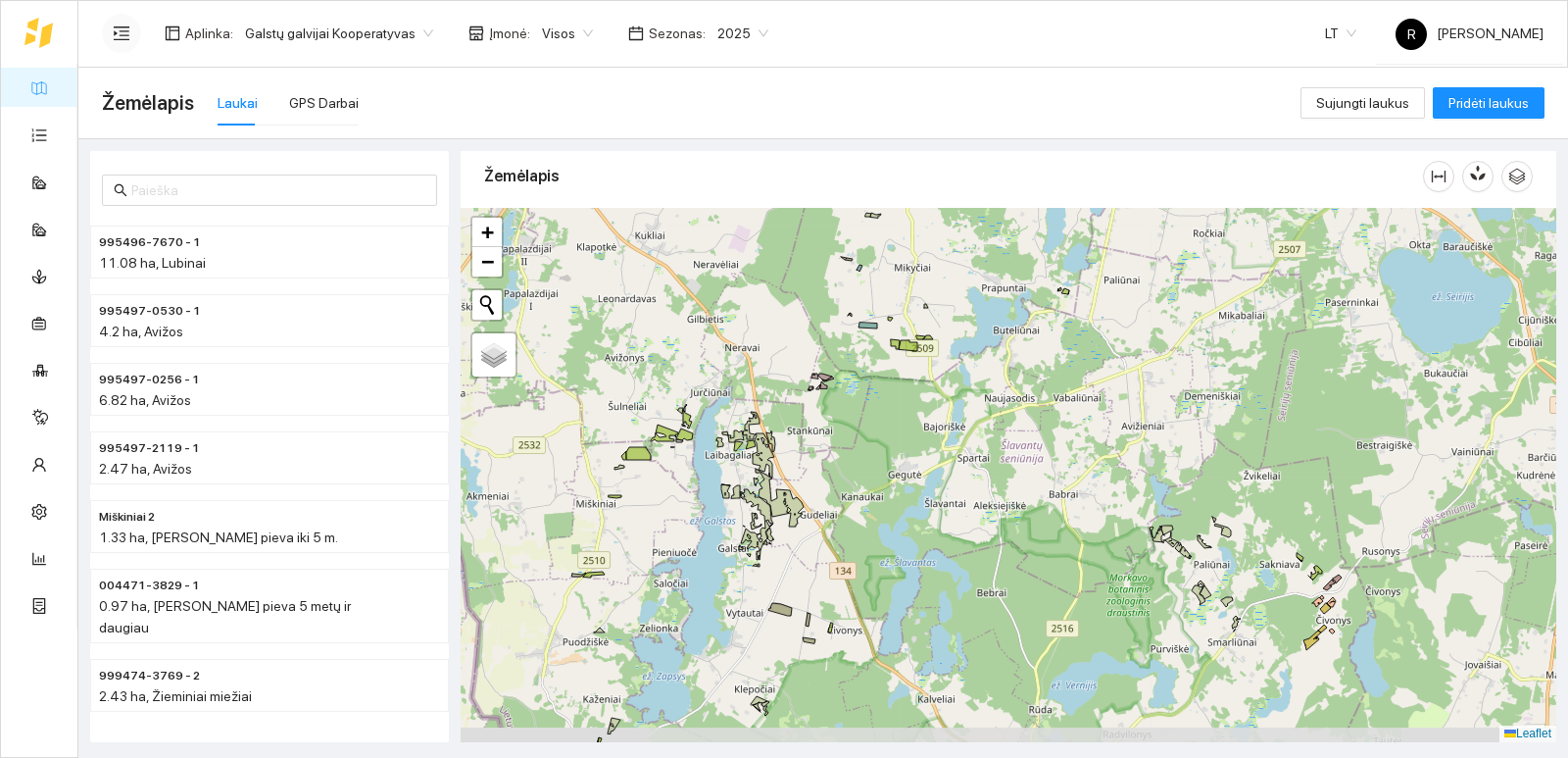
drag, startPoint x: 871, startPoint y: 437, endPoint x: 779, endPoint y: 327, distance: 143.4
click at [799, 361] on div "+ − Nieko nerasta. Bandykite dar kartą. Žemėlapis Palydovas Leaflet" at bounding box center [1009, 475] width 1096 height 534
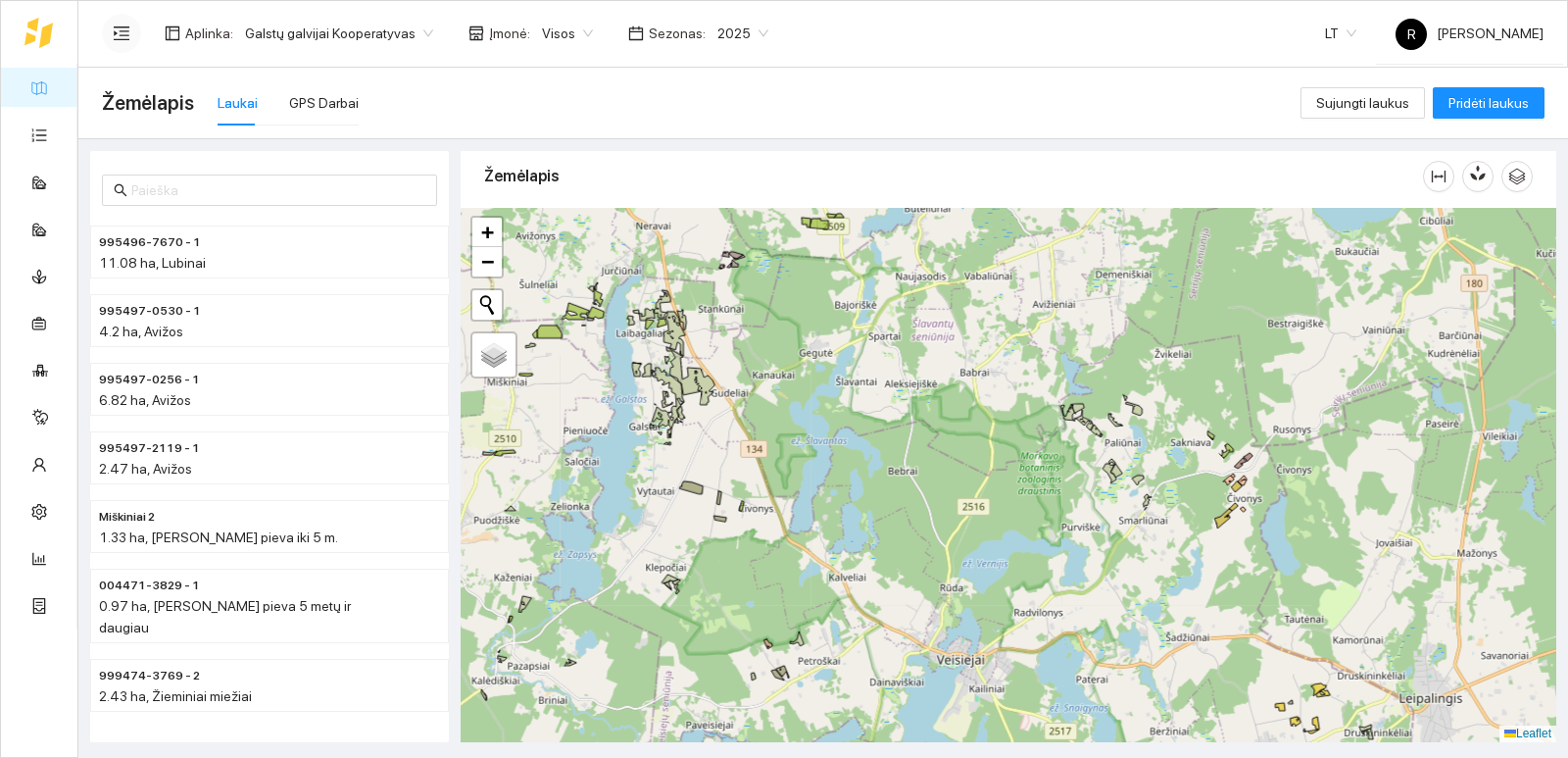
drag, startPoint x: 779, startPoint y: 327, endPoint x: 762, endPoint y: 291, distance: 39.8
click at [762, 291] on div "+ − Nieko nerasta. Bandykite dar kartą. Žemėlapis Palydovas Leaflet" at bounding box center [1009, 475] width 1096 height 534
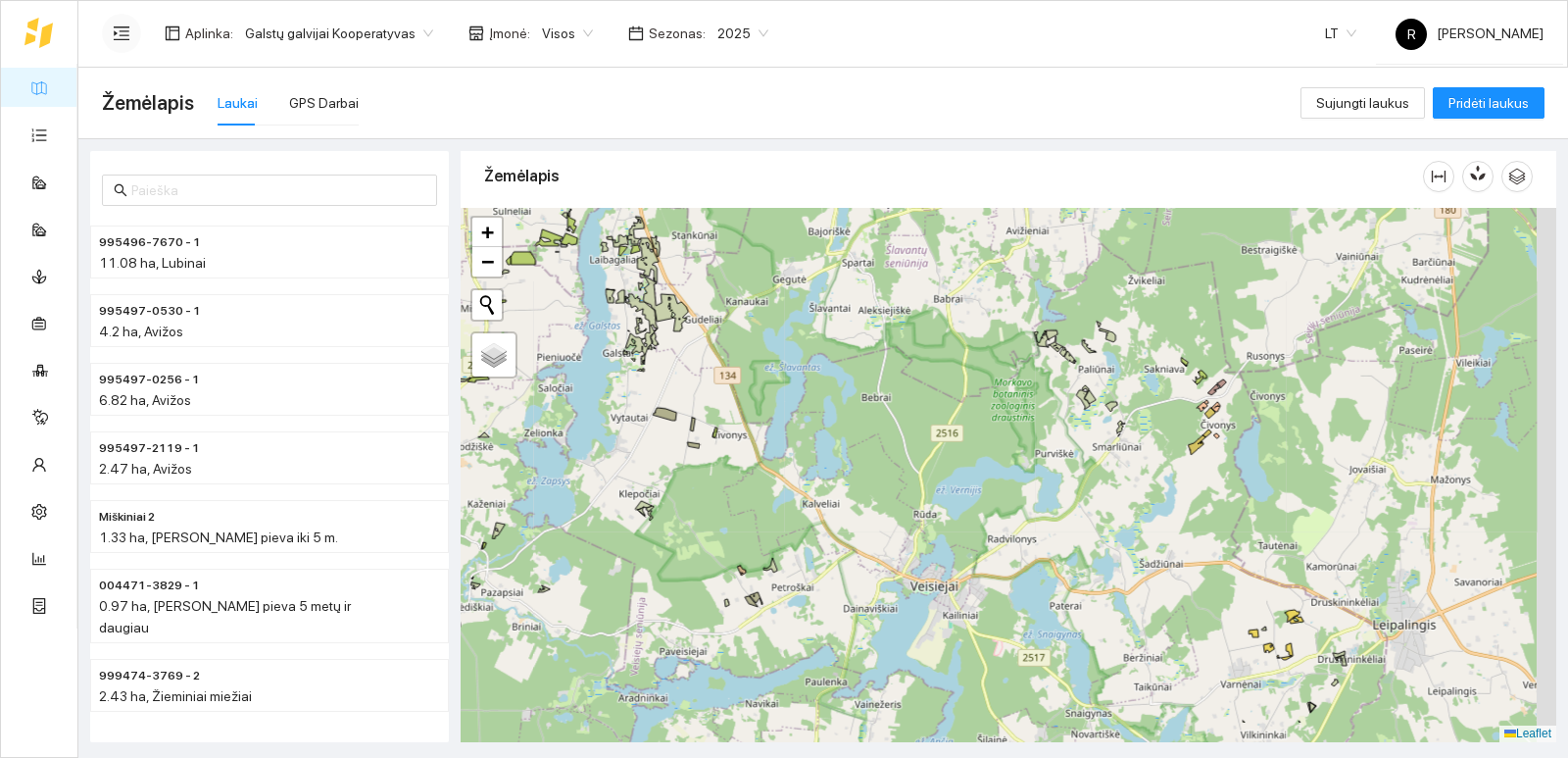
drag, startPoint x: 901, startPoint y: 523, endPoint x: 867, endPoint y: 411, distance: 117.0
click at [874, 441] on div "+ − Nieko nerasta. Bandykite dar kartą. Žemėlapis Palydovas Leaflet" at bounding box center [1009, 475] width 1096 height 534
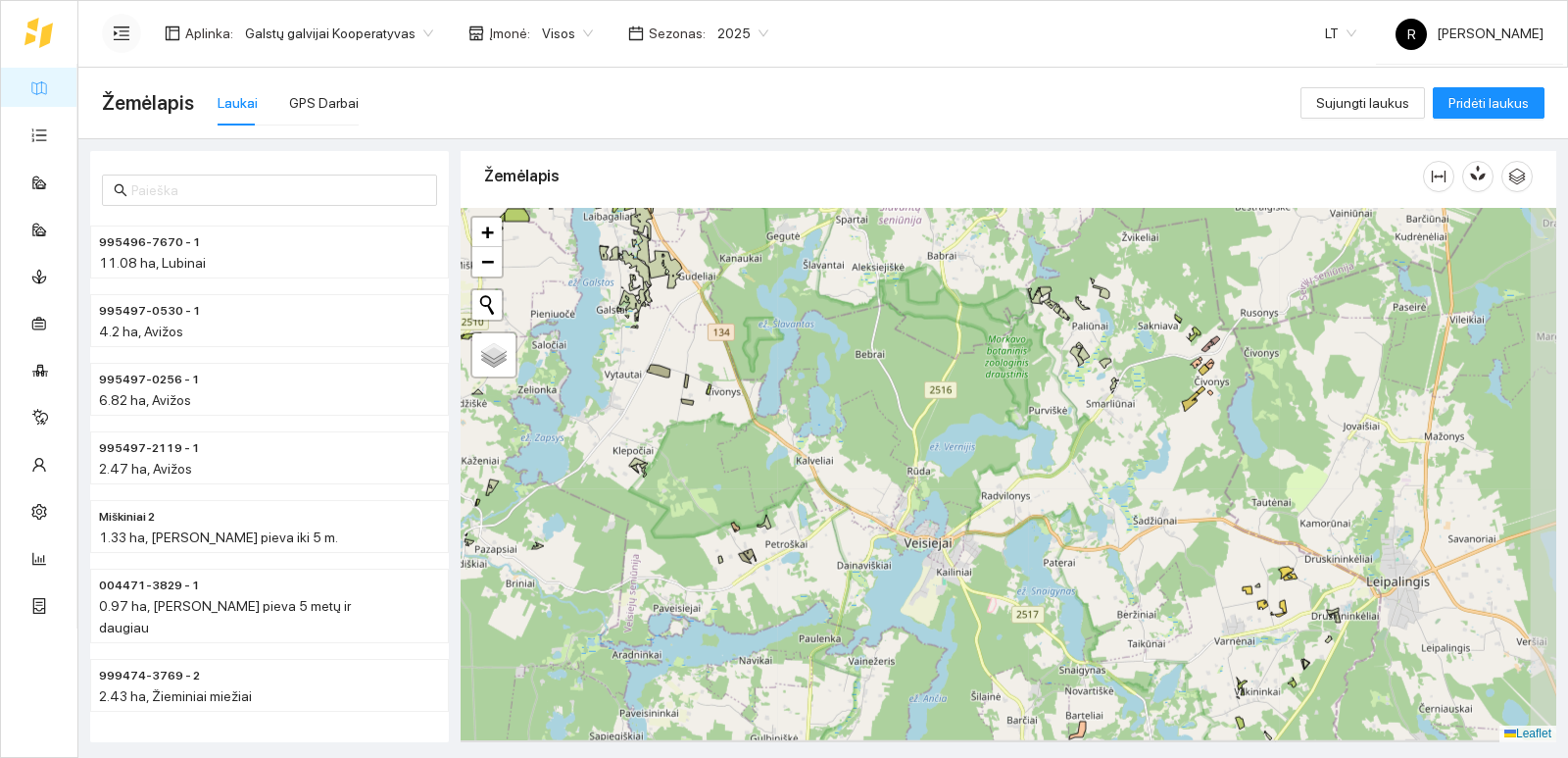
drag, startPoint x: 867, startPoint y: 411, endPoint x: 866, endPoint y: 383, distance: 28.0
click at [866, 383] on div "+ − Nieko nerasta. Bandykite dar kartą. Žemėlapis Palydovas Leaflet" at bounding box center [1009, 475] width 1096 height 534
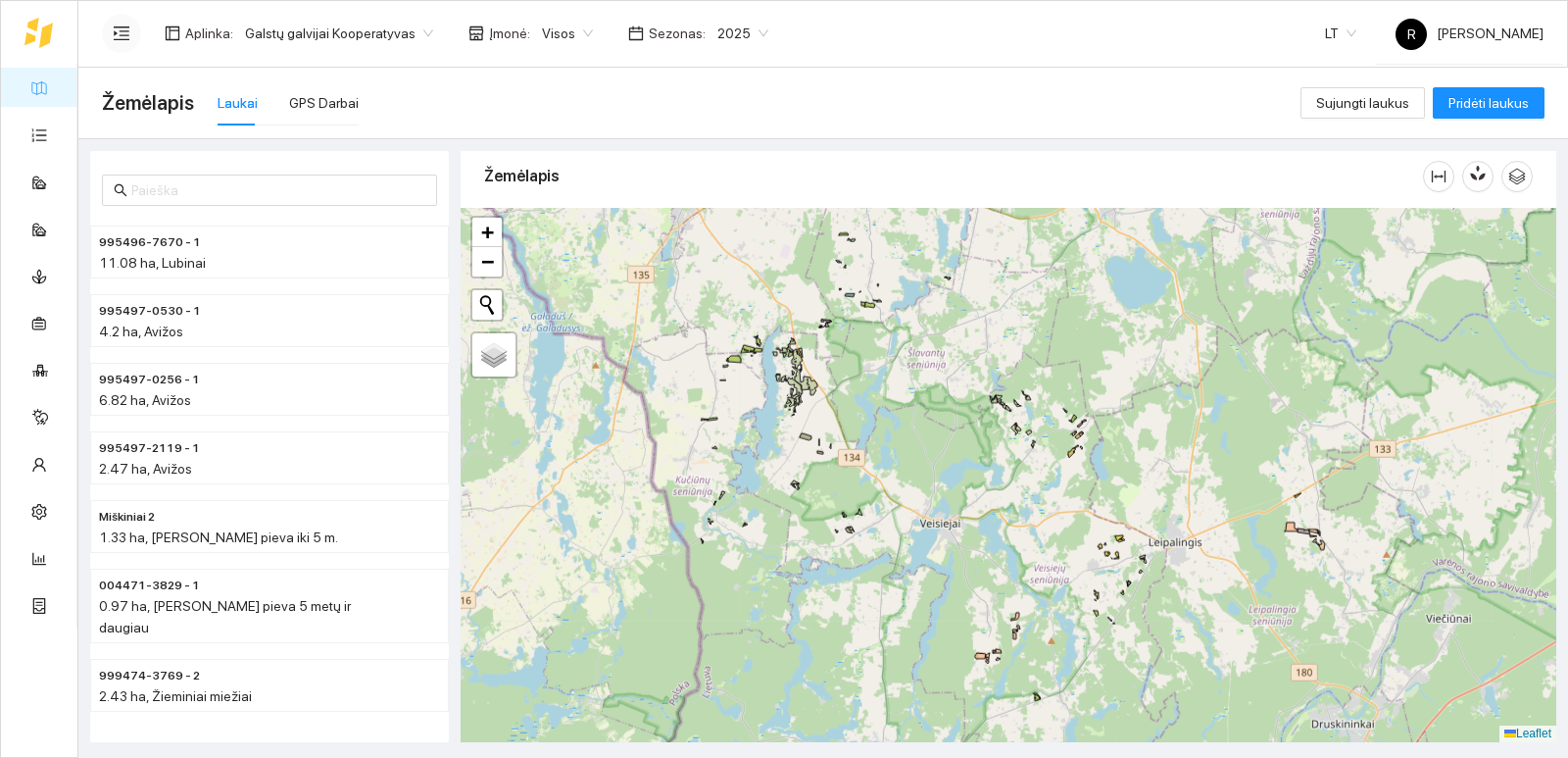
click at [982, 567] on div "+ − Nieko nerasta. Bandykite dar kartą. Žemėlapis Palydovas Leaflet" at bounding box center [1009, 475] width 1096 height 534
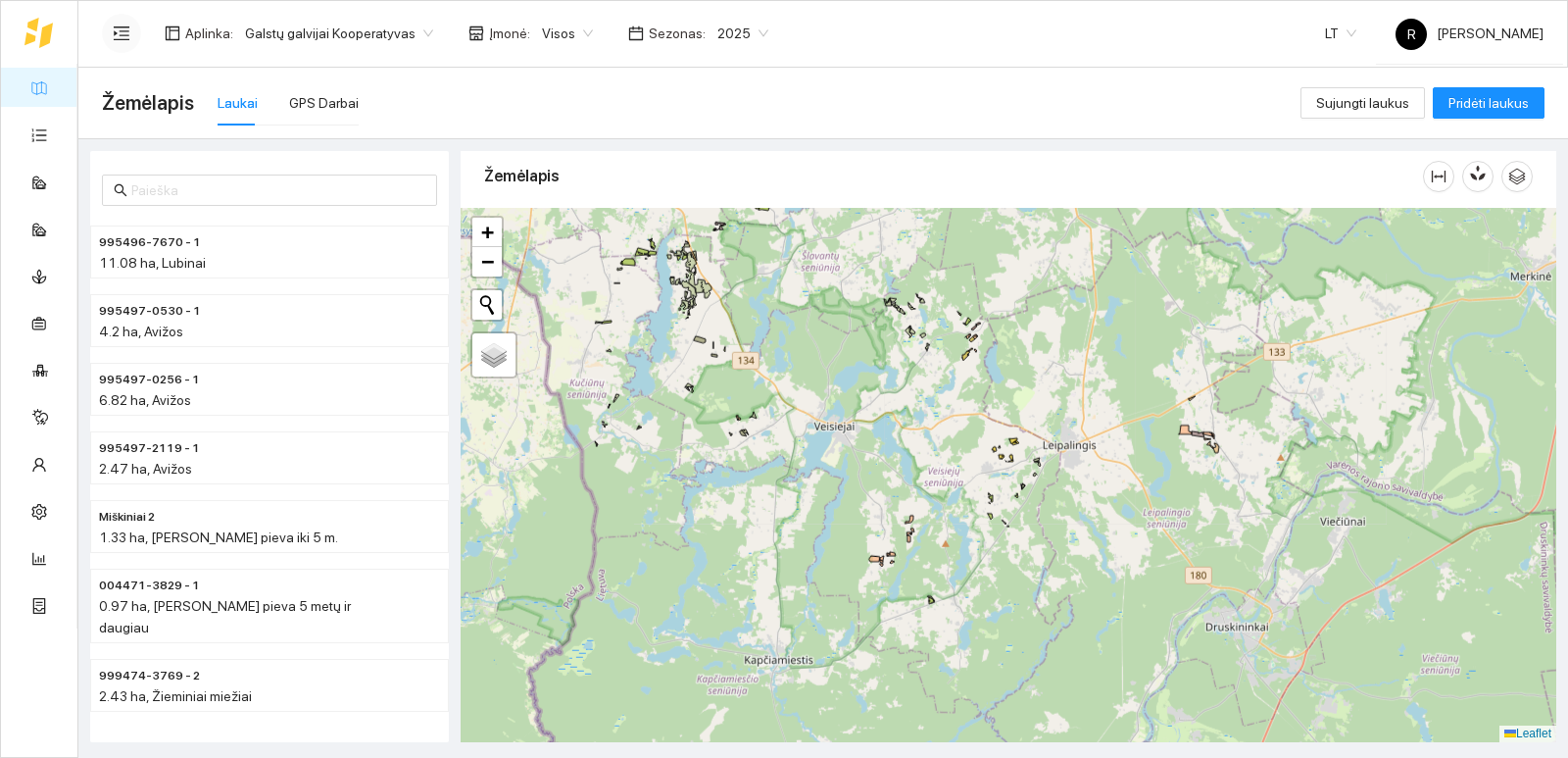
drag, startPoint x: 982, startPoint y: 567, endPoint x: 868, endPoint y: 450, distance: 163.4
click at [872, 464] on div "+ − Nieko nerasta. Bandykite dar kartą. Žemėlapis Palydovas Leaflet" at bounding box center [1009, 475] width 1096 height 534
drag, startPoint x: 868, startPoint y: 450, endPoint x: 873, endPoint y: 404, distance: 46.3
click at [871, 424] on div "+ − Nieko nerasta. Bandykite dar kartą. Žemėlapis Palydovas Leaflet" at bounding box center [1009, 475] width 1096 height 534
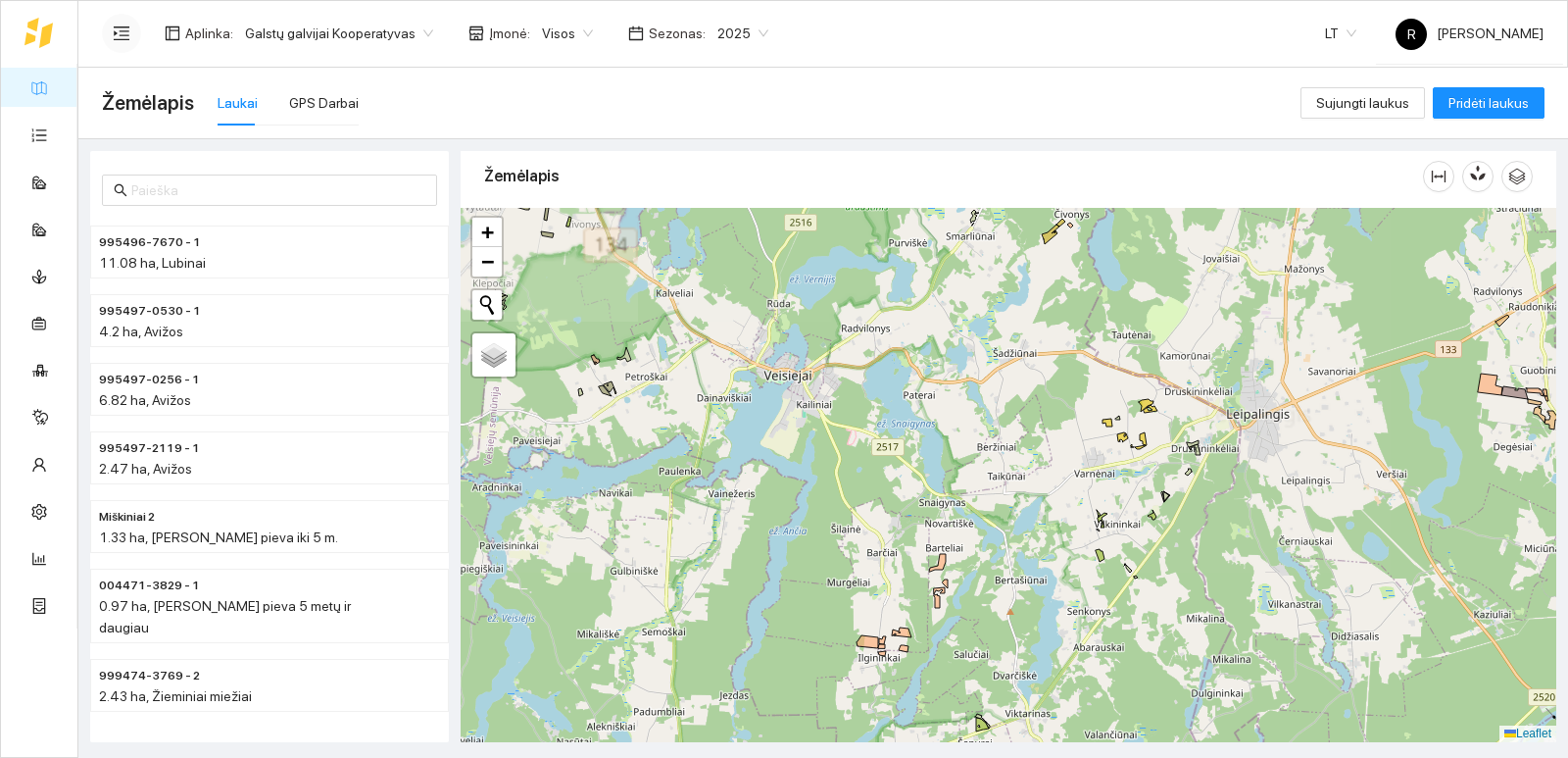
click at [873, 399] on div "+ − Nieko nerasta. Bandykite dar kartą. Žemėlapis Palydovas Leaflet" at bounding box center [1009, 475] width 1096 height 534
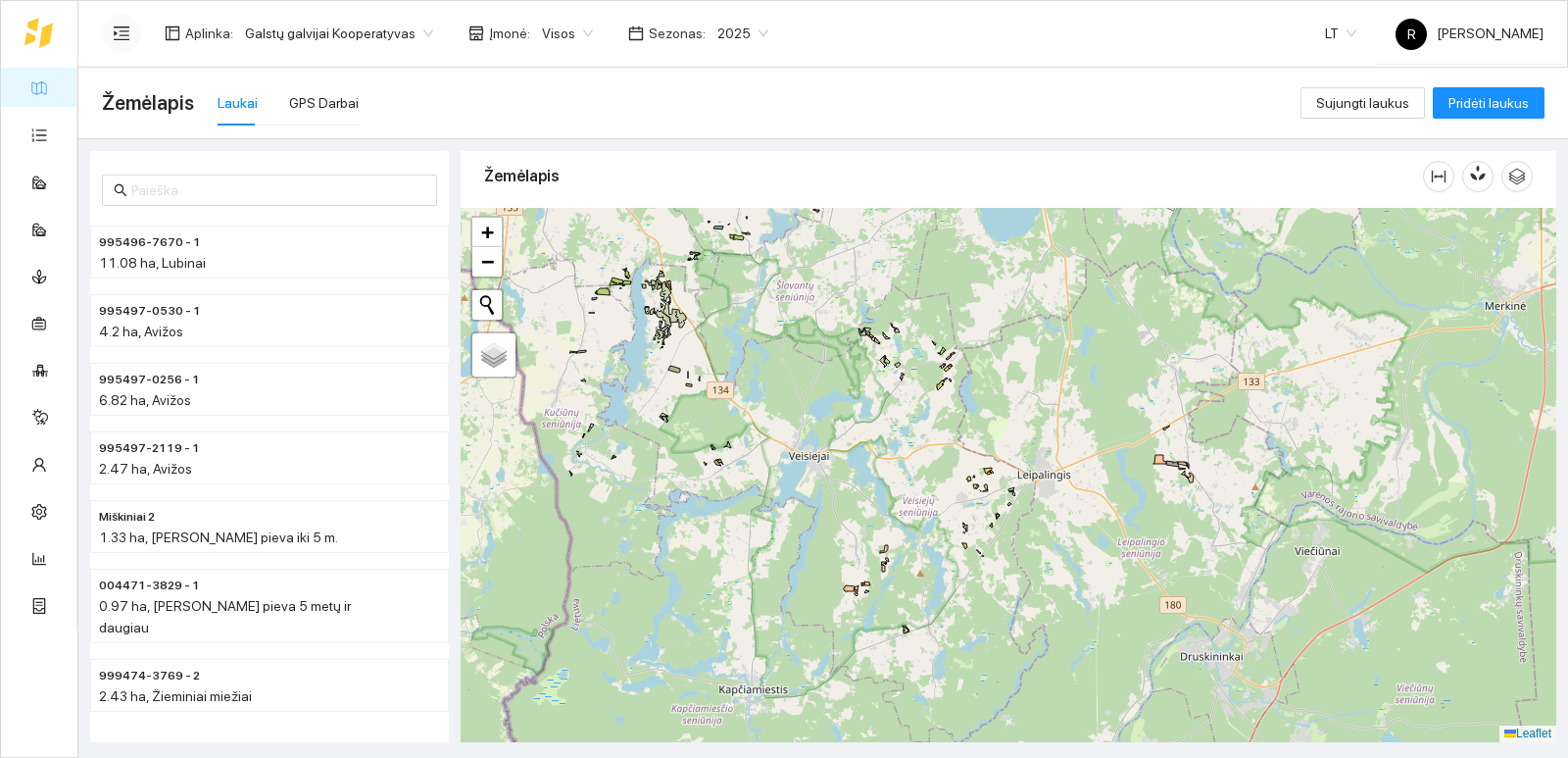
drag, startPoint x: 910, startPoint y: 490, endPoint x: 877, endPoint y: 533, distance: 54.2
click at [877, 533] on div "+ − Nieko nerasta. Bandykite dar kartą. Žemėlapis Palydovas Leaflet" at bounding box center [1009, 475] width 1096 height 534
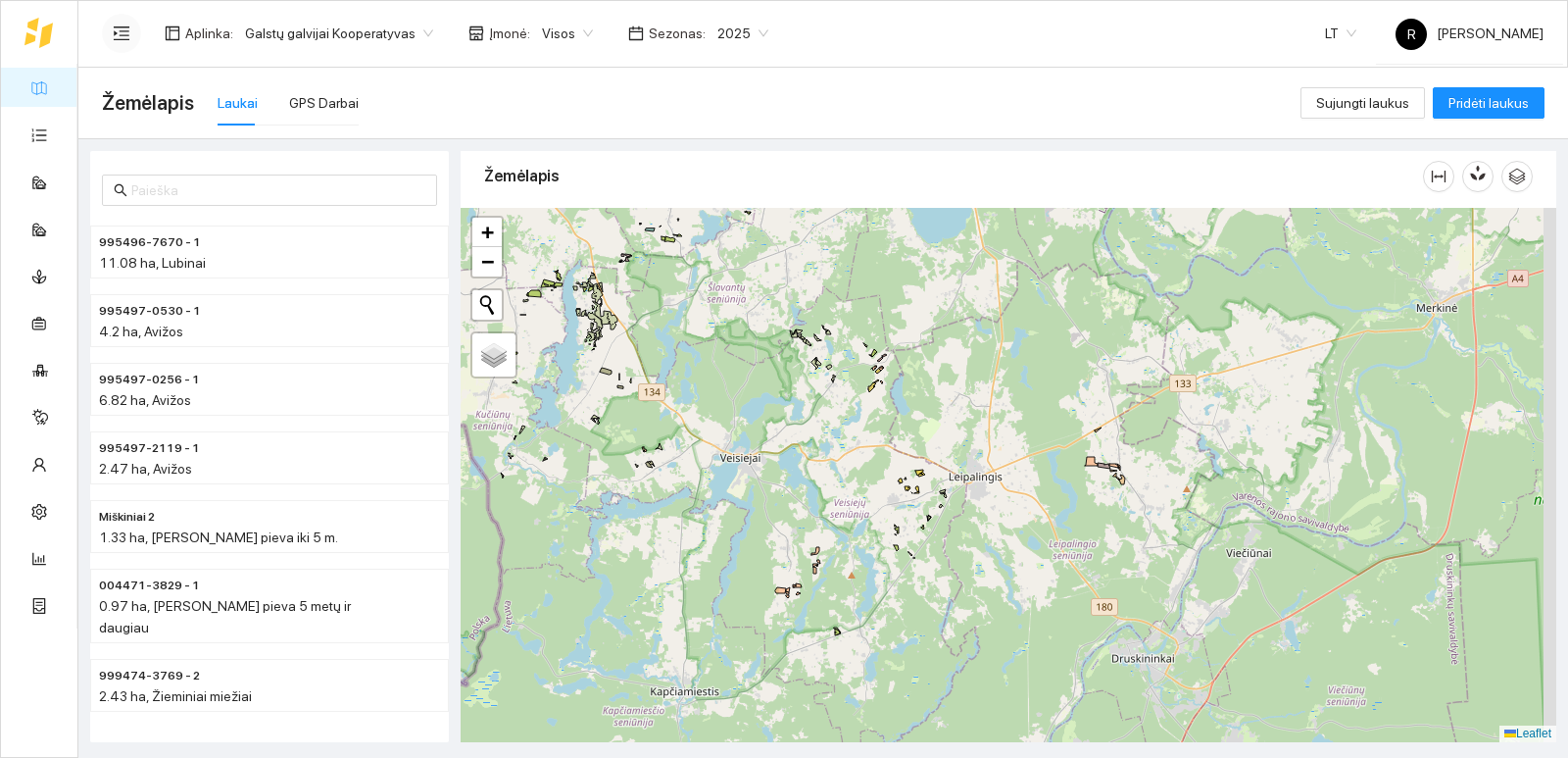
drag, startPoint x: 1145, startPoint y: 520, endPoint x: 974, endPoint y: 521, distance: 171.0
click at [974, 521] on div "+ − Nieko nerasta. Bandykite dar kartą. Žemėlapis Palydovas Leaflet" at bounding box center [1009, 475] width 1096 height 534
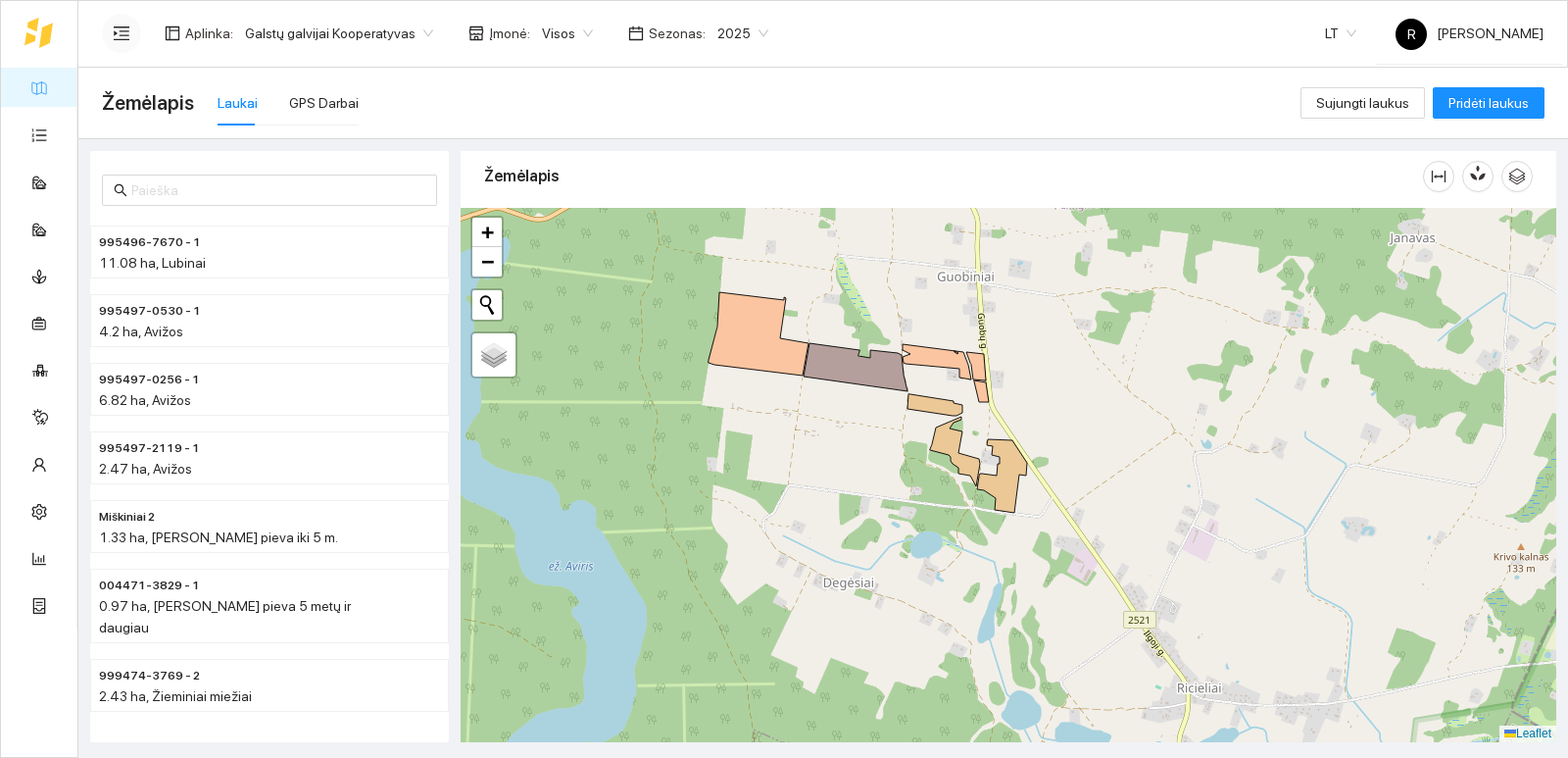
drag, startPoint x: 858, startPoint y: 482, endPoint x: 881, endPoint y: 522, distance: 46.1
click at [880, 522] on div "+ − Nieko nerasta. Bandykite dar kartą. Žemėlapis Palydovas Leaflet" at bounding box center [1009, 475] width 1096 height 534
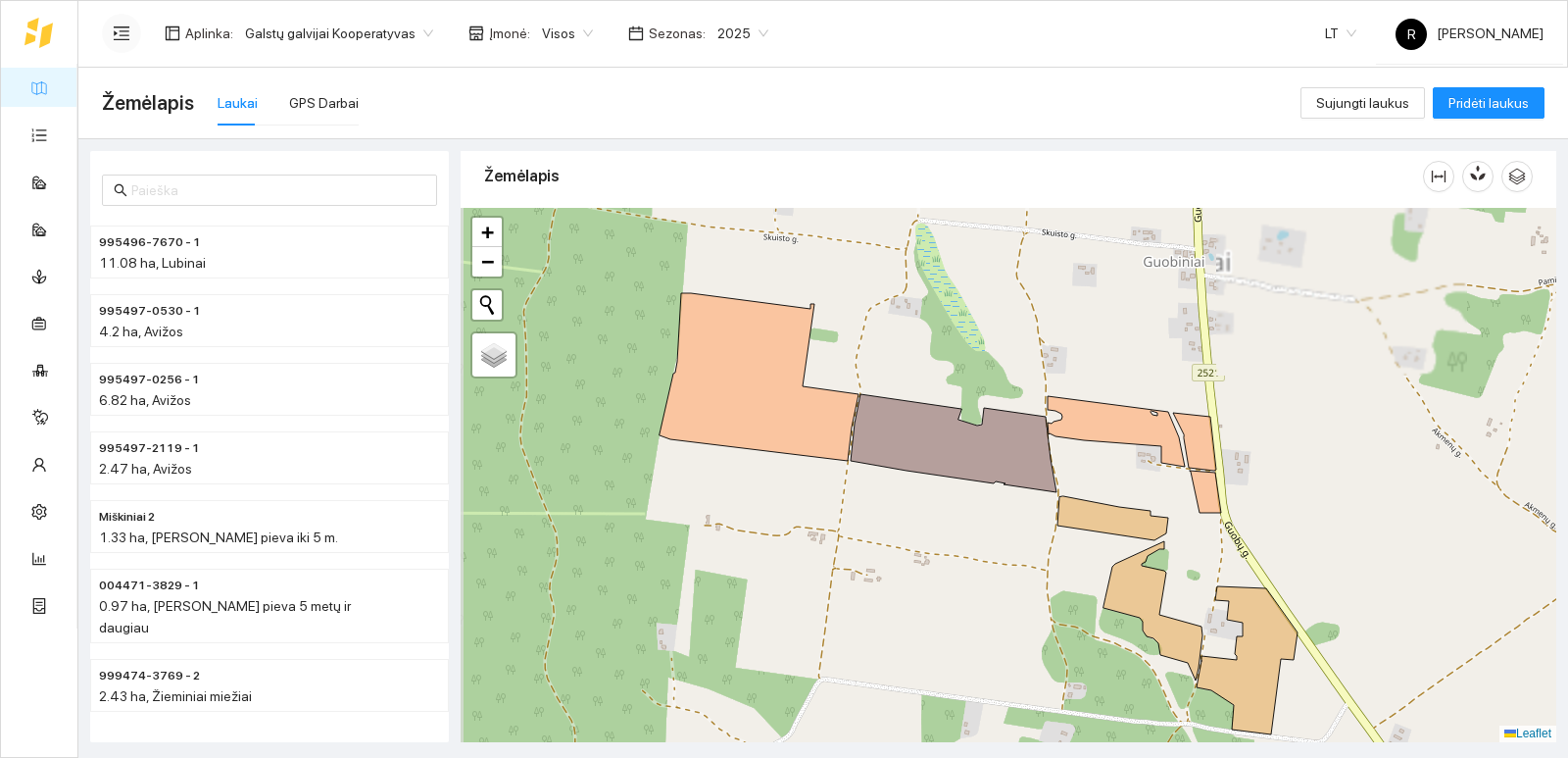
drag, startPoint x: 822, startPoint y: 444, endPoint x: 848, endPoint y: 563, distance: 121.8
click at [848, 563] on div "+ − Nieko nerasta. Bandykite dar kartą. Žemėlapis Palydovas Leaflet" at bounding box center [1009, 475] width 1096 height 534
click at [889, 448] on icon at bounding box center [954, 443] width 206 height 98
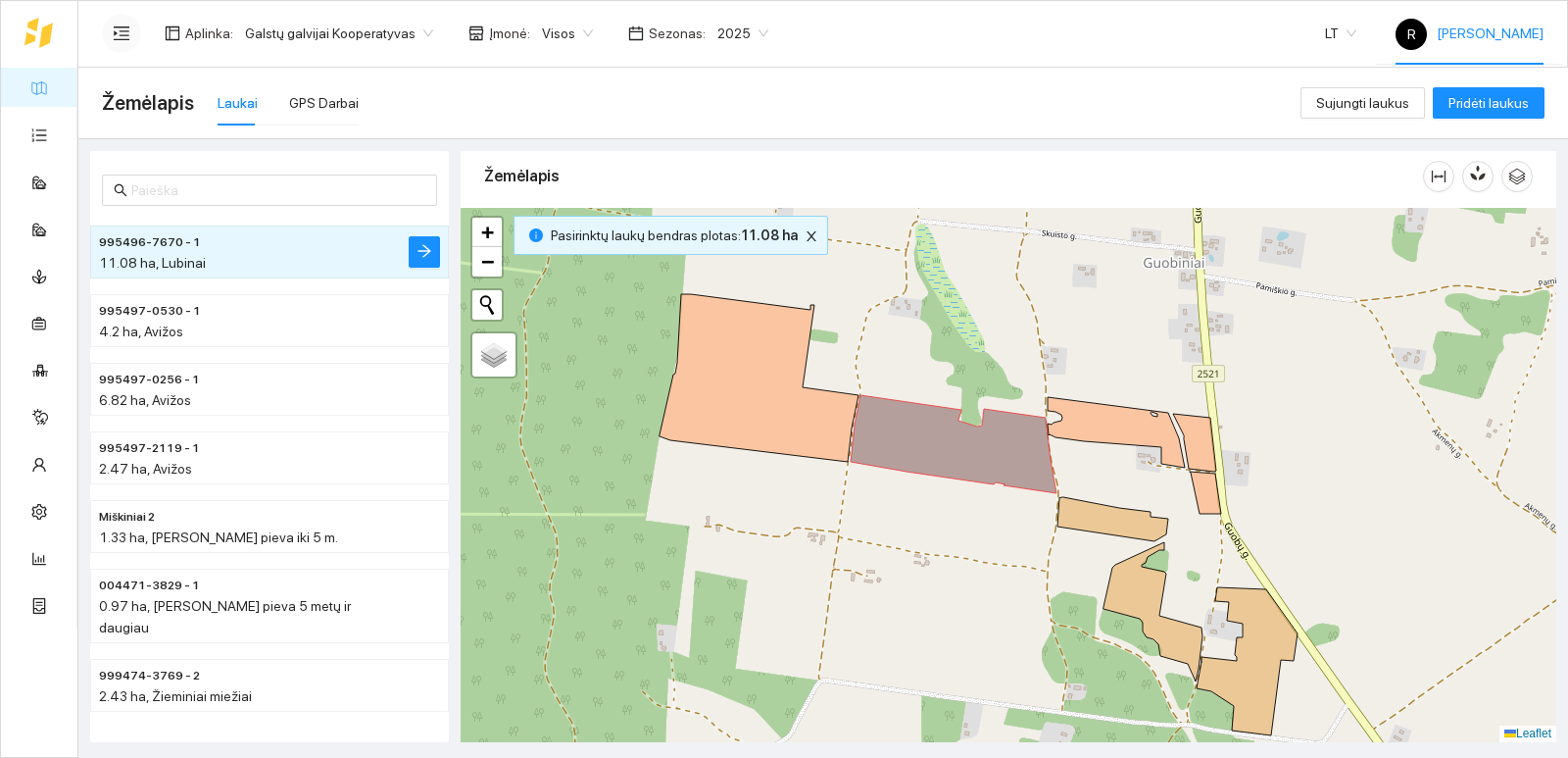
click at [1424, 30] on span "R [PERSON_NAME]" at bounding box center [1470, 34] width 148 height 16
click at [1423, 89] on span "Atsijungti" at bounding box center [1425, 95] width 55 height 16
